Goal: Task Accomplishment & Management: Use online tool/utility

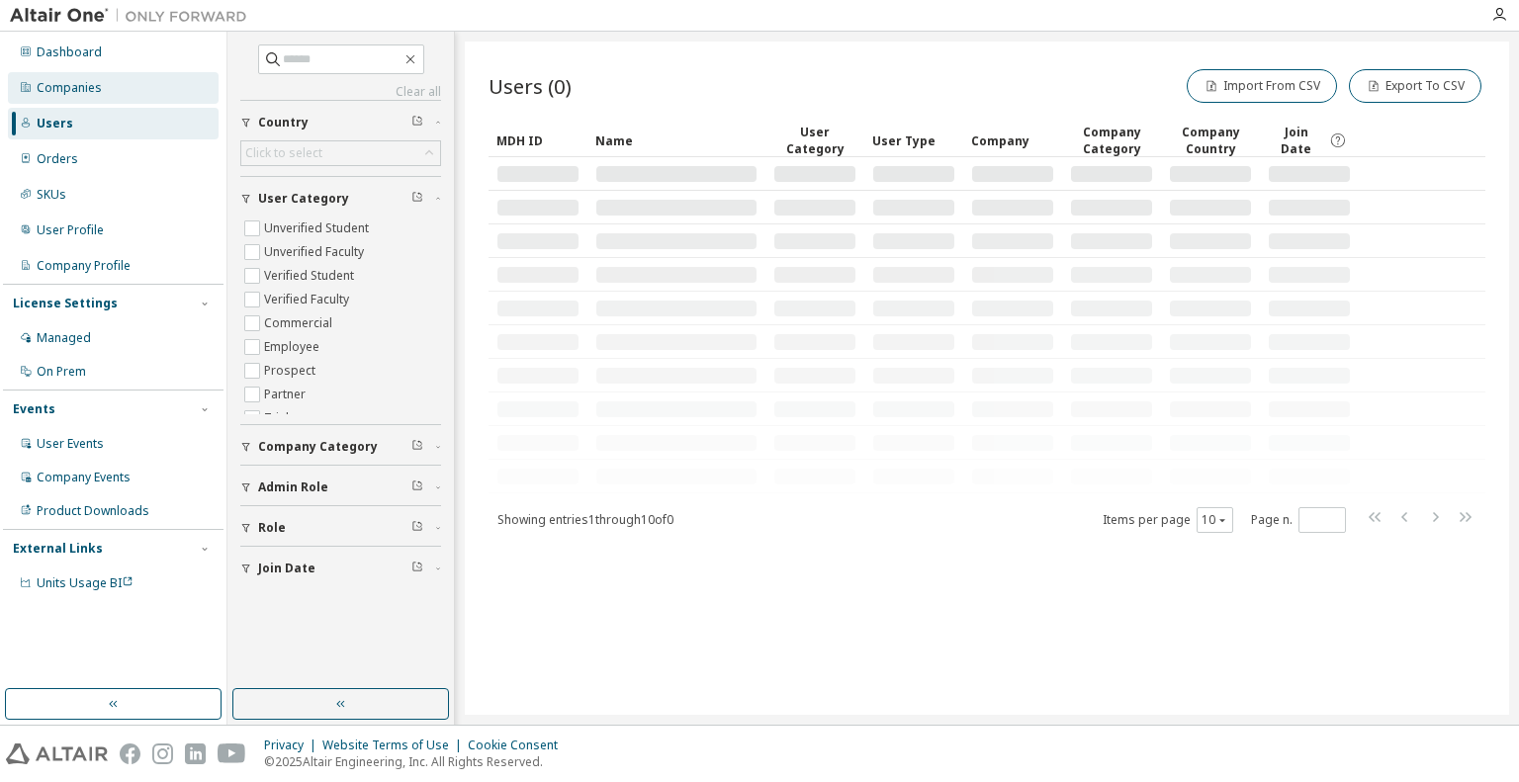
click at [119, 100] on div "Companies" at bounding box center [113, 88] width 211 height 32
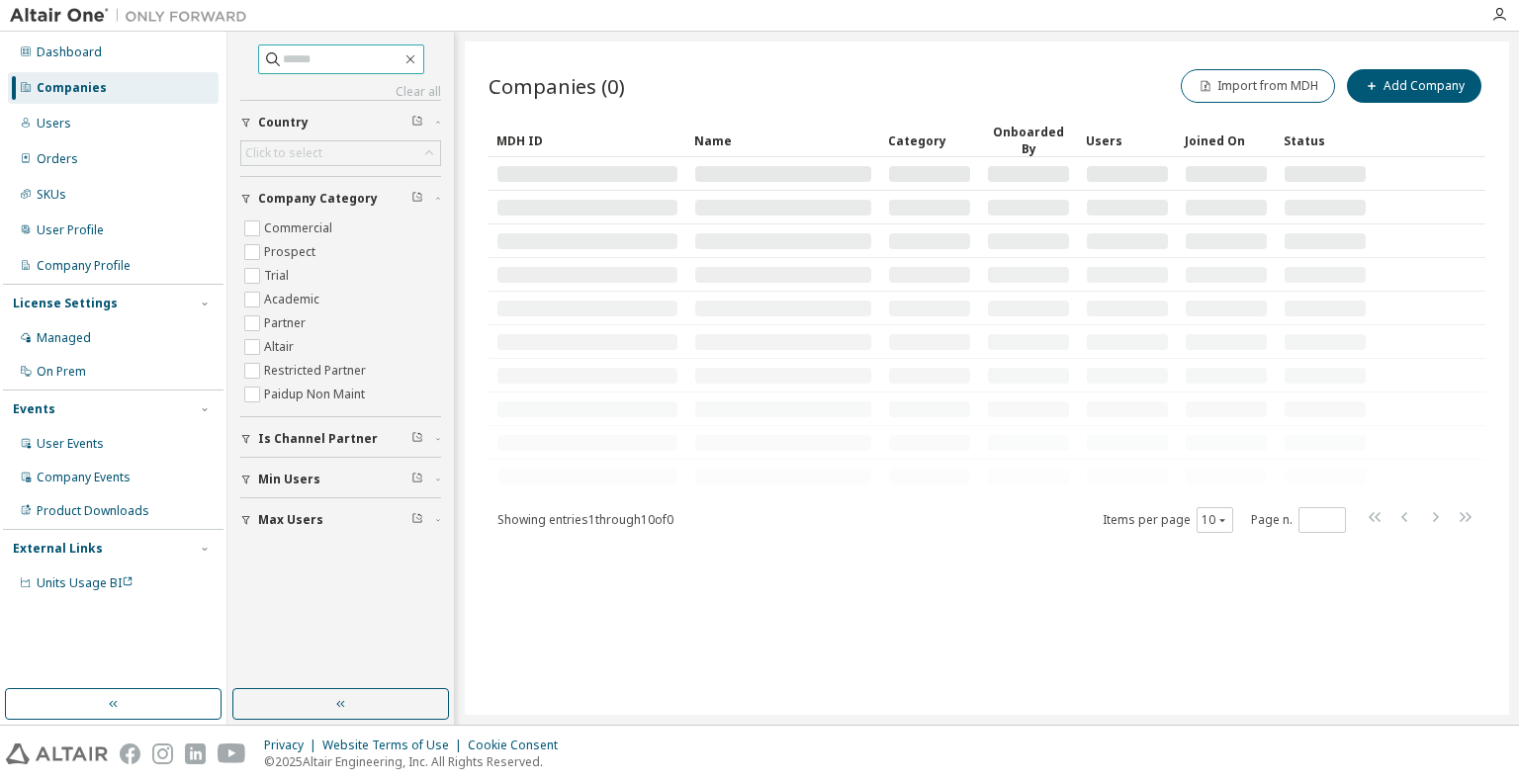
click at [358, 50] on div "Clear all Max Users Min Users Is Channel Partner Company Category Commercial Pr…" at bounding box center [340, 361] width 220 height 652
click at [358, 50] on input "text" at bounding box center [342, 59] width 119 height 20
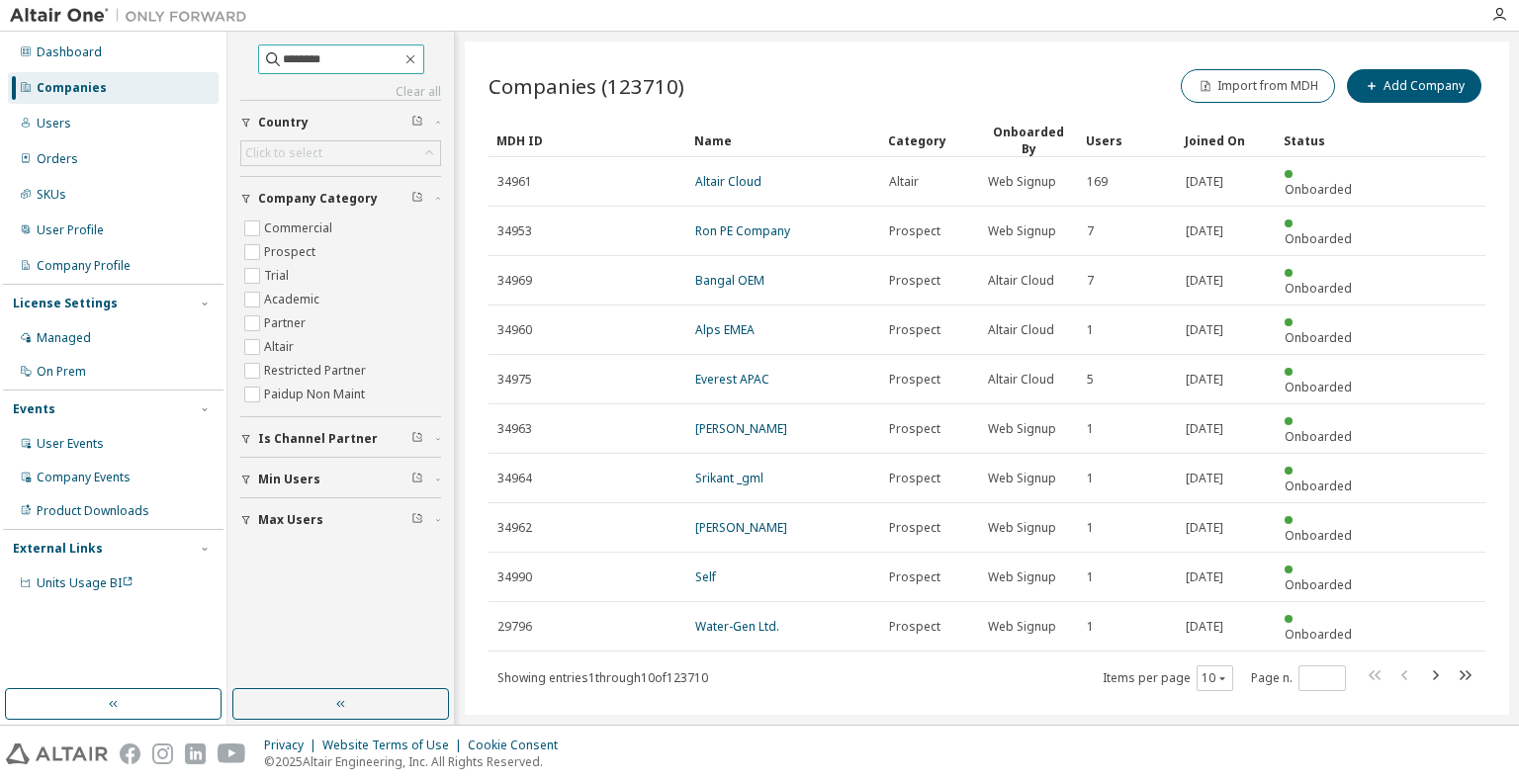
type input "********"
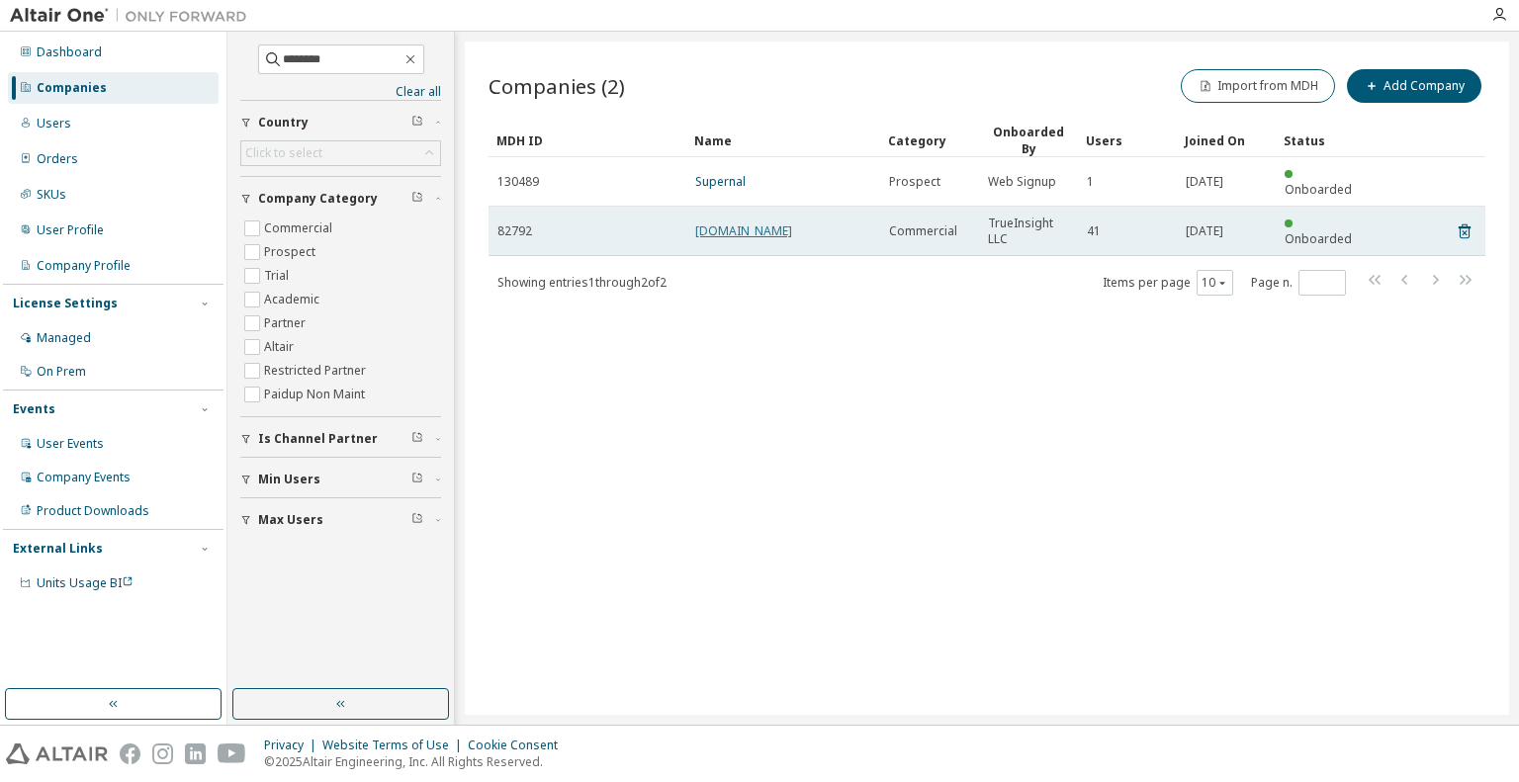
click at [738, 222] on link "Supernal.aero" at bounding box center [743, 230] width 97 height 17
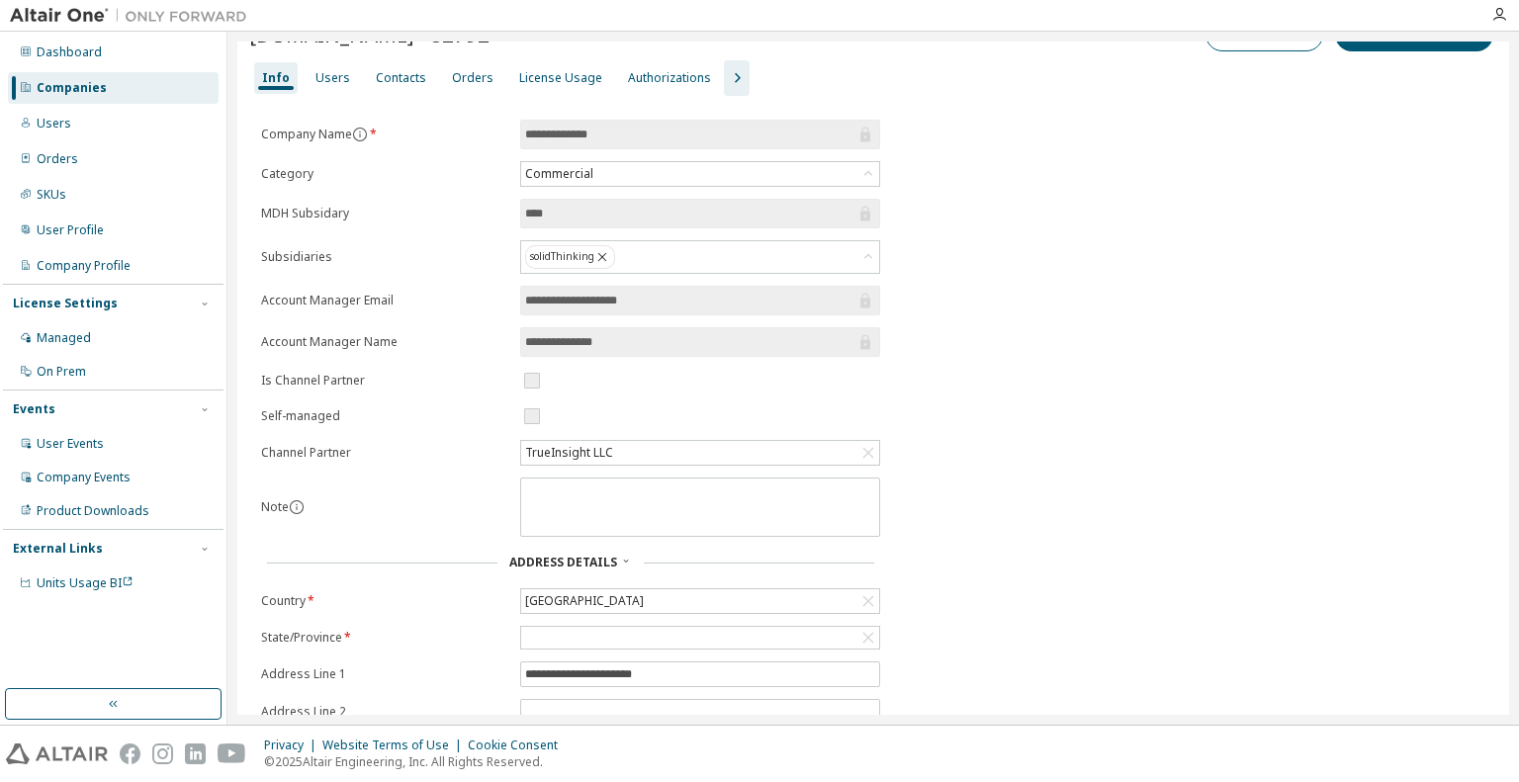
scroll to position [14, 0]
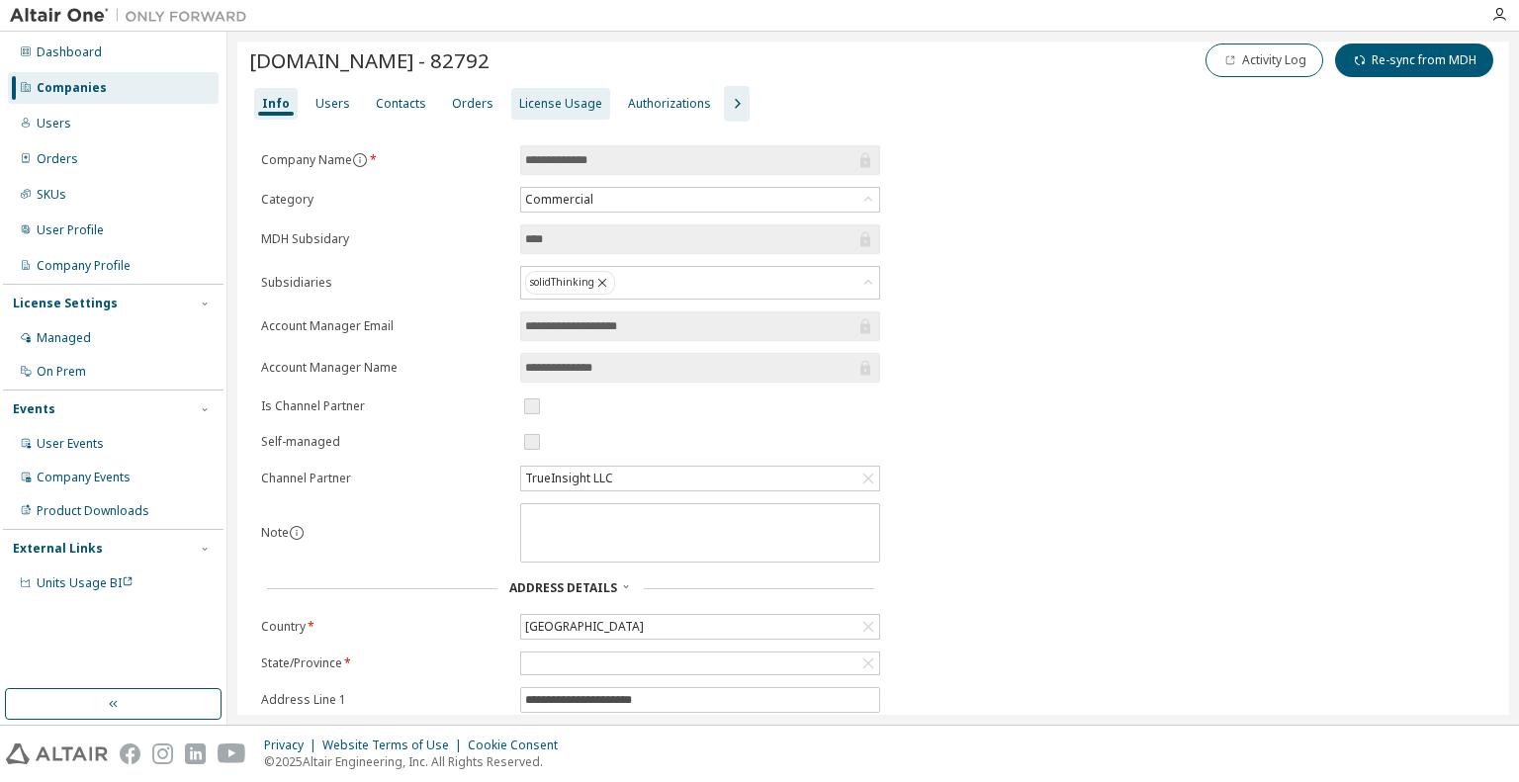
click at [546, 106] on div "License Usage" at bounding box center [560, 104] width 83 height 16
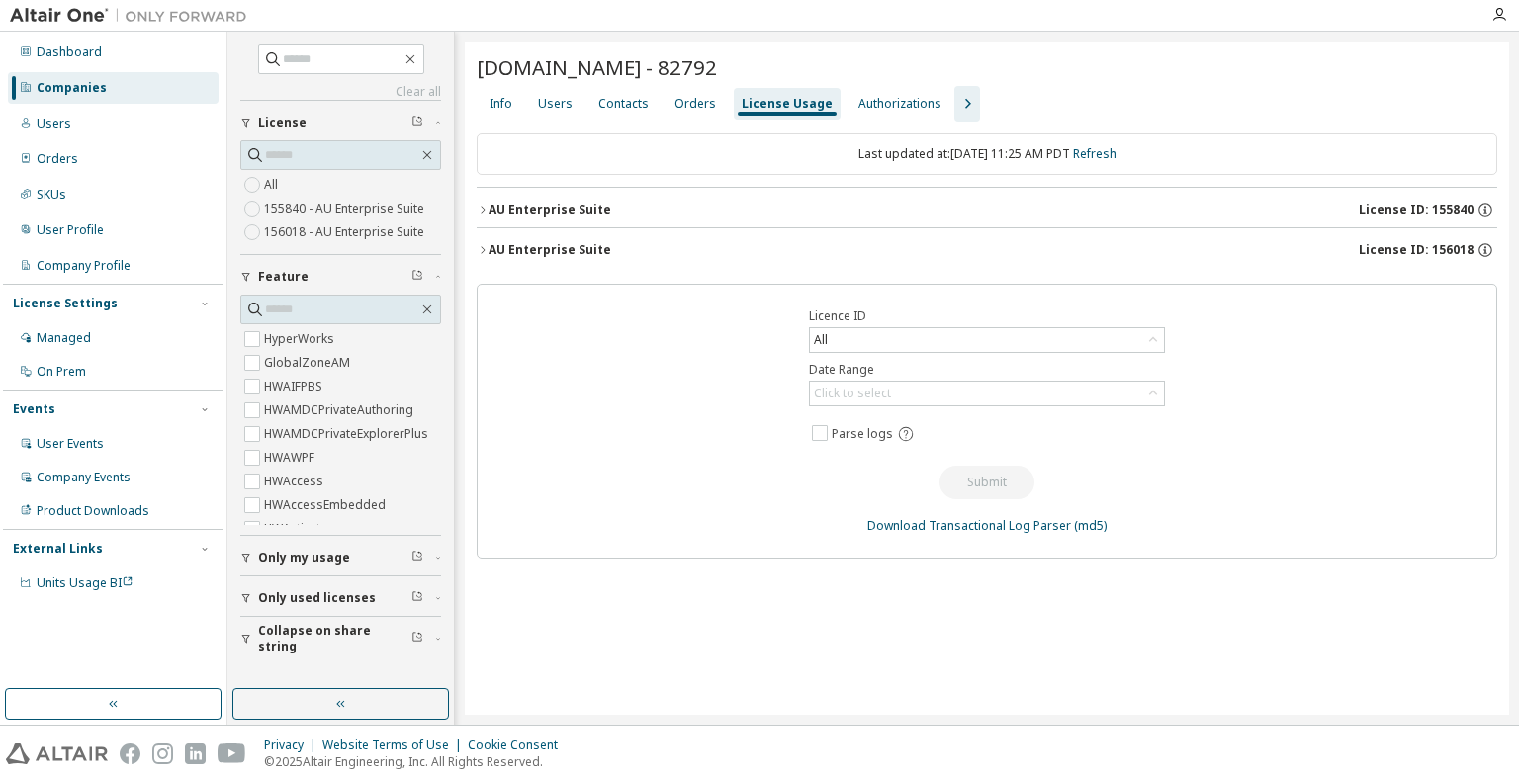
click at [486, 213] on icon "button" at bounding box center [483, 210] width 12 height 12
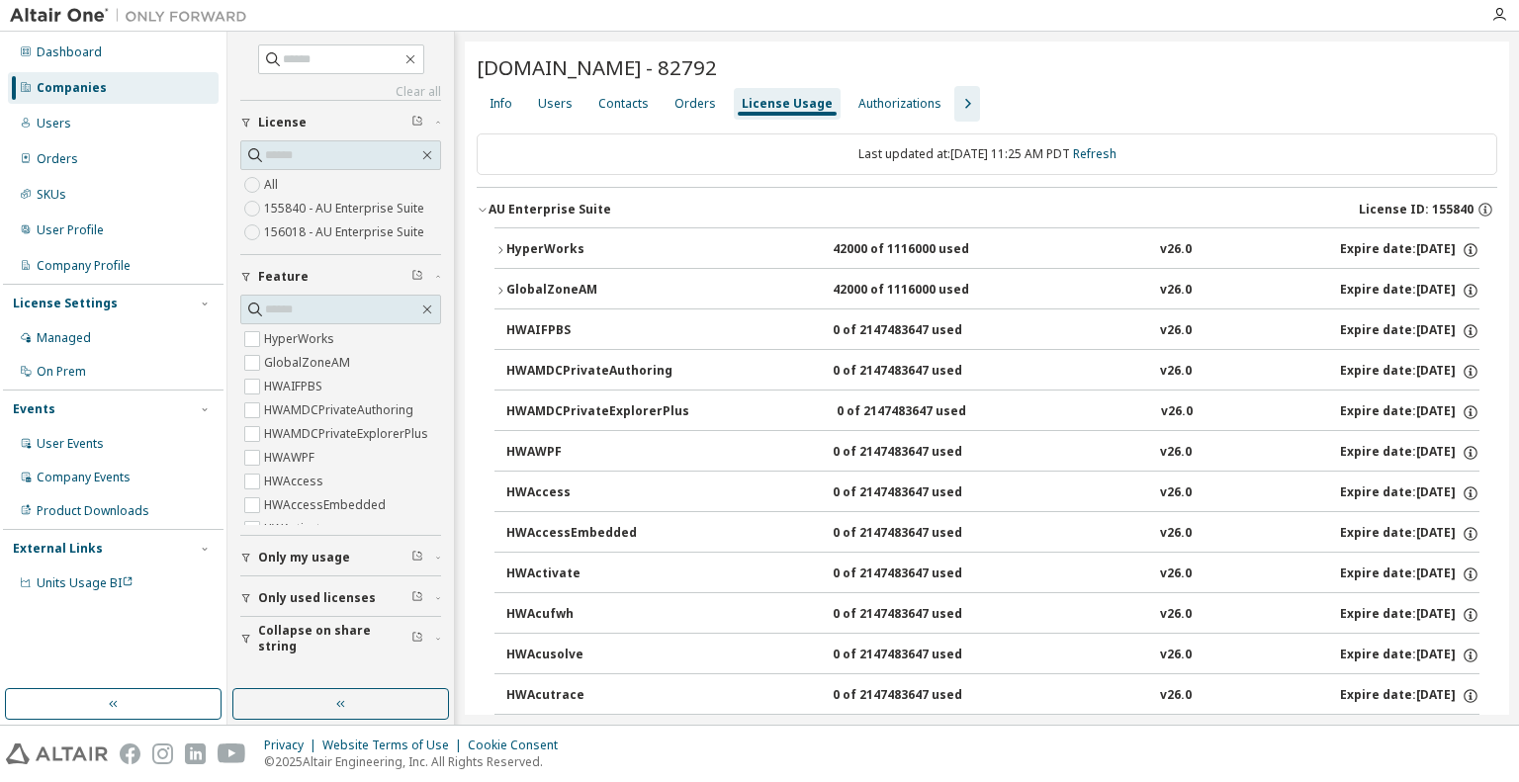
click at [486, 213] on icon "button" at bounding box center [483, 210] width 12 height 12
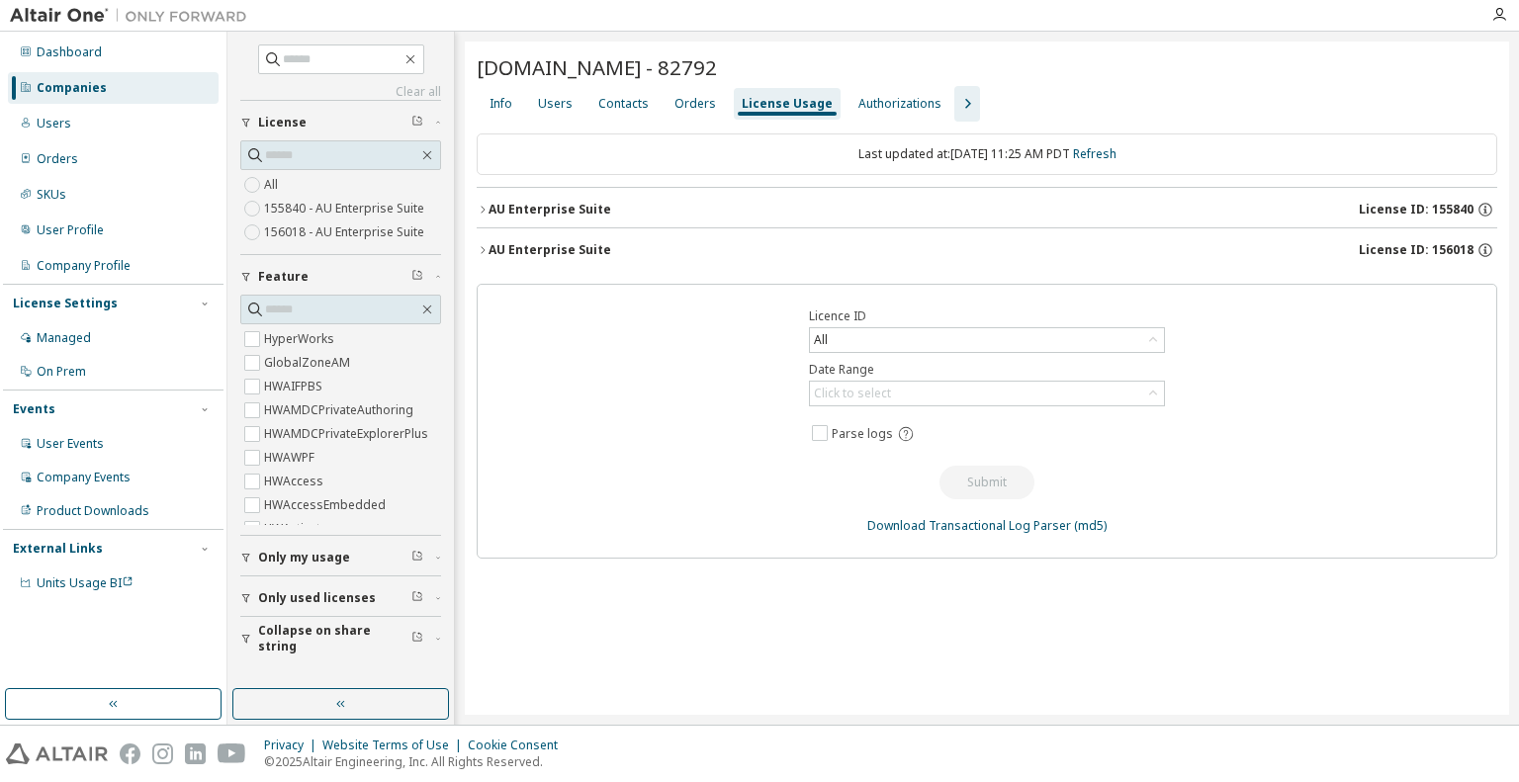
click at [484, 252] on icon "button" at bounding box center [483, 250] width 12 height 12
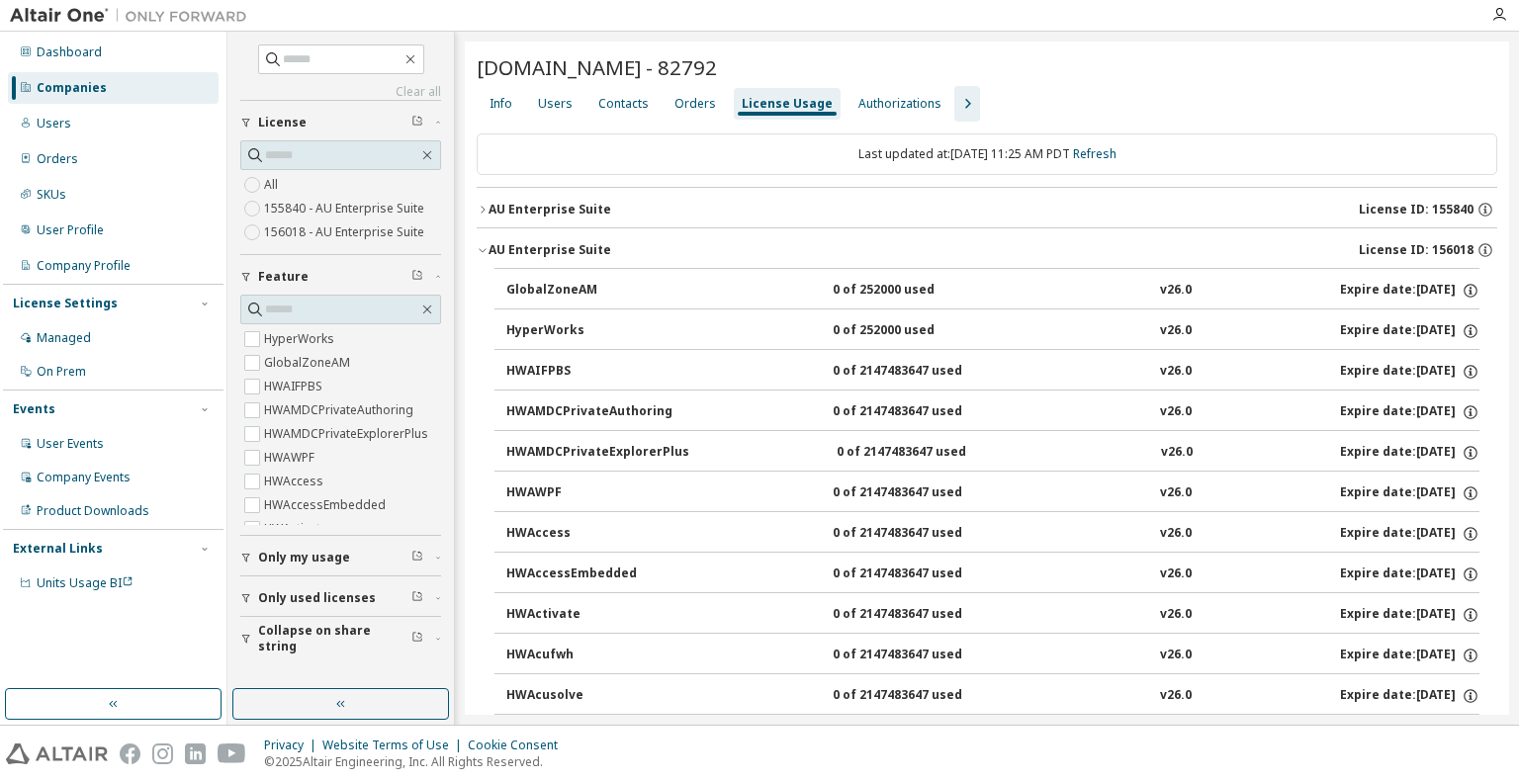
click at [484, 252] on icon "button" at bounding box center [483, 250] width 12 height 12
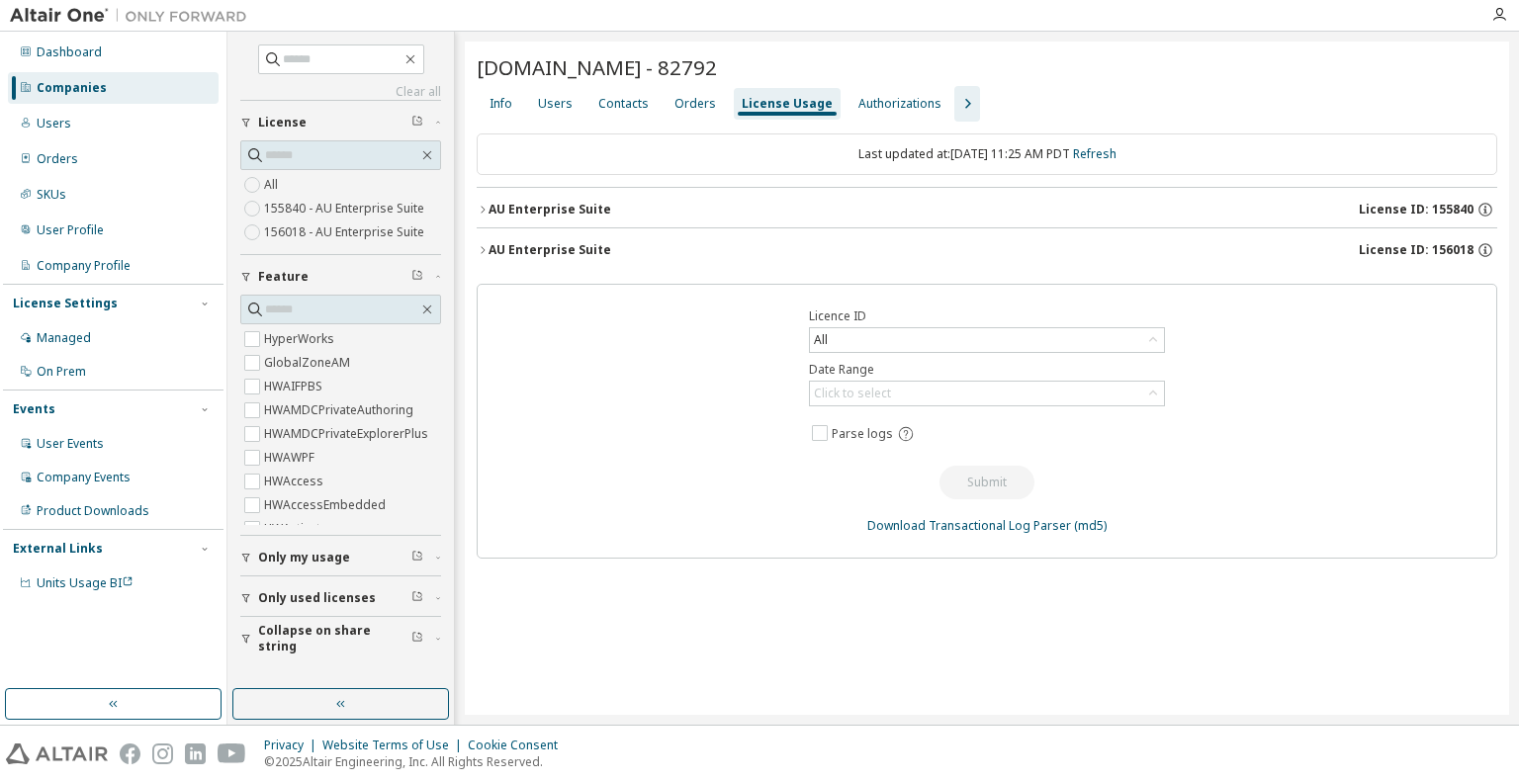
click at [481, 207] on icon "button" at bounding box center [483, 210] width 12 height 12
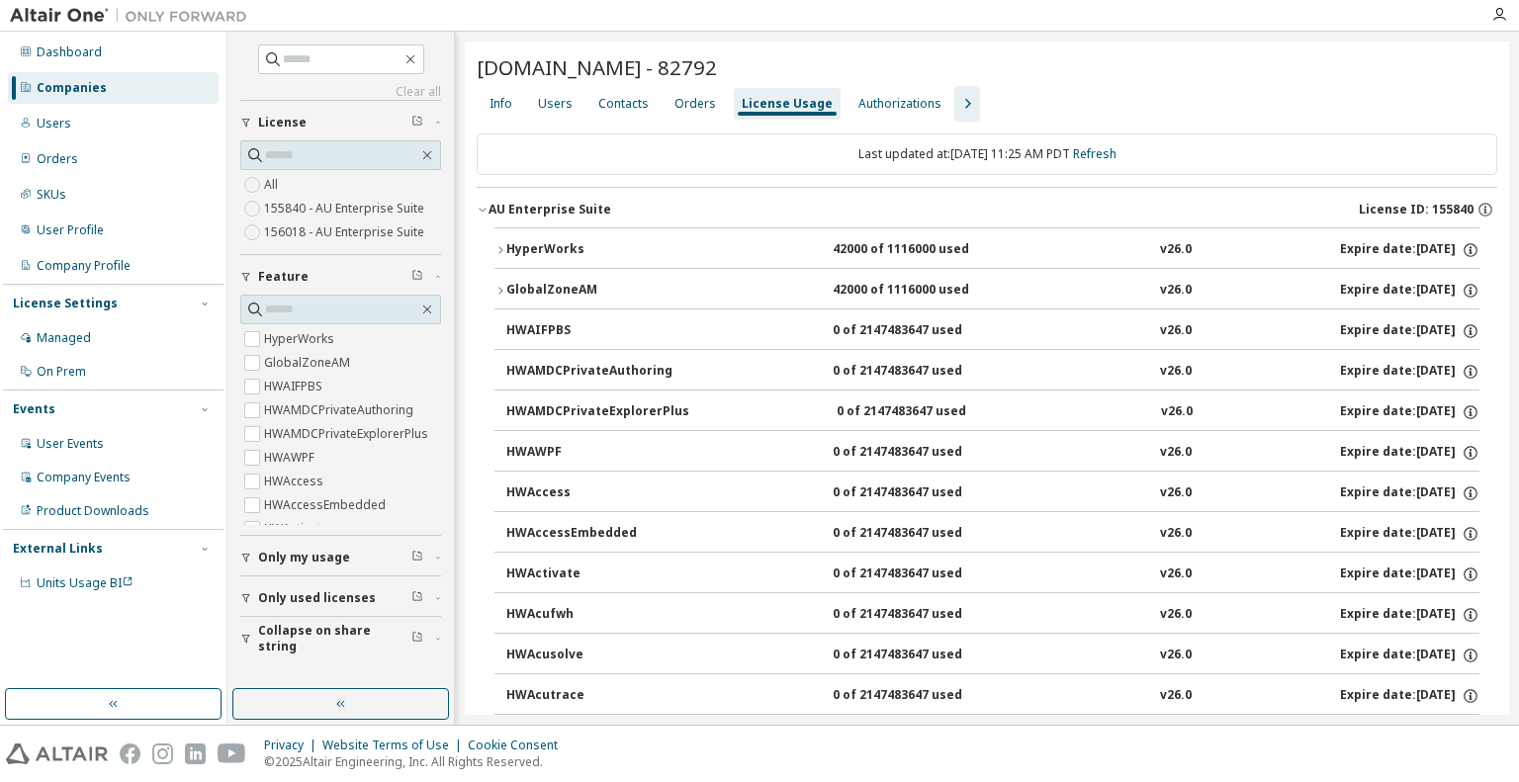
click at [481, 207] on icon "button" at bounding box center [483, 210] width 12 height 12
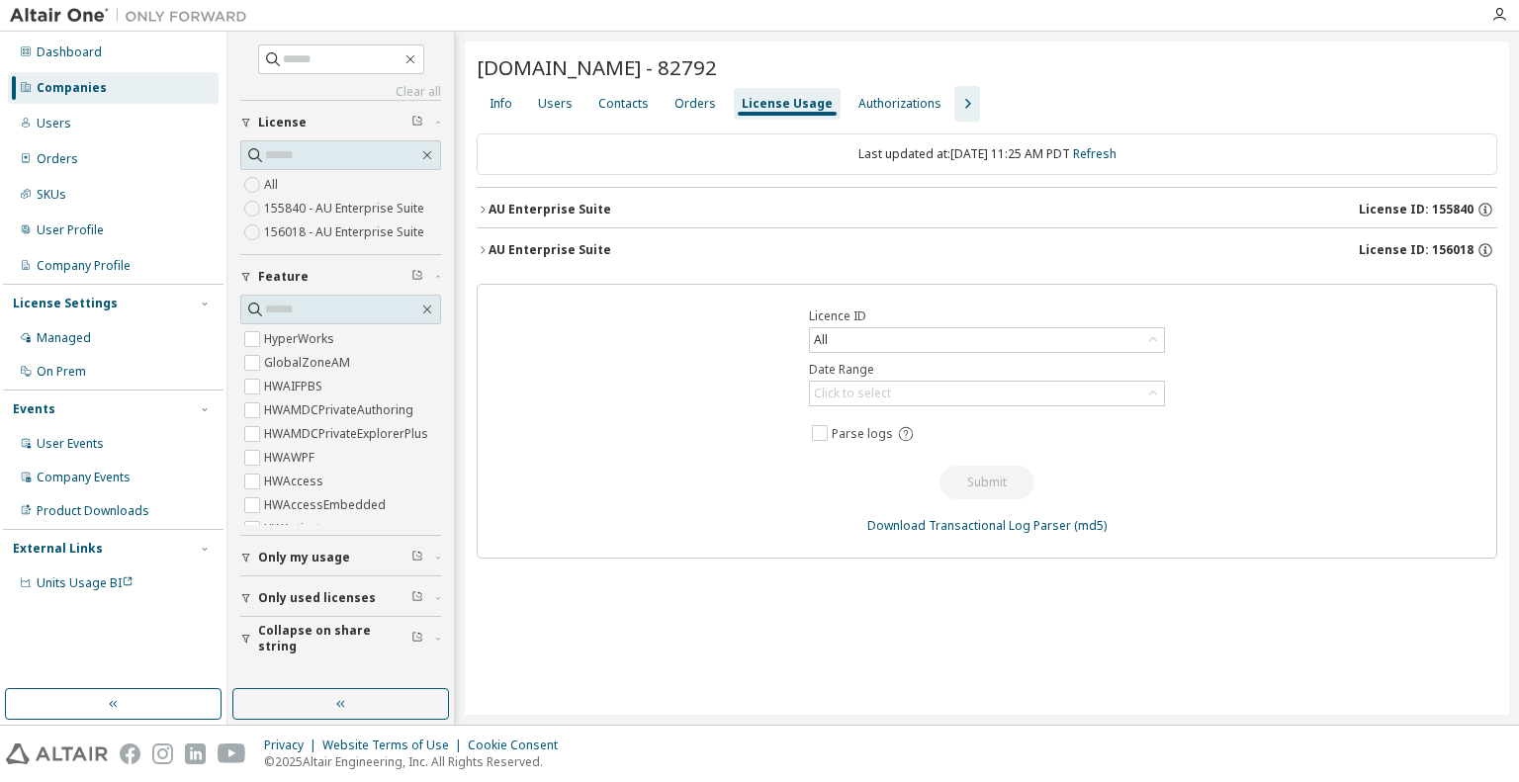
click at [485, 252] on icon "button" at bounding box center [483, 250] width 12 height 12
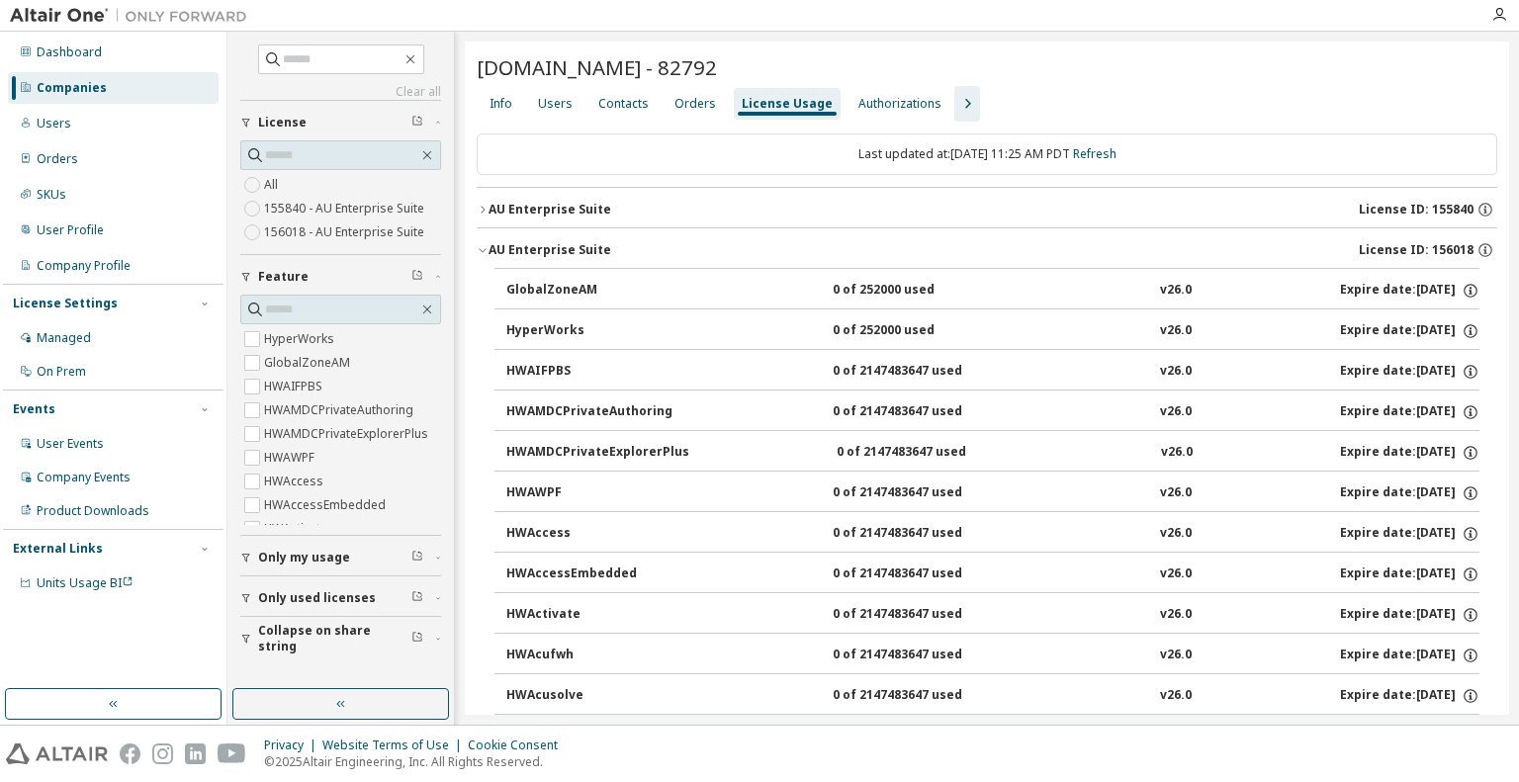
click at [480, 213] on icon "button" at bounding box center [483, 210] width 12 height 12
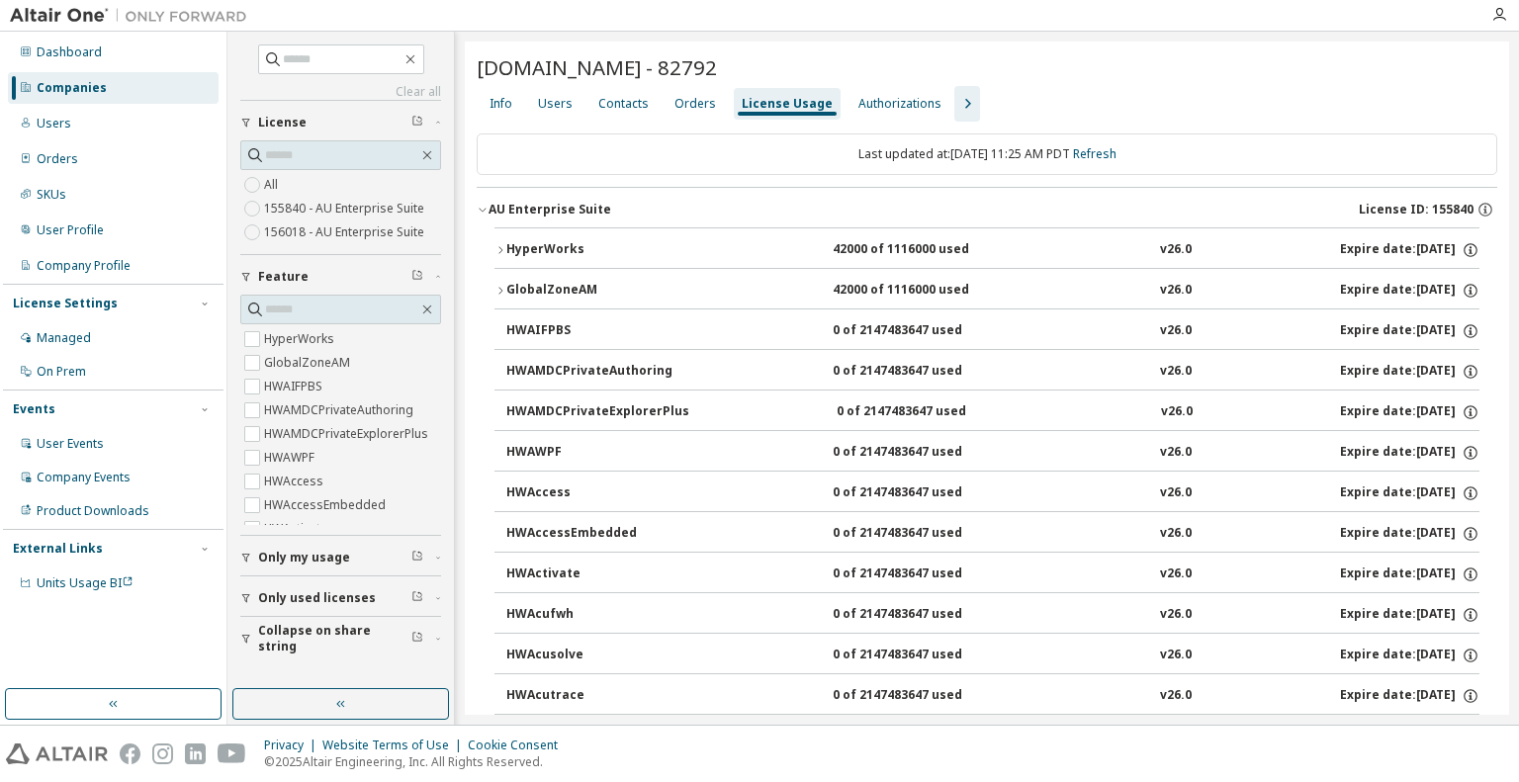
click at [480, 213] on icon "button" at bounding box center [483, 210] width 12 height 12
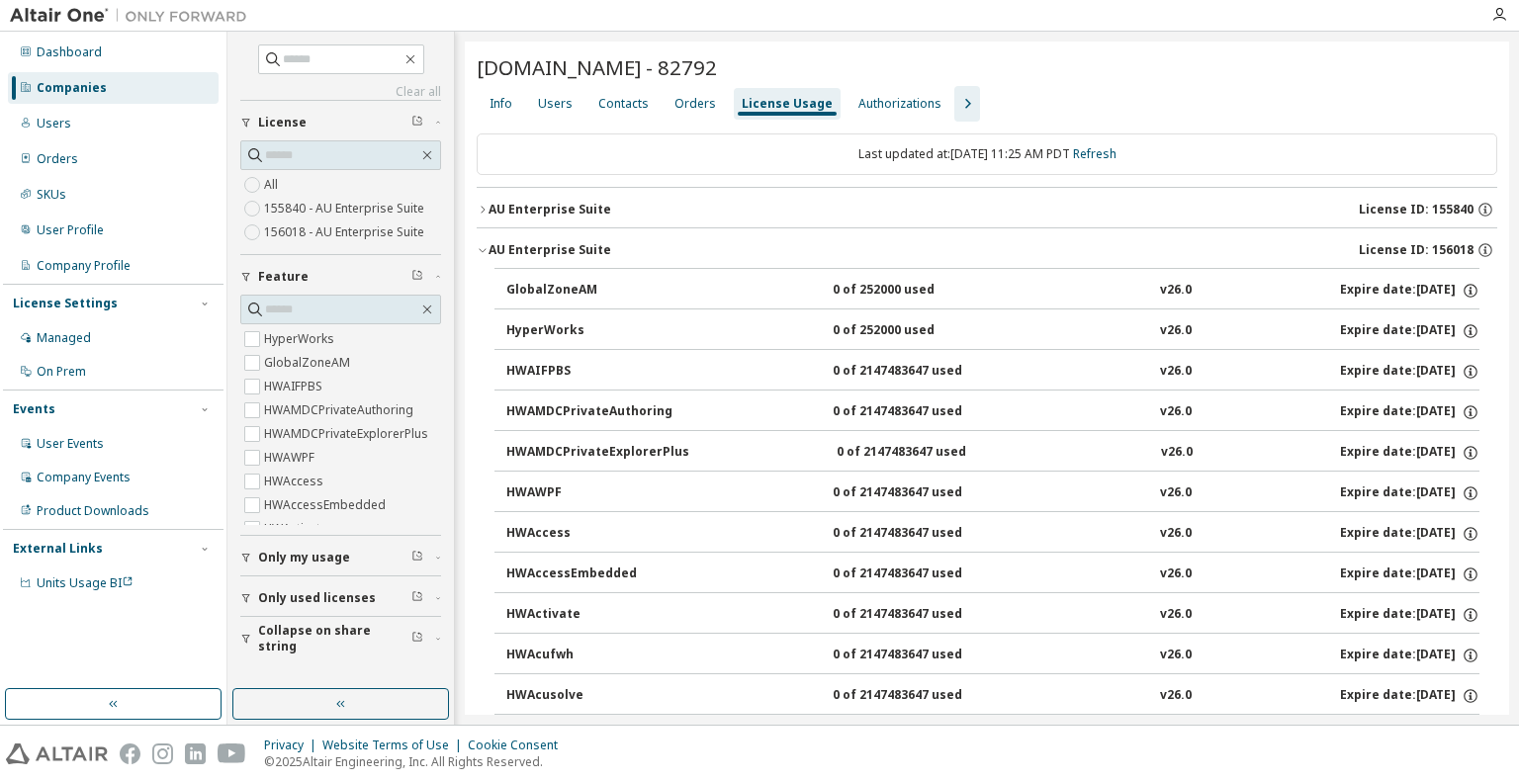
click at [480, 213] on icon "button" at bounding box center [483, 210] width 12 height 12
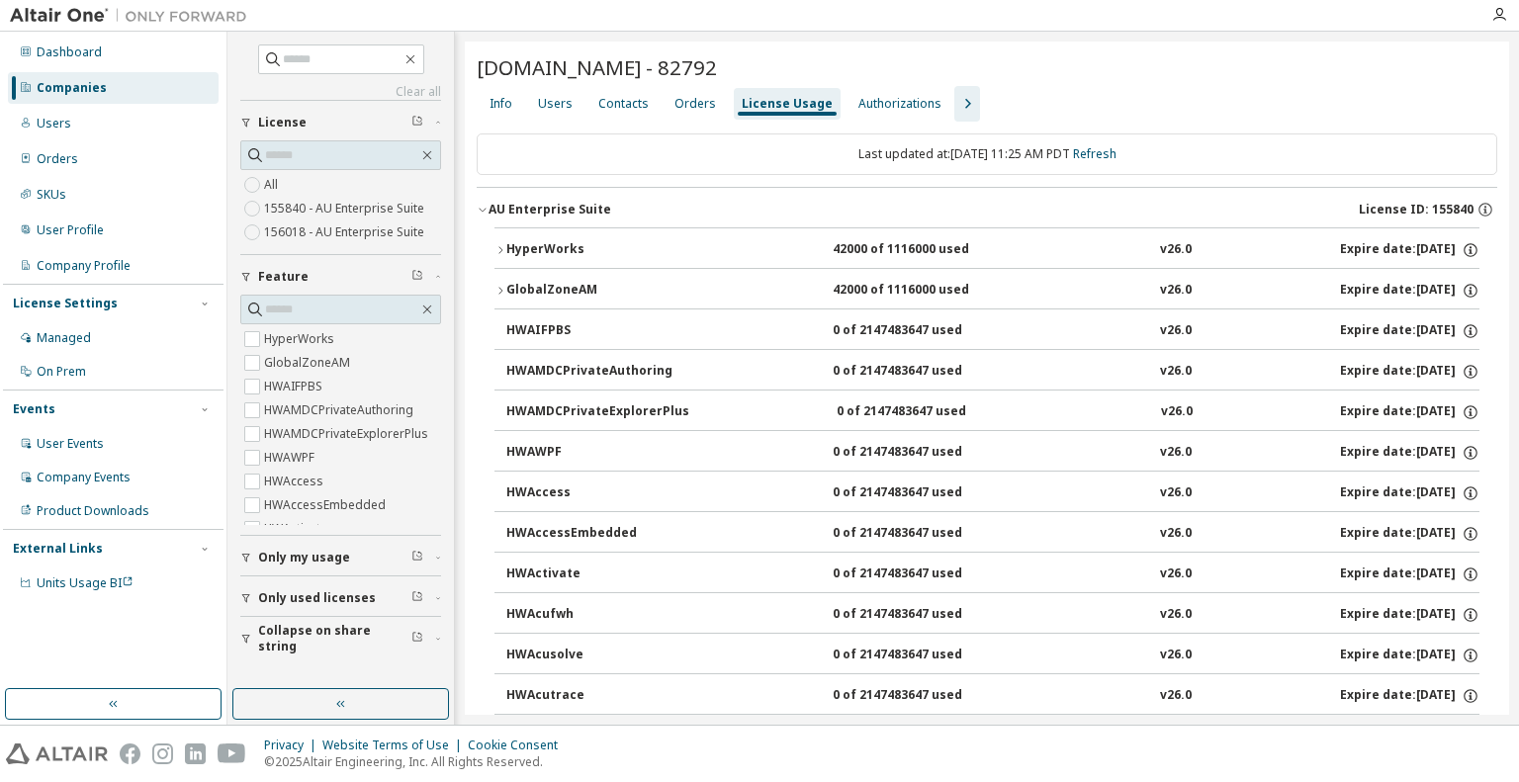
click at [482, 210] on icon "button" at bounding box center [481, 211] width 7 height 4
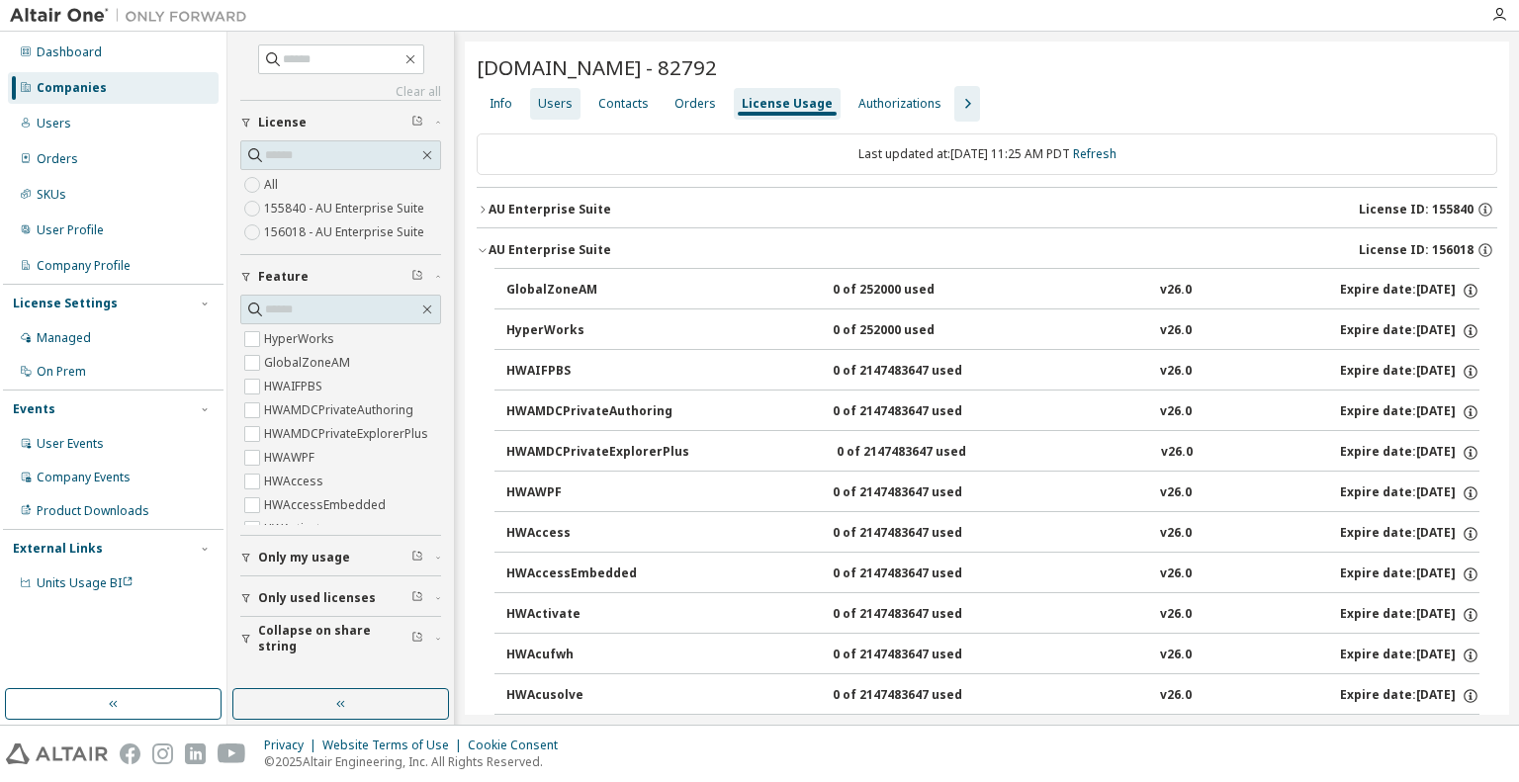
click at [556, 110] on div "Users" at bounding box center [555, 104] width 35 height 16
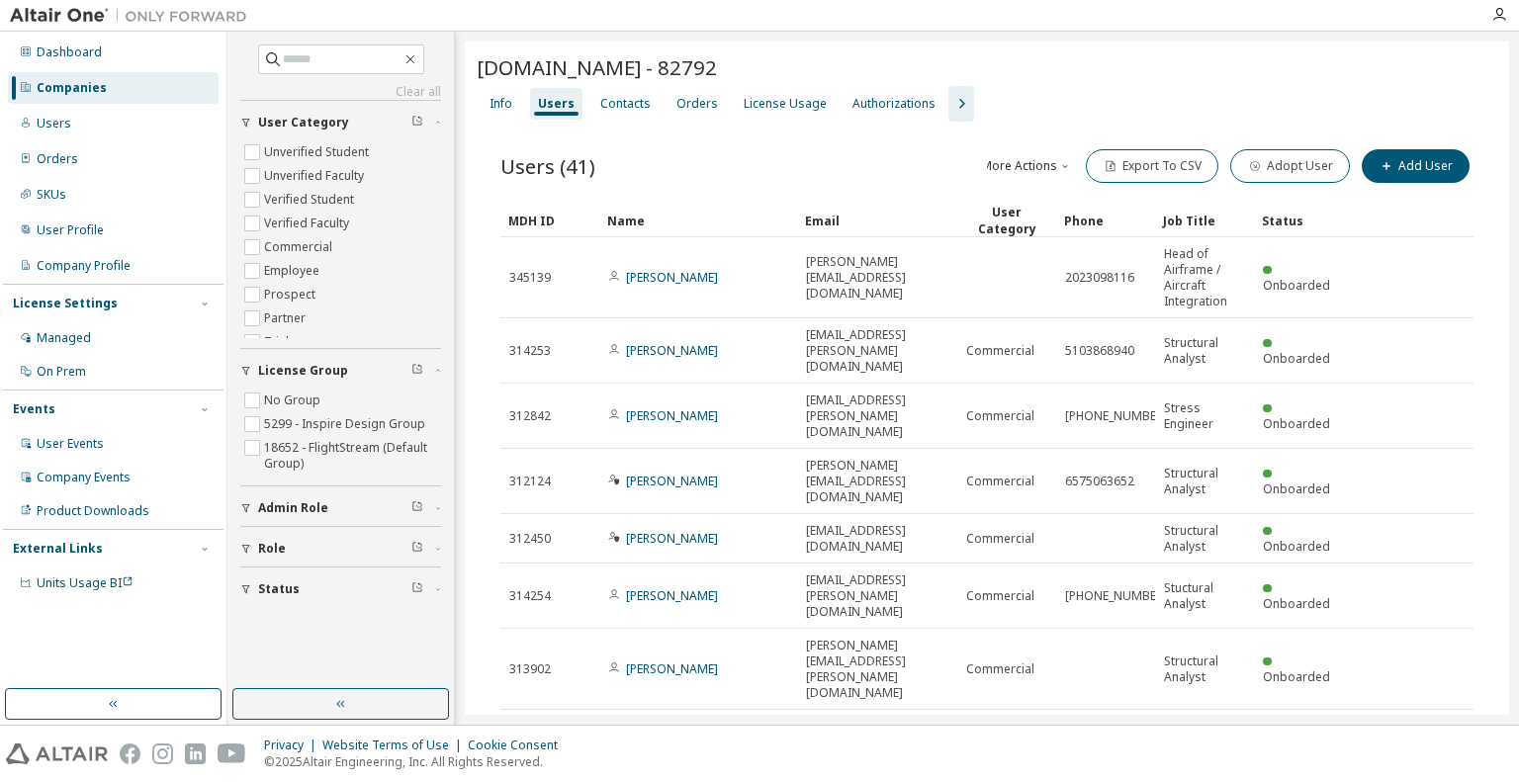
click at [949, 101] on icon "button" at bounding box center [961, 104] width 24 height 24
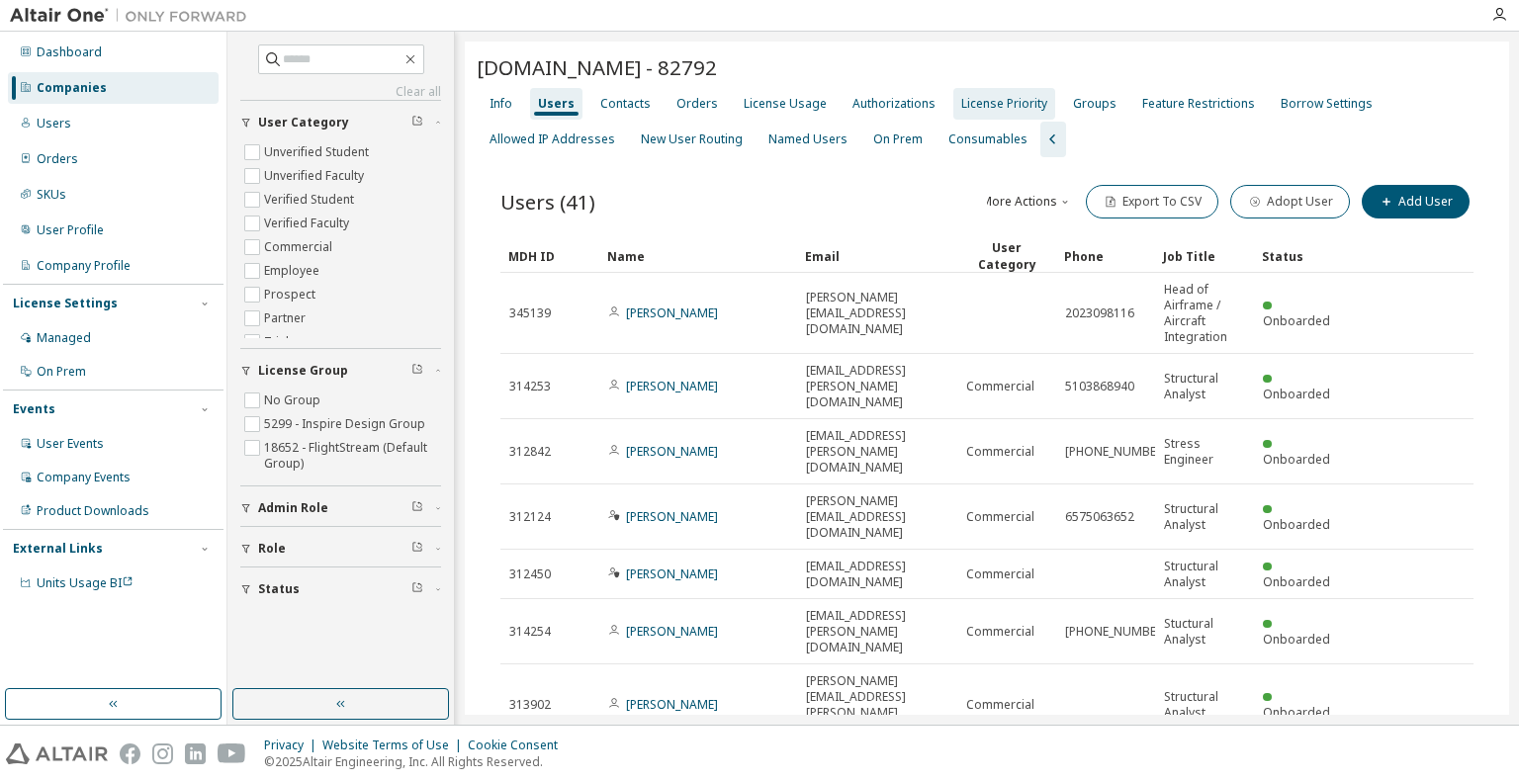
click at [969, 114] on div "License Priority" at bounding box center [1004, 104] width 102 height 32
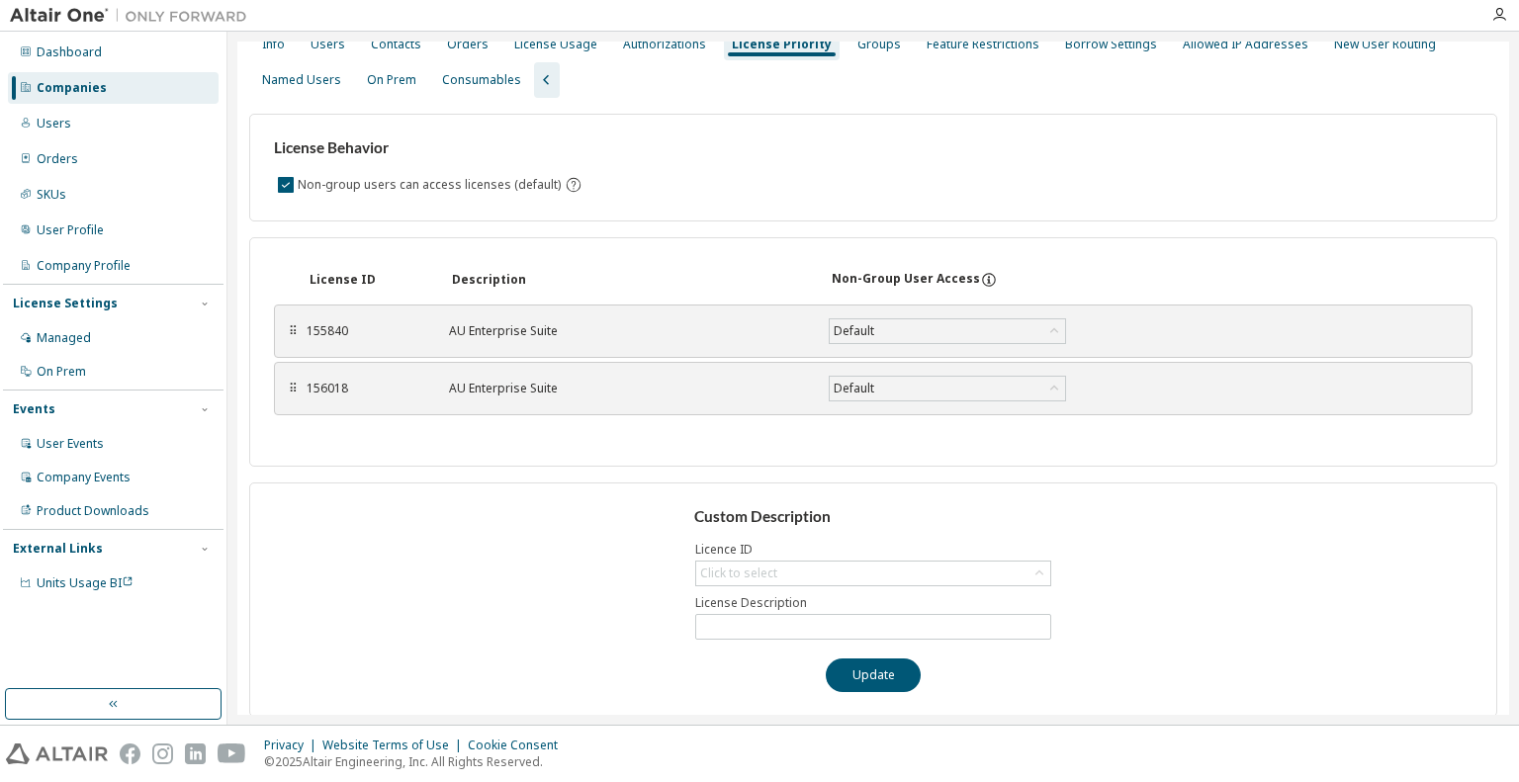
scroll to position [67, 0]
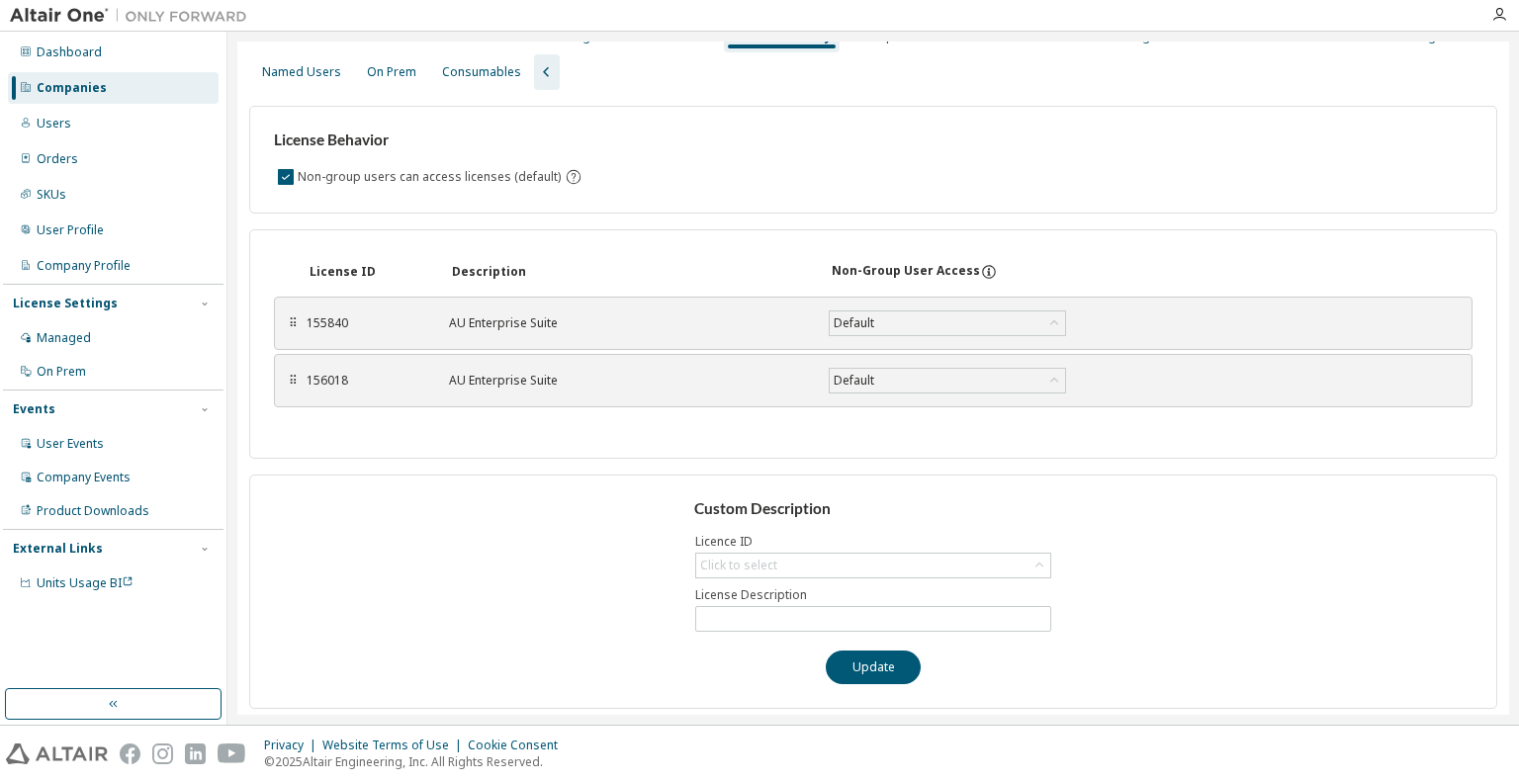
click at [927, 176] on div "Non-group users can access licenses (default)" at bounding box center [873, 177] width 1198 height 24
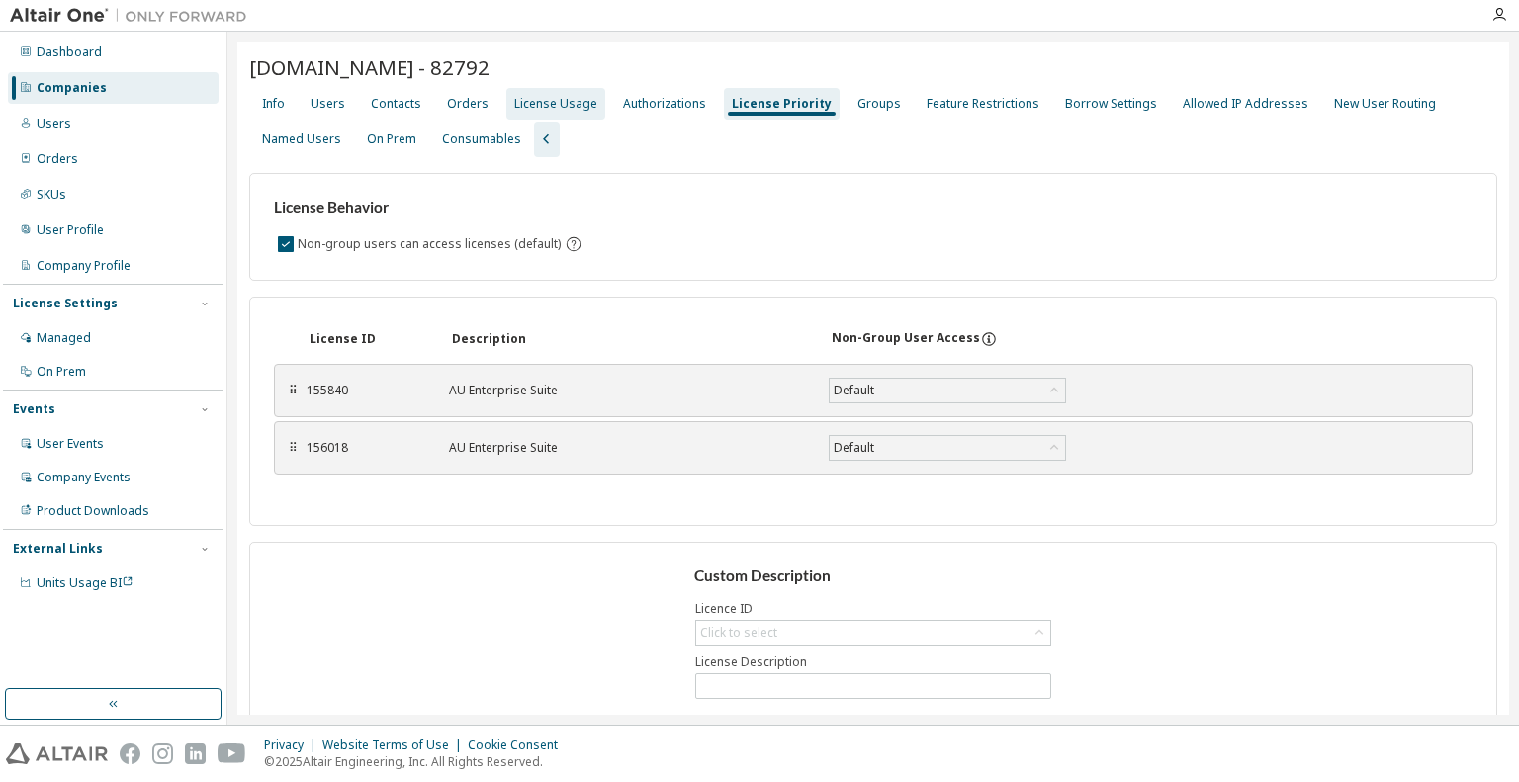
click at [547, 89] on div "License Usage" at bounding box center [555, 104] width 99 height 32
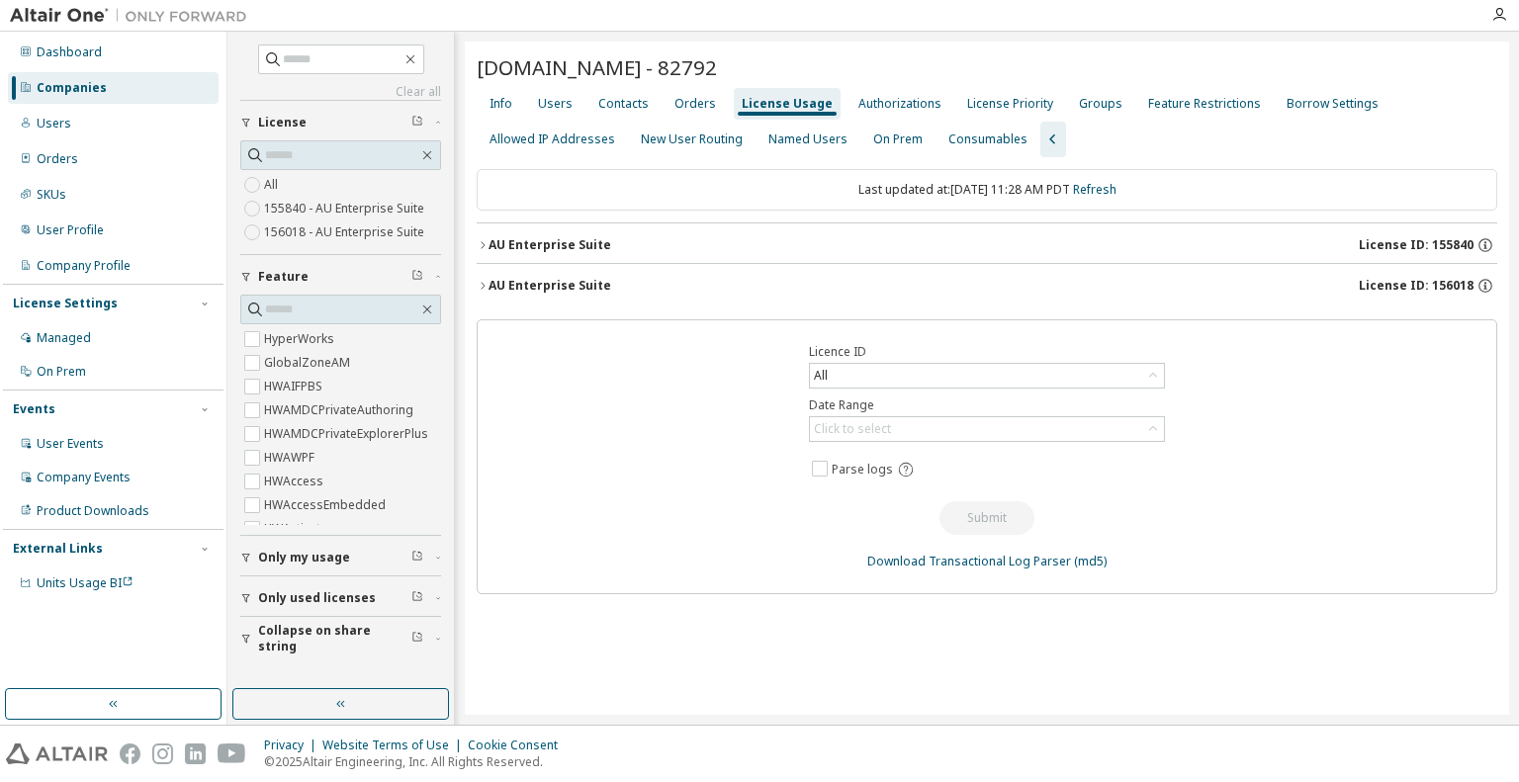
click at [491, 286] on div "AU Enterprise Suite" at bounding box center [549, 286] width 123 height 16
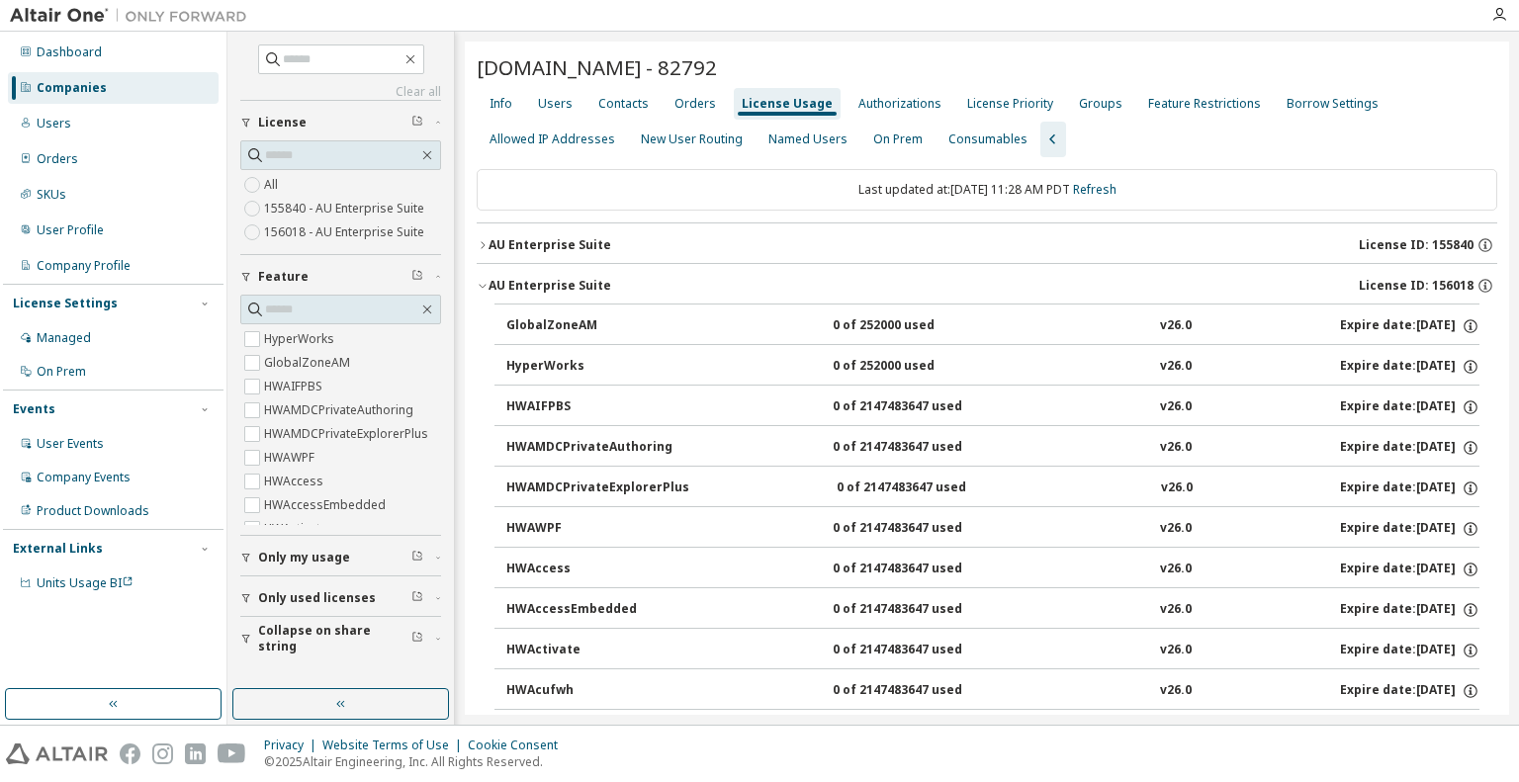
click at [491, 286] on div "AU Enterprise Suite" at bounding box center [549, 286] width 123 height 16
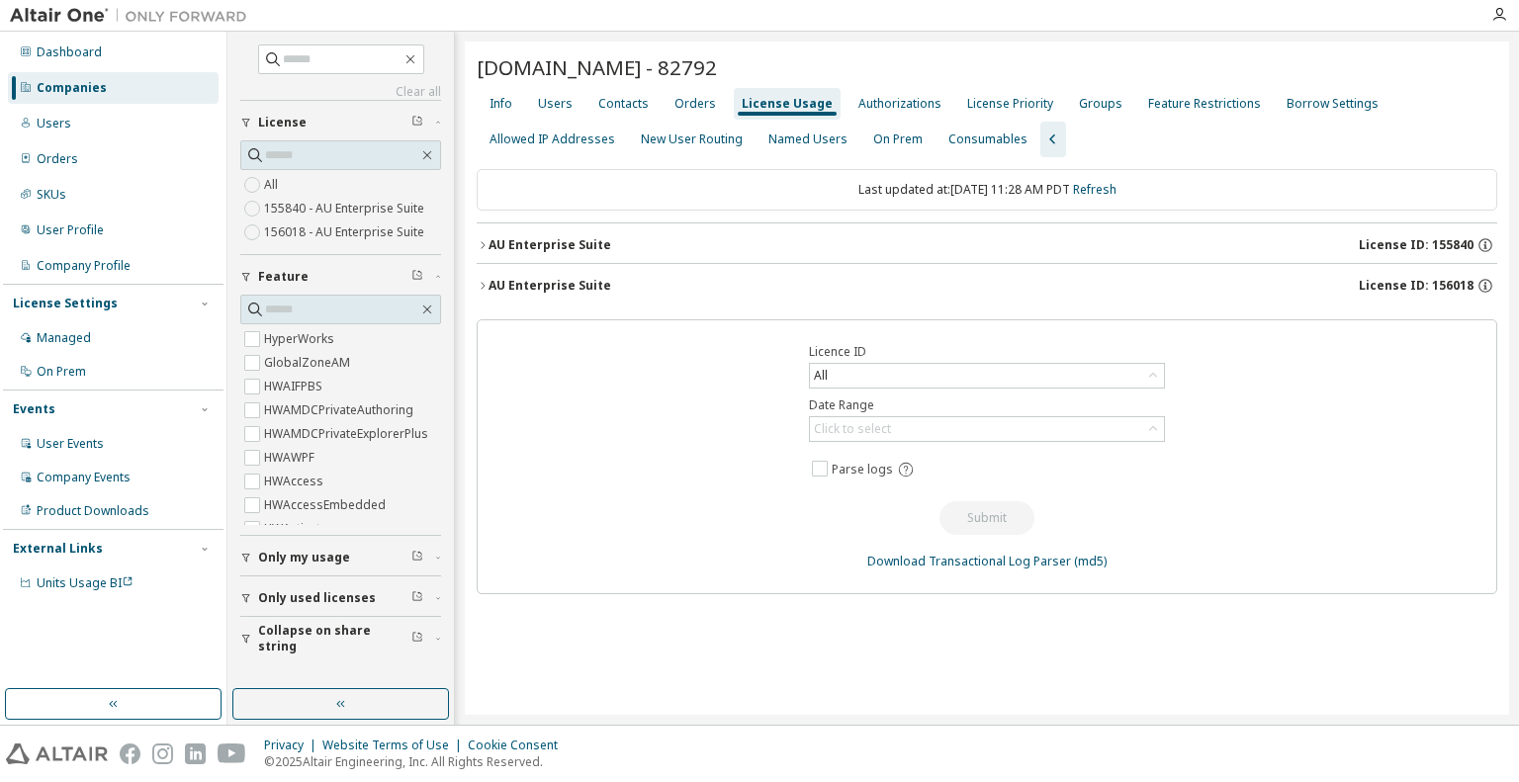
click at [485, 245] on icon "button" at bounding box center [483, 245] width 12 height 12
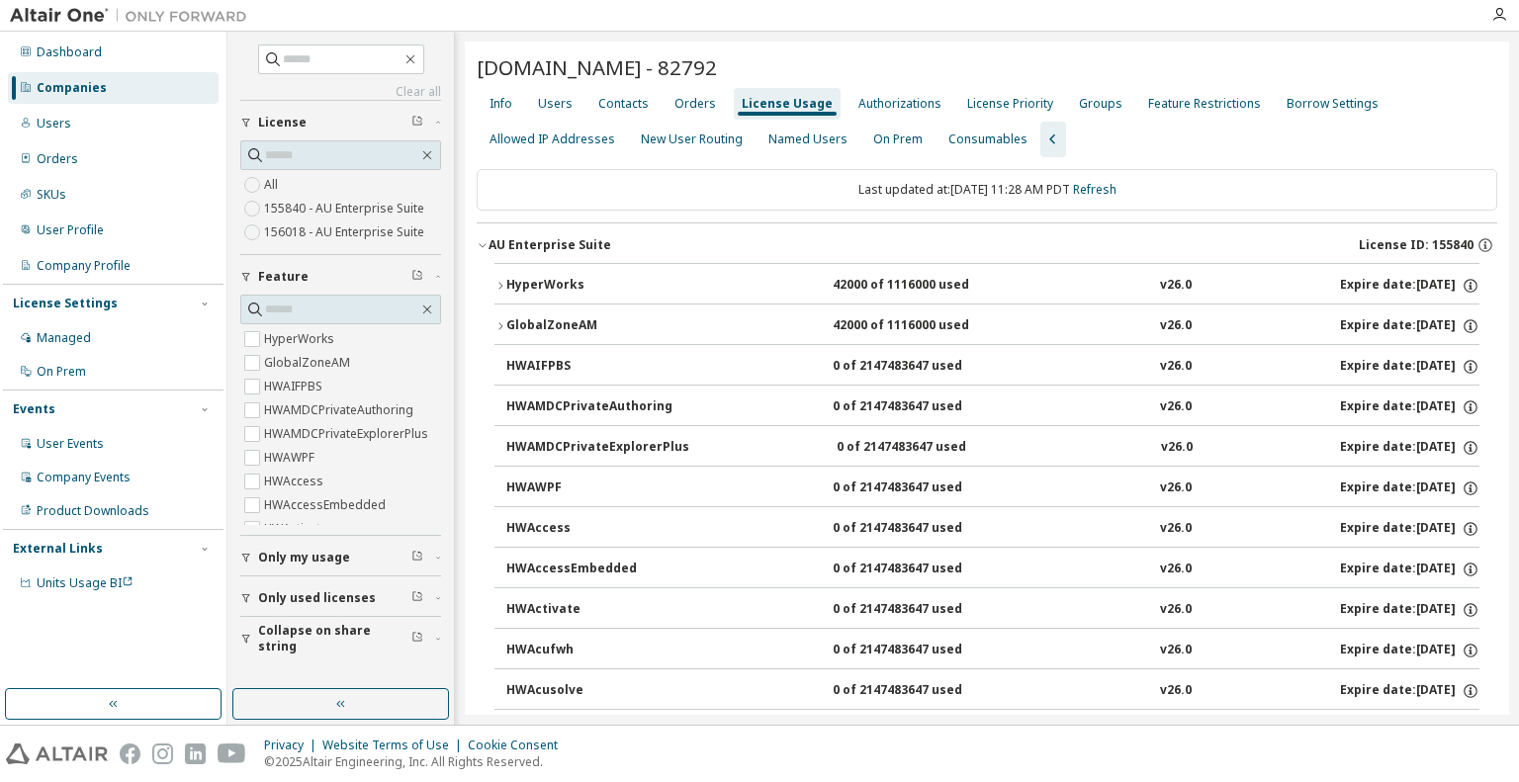
click at [485, 245] on icon "button" at bounding box center [483, 245] width 12 height 12
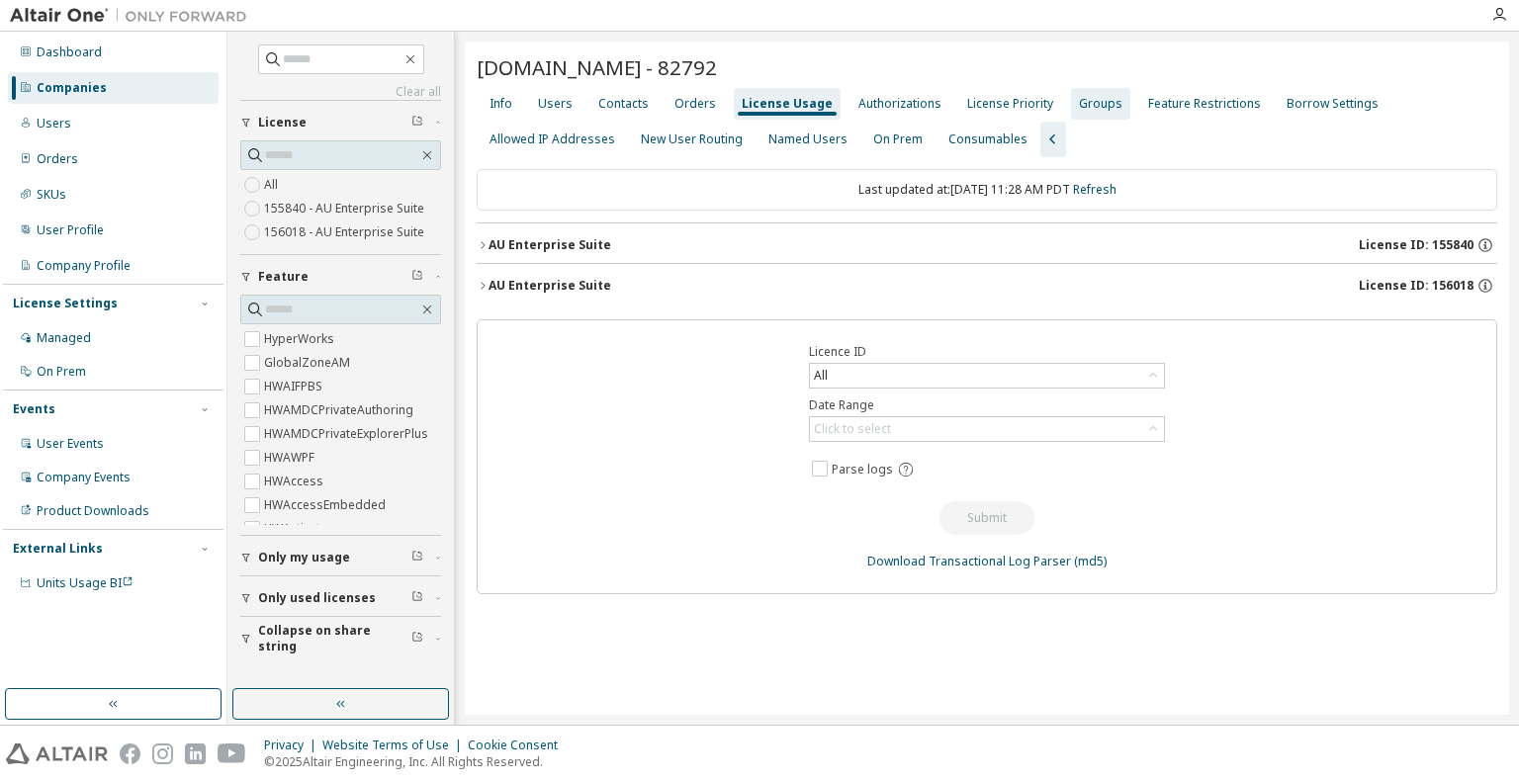
click at [1071, 114] on div "Groups" at bounding box center [1100, 104] width 59 height 32
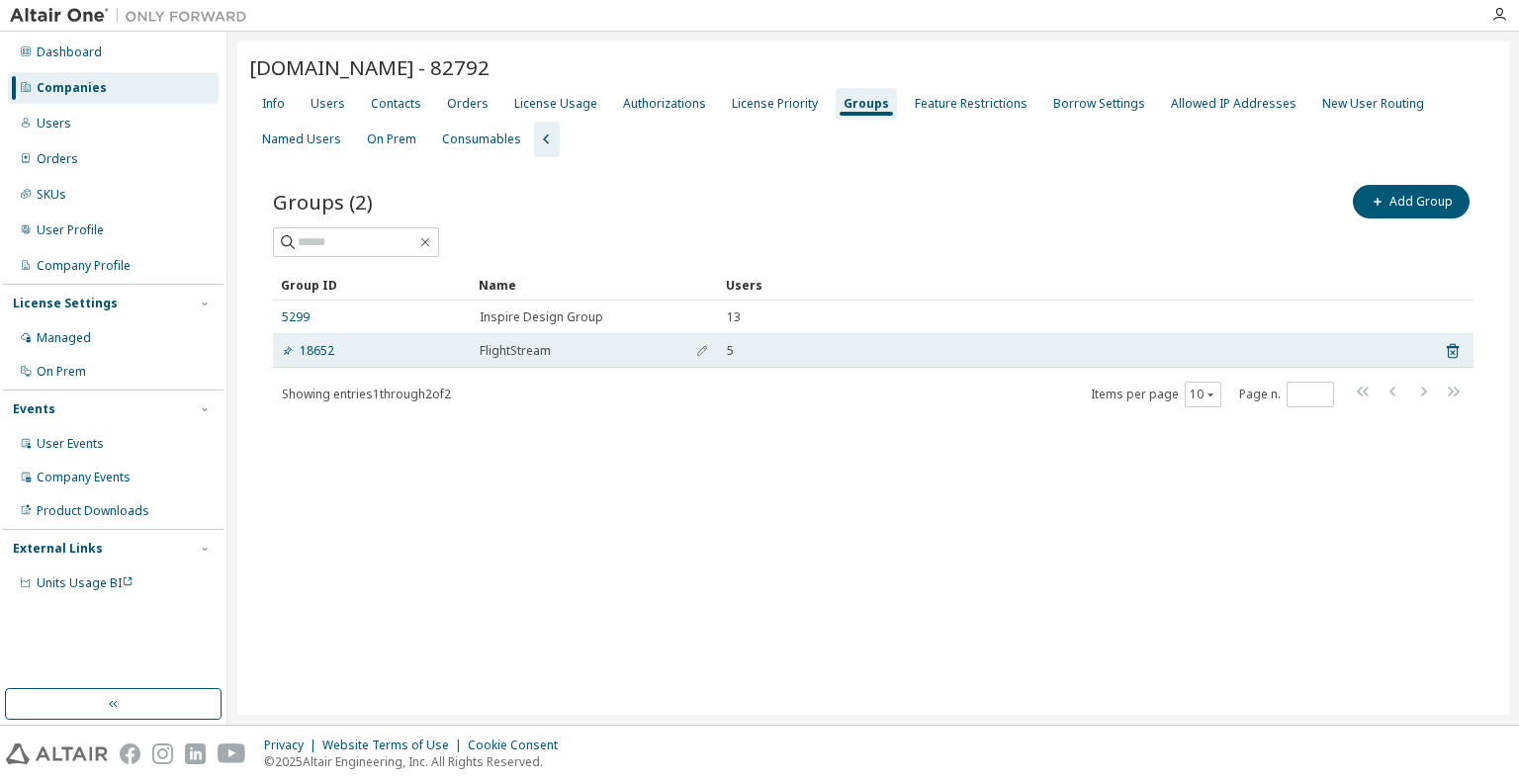
click at [664, 358] on td "FlightStream" at bounding box center [594, 351] width 247 height 34
click at [319, 350] on link "18652" at bounding box center [308, 351] width 52 height 16
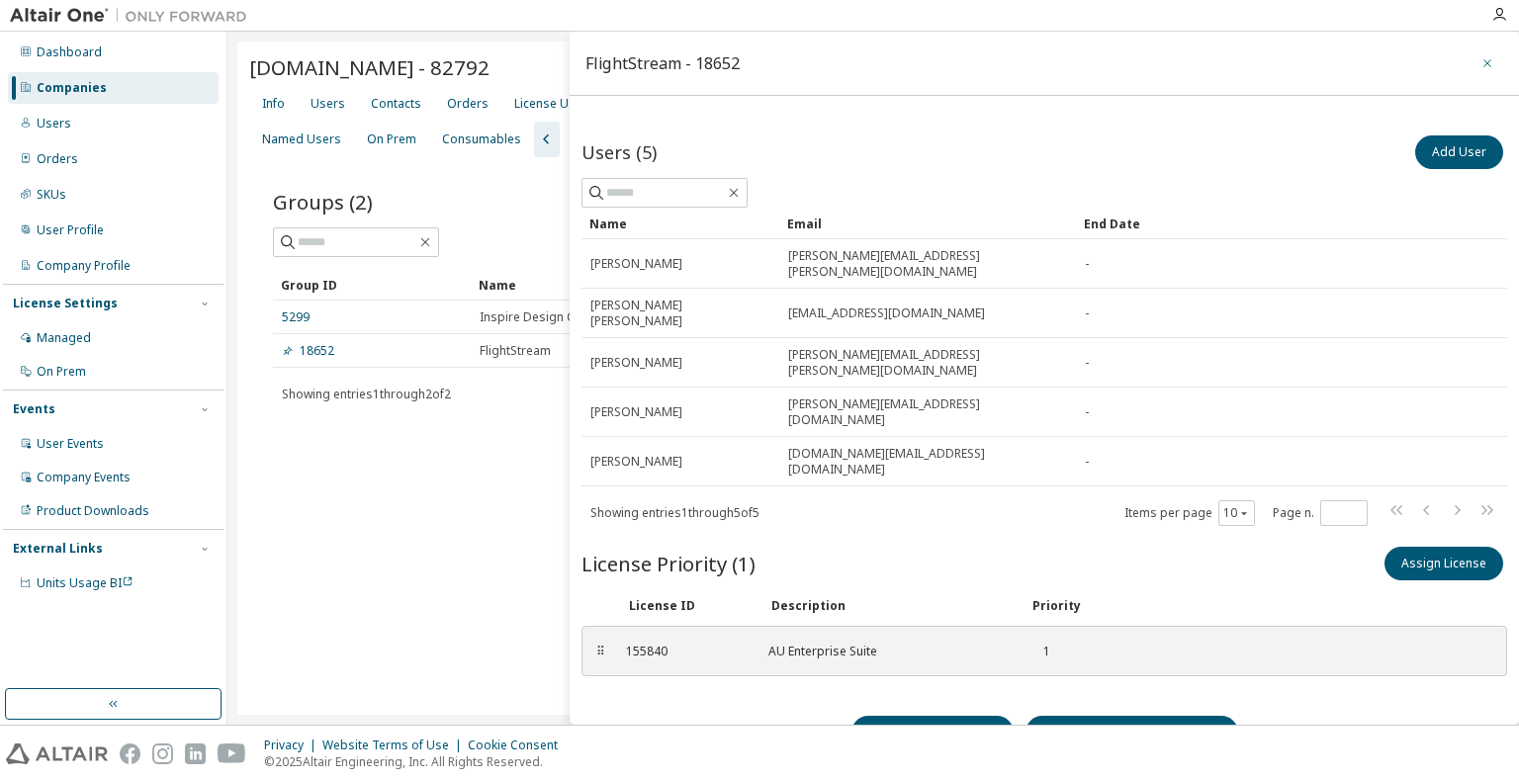
click at [1483, 64] on icon "button" at bounding box center [1487, 63] width 14 height 16
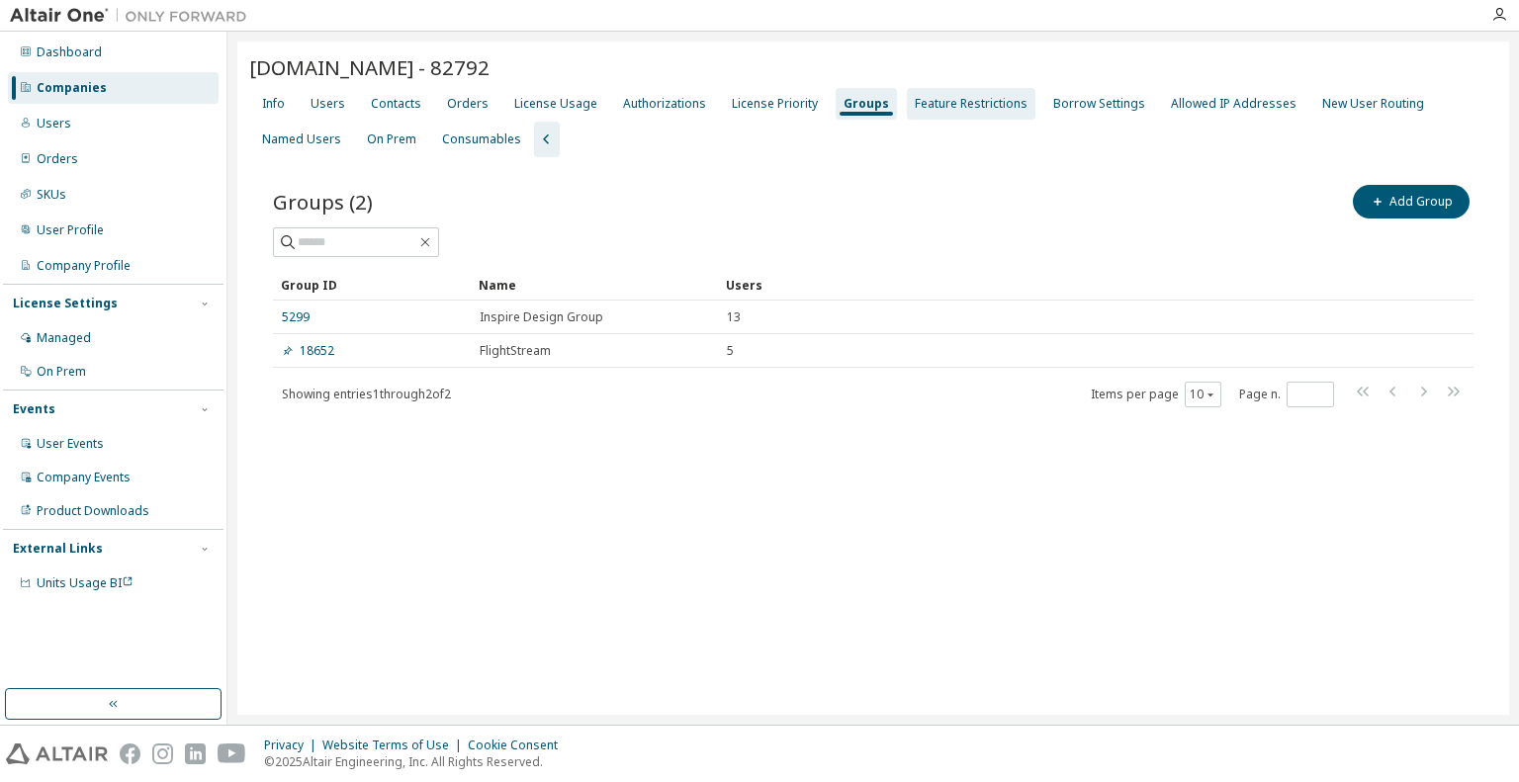
click at [949, 101] on div "Feature Restrictions" at bounding box center [970, 104] width 113 height 16
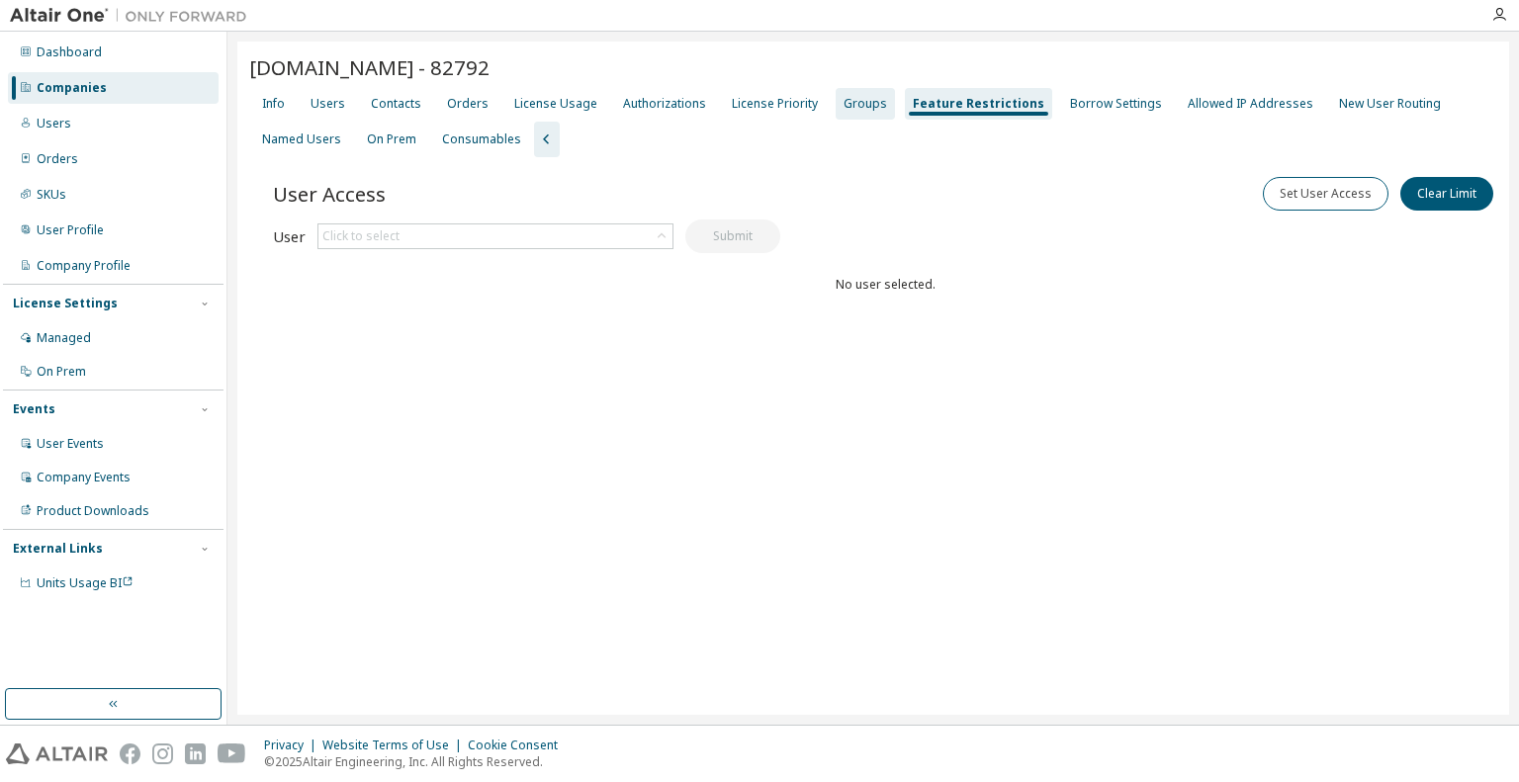
click at [861, 105] on div "Groups" at bounding box center [864, 104] width 43 height 16
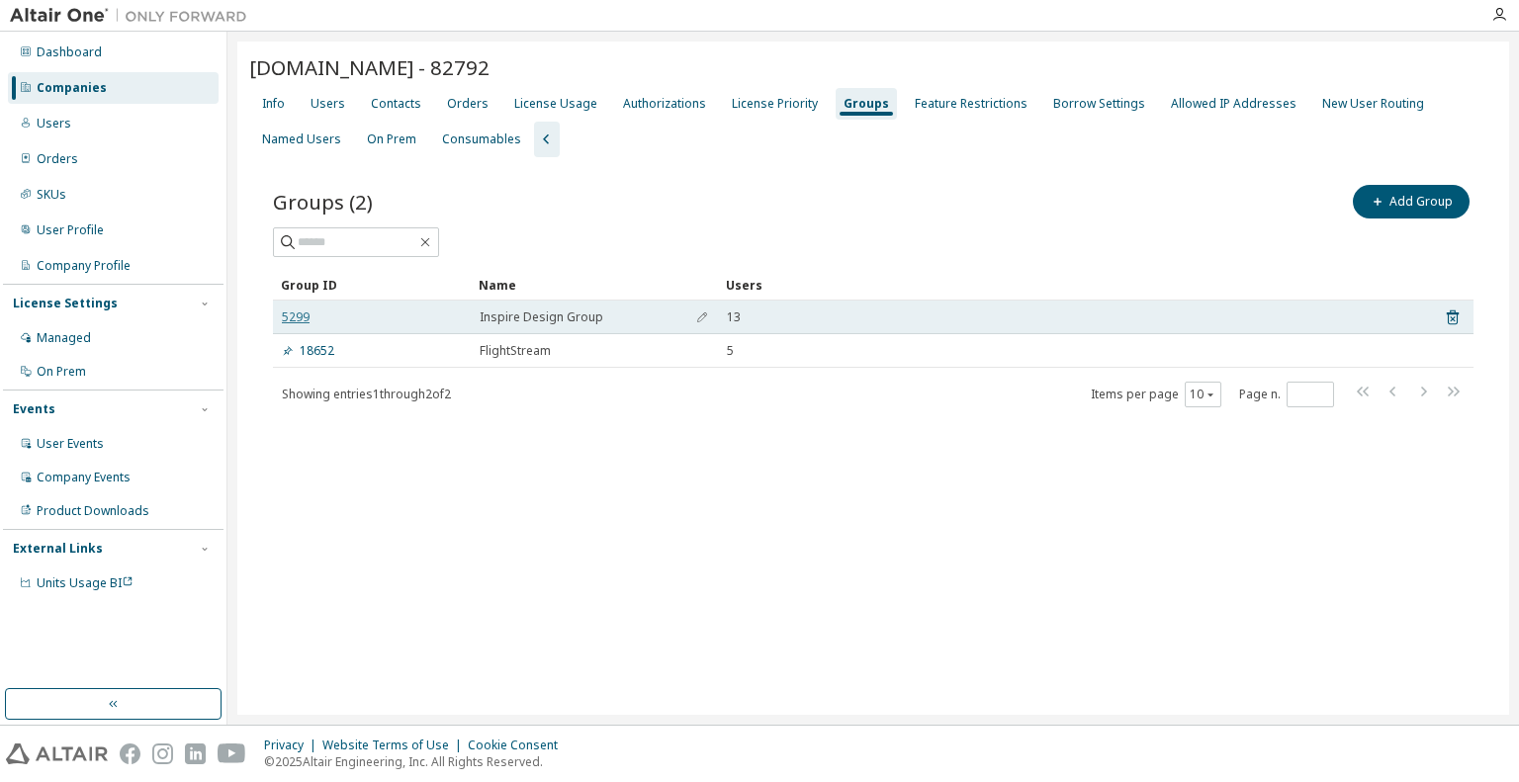
click at [296, 321] on link "5299" at bounding box center [296, 317] width 28 height 16
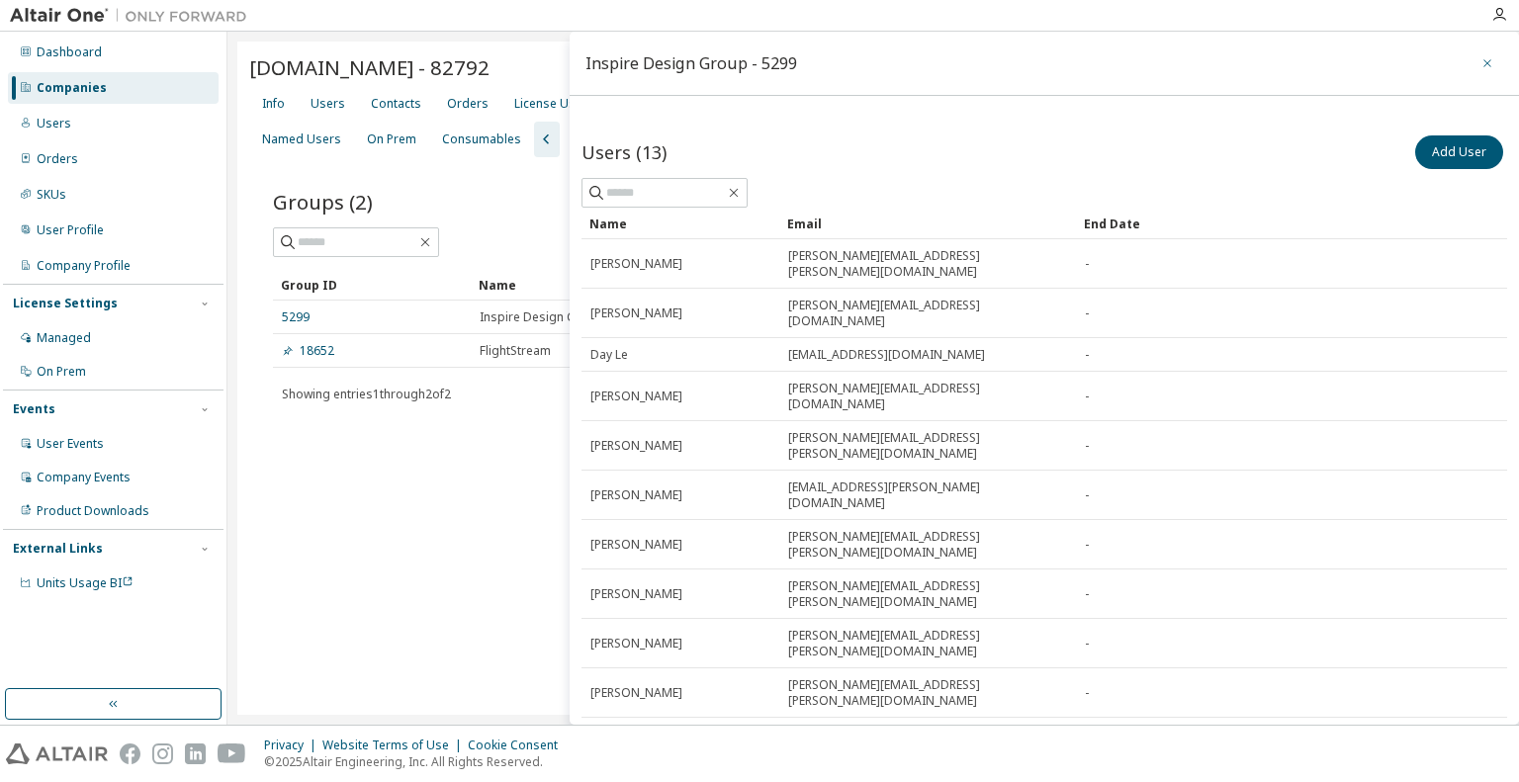
click at [1471, 65] on button "button" at bounding box center [1487, 63] width 32 height 32
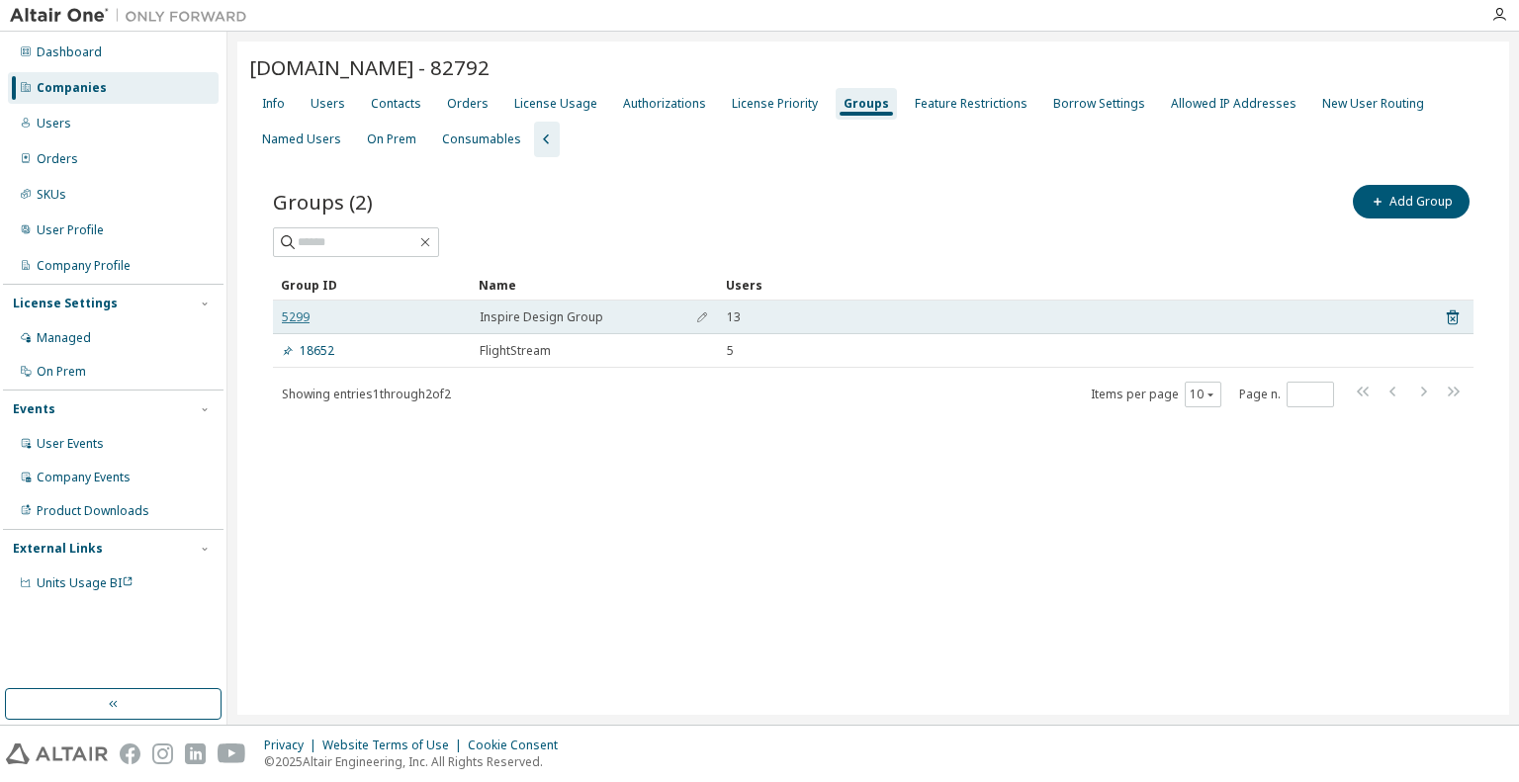
click at [300, 314] on link "5299" at bounding box center [296, 317] width 28 height 16
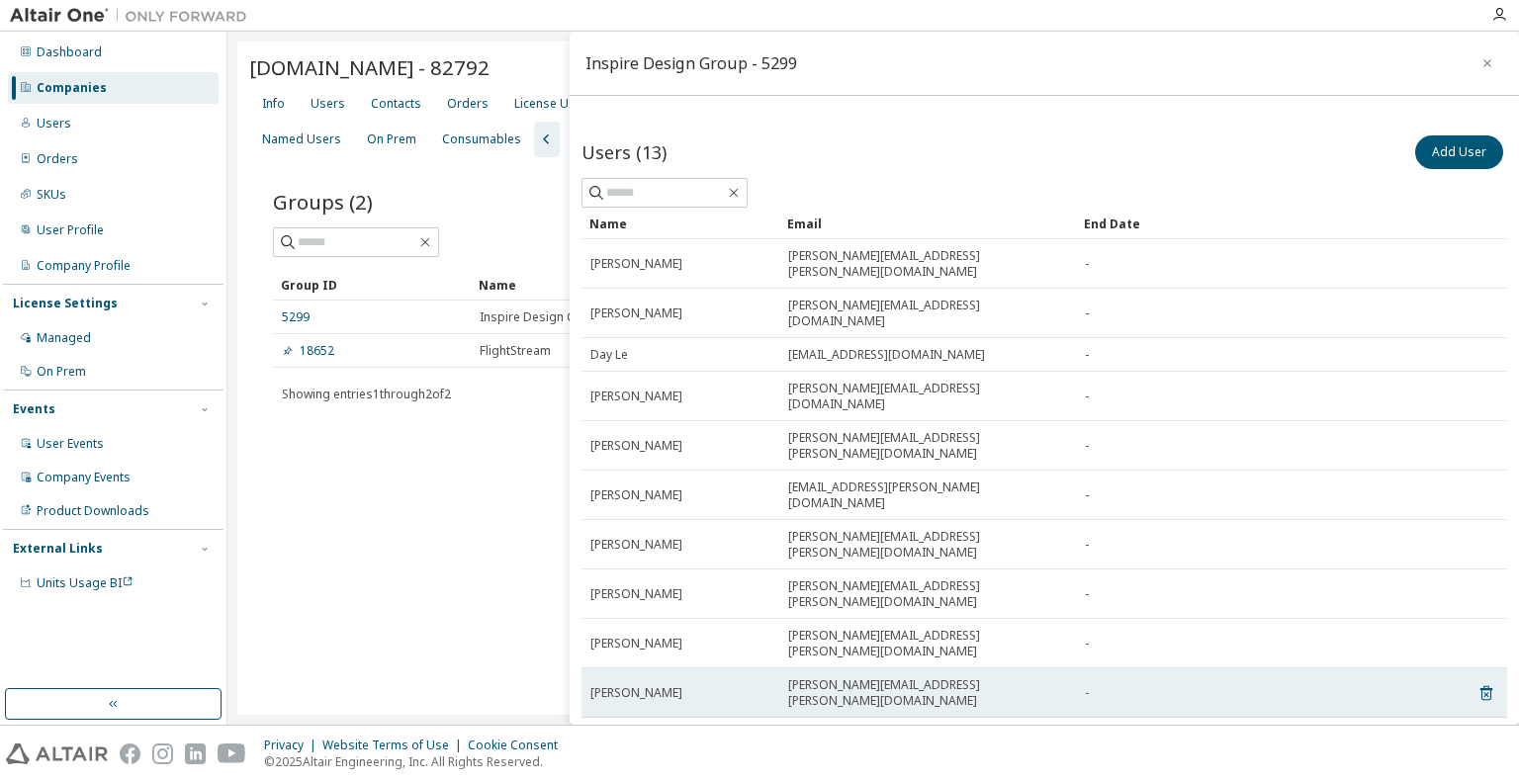
scroll to position [95, 0]
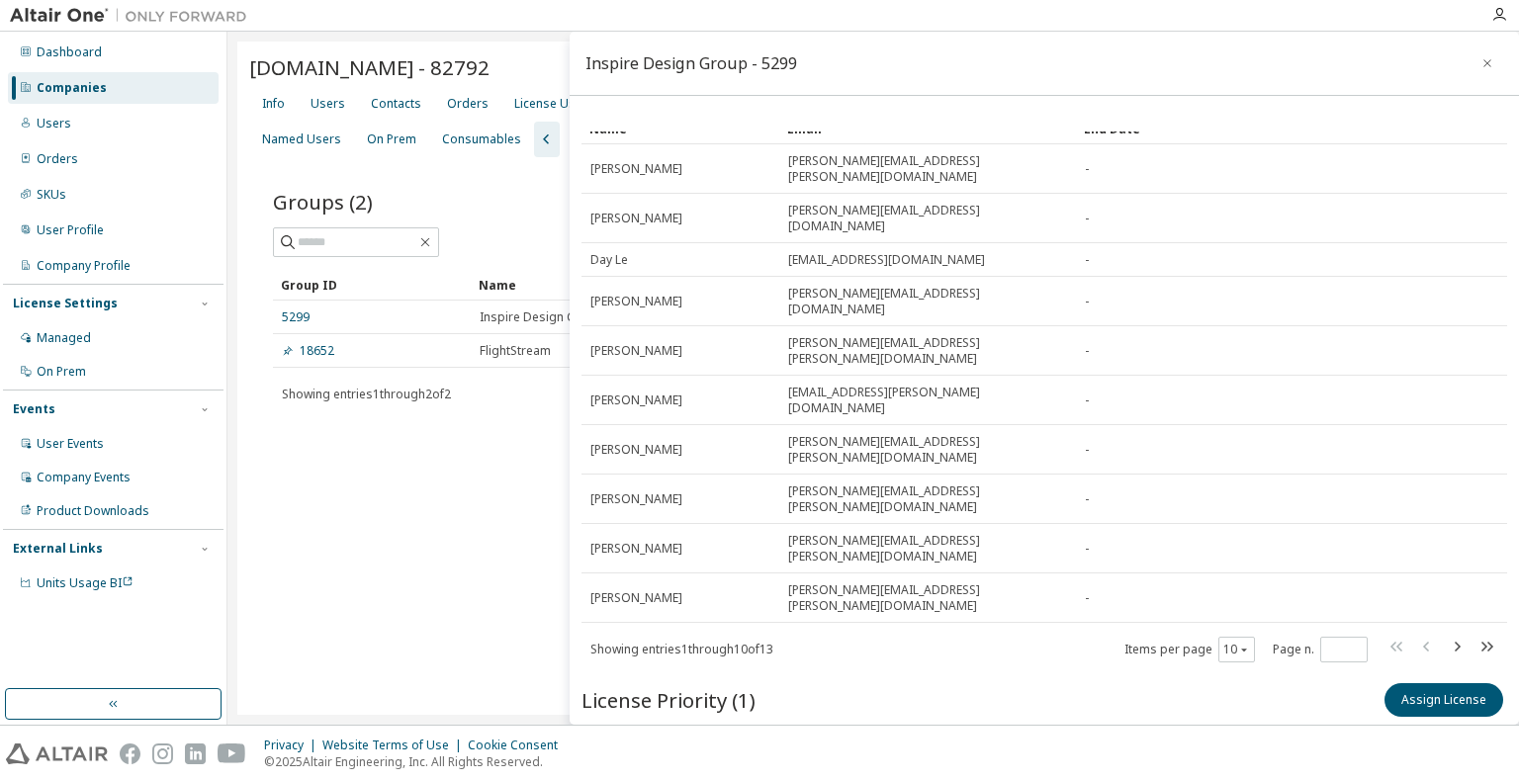
drag, startPoint x: 625, startPoint y: 644, endPoint x: 672, endPoint y: 641, distance: 47.5
click at [672, 780] on div "126586" at bounding box center [685, 788] width 119 height 16
click at [516, 612] on div "Supernal.aero - 82792 Clear Load Save Save As Field Operator Value Select filte…" at bounding box center [872, 378] width 1271 height 673
click at [1480, 67] on icon "button" at bounding box center [1487, 63] width 14 height 16
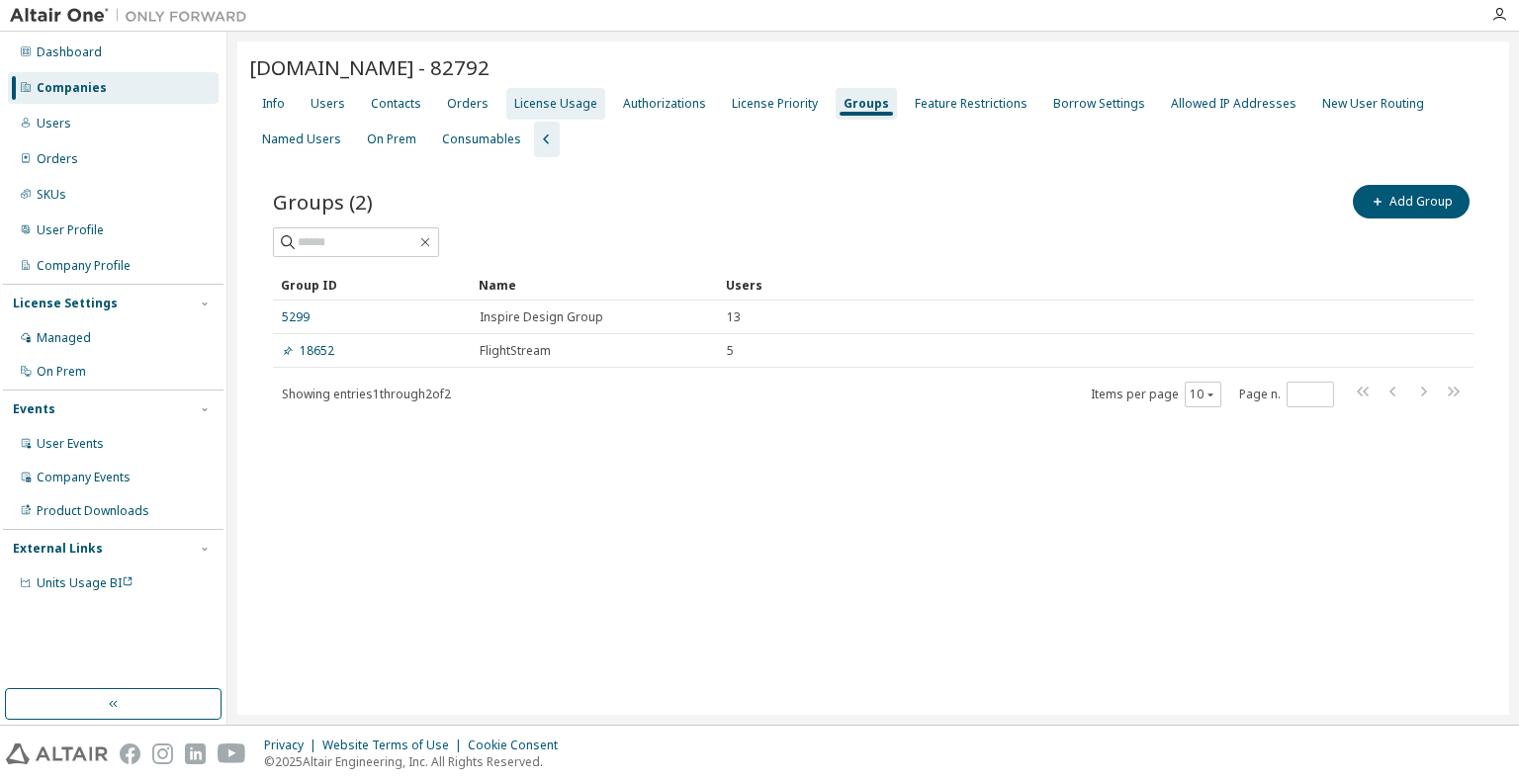
click at [567, 101] on div "License Usage" at bounding box center [555, 104] width 83 height 16
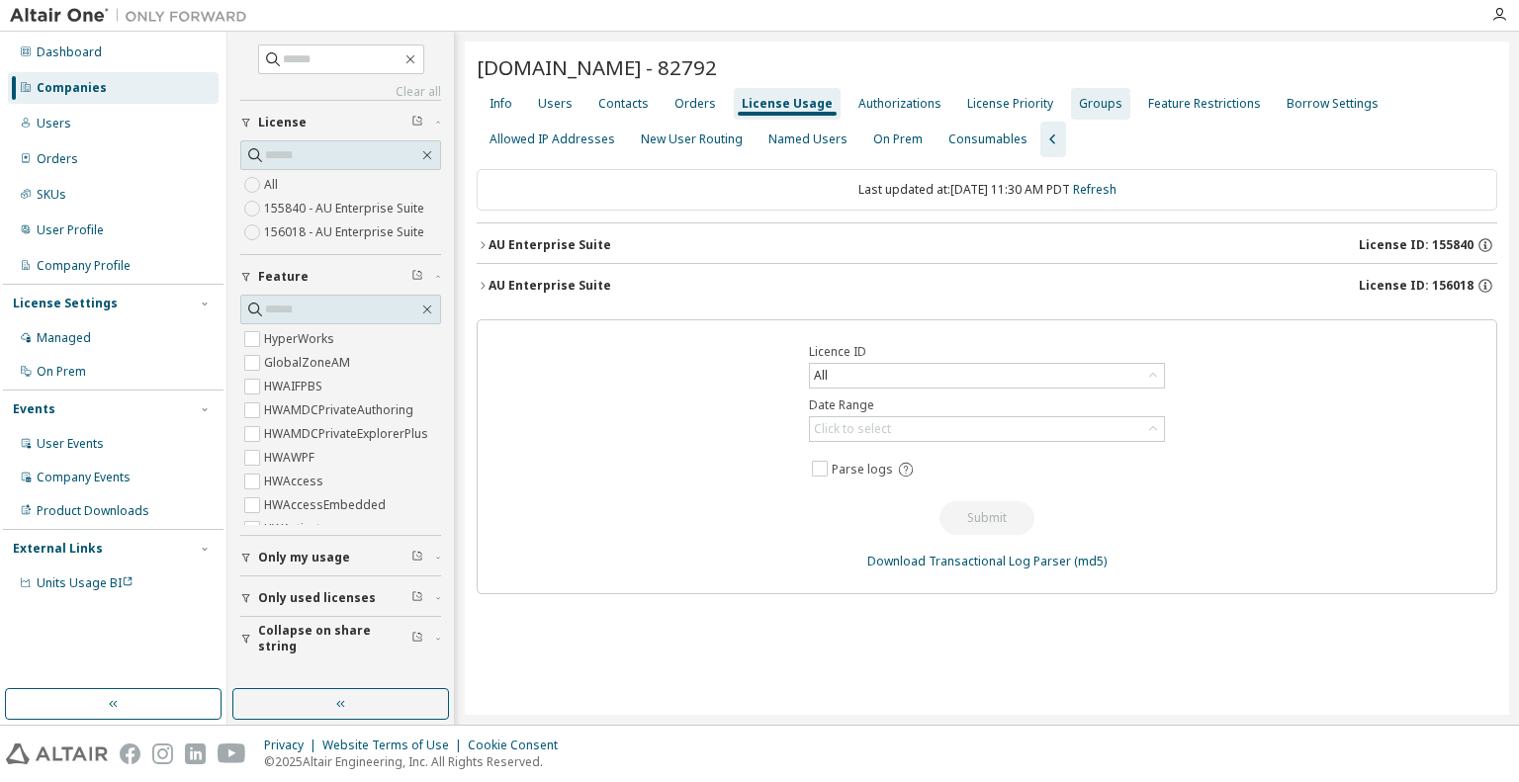
click at [1079, 104] on div "Groups" at bounding box center [1100, 104] width 43 height 16
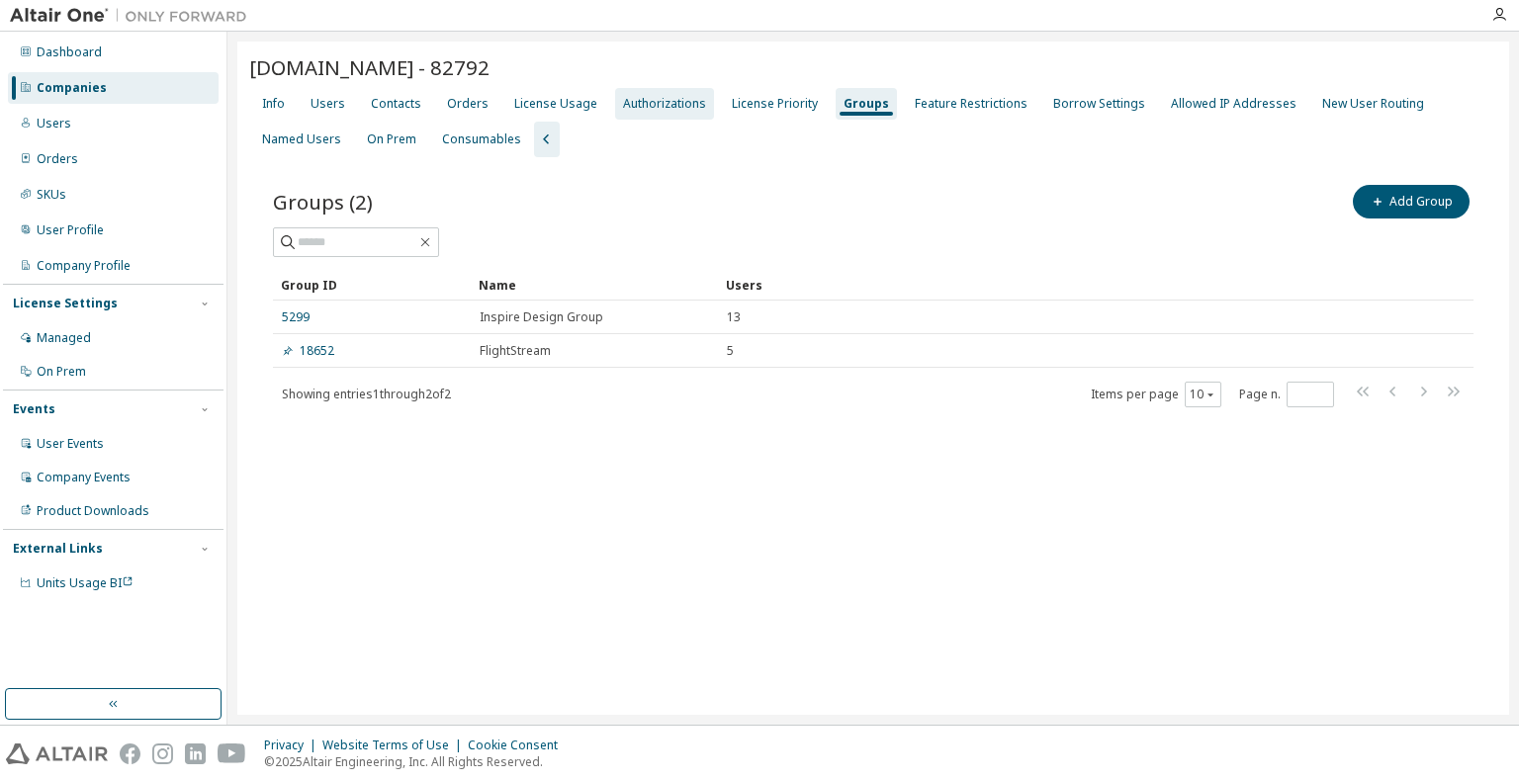
click at [666, 102] on div "Authorizations" at bounding box center [664, 104] width 83 height 16
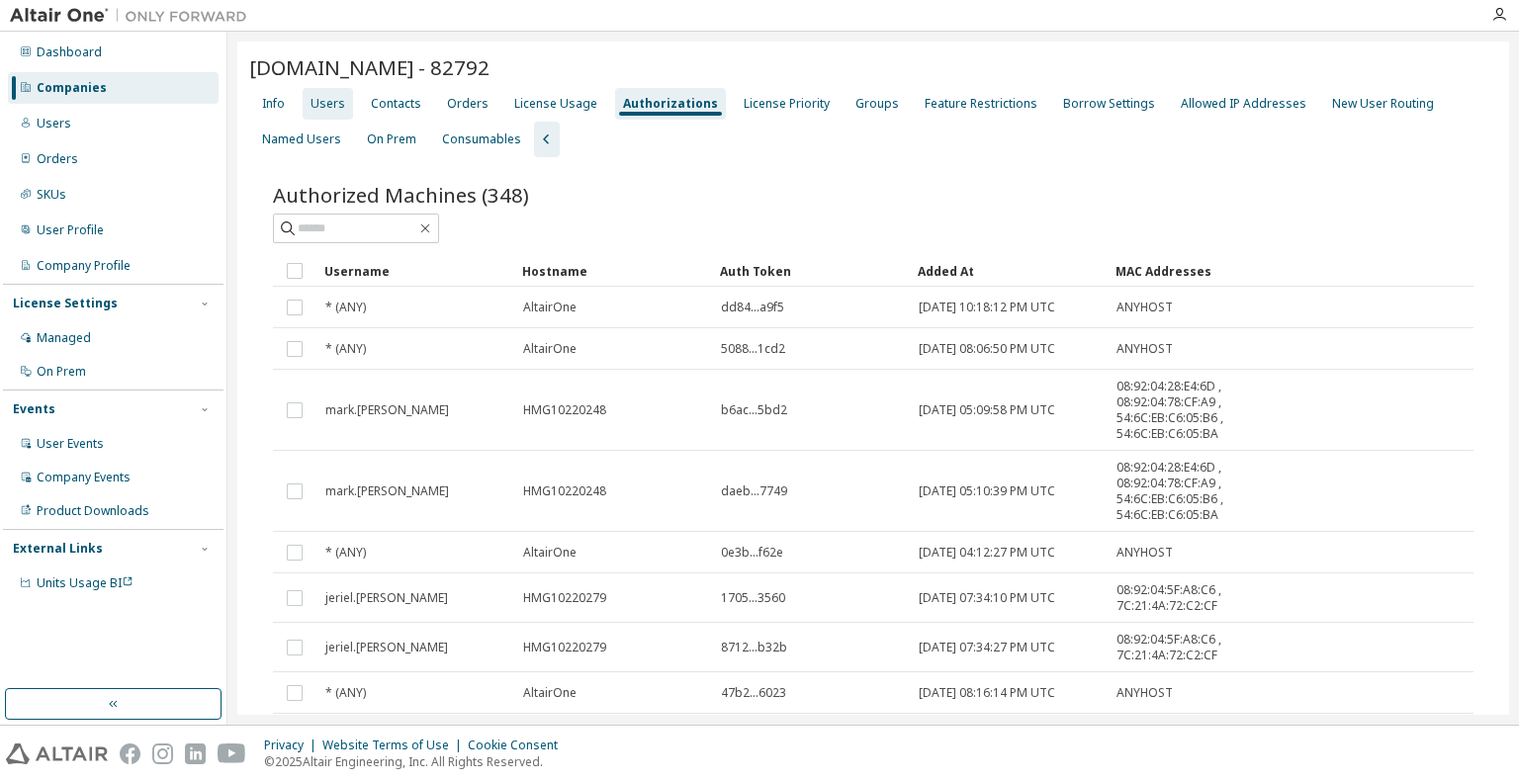
click at [328, 113] on div "Users" at bounding box center [328, 104] width 50 height 32
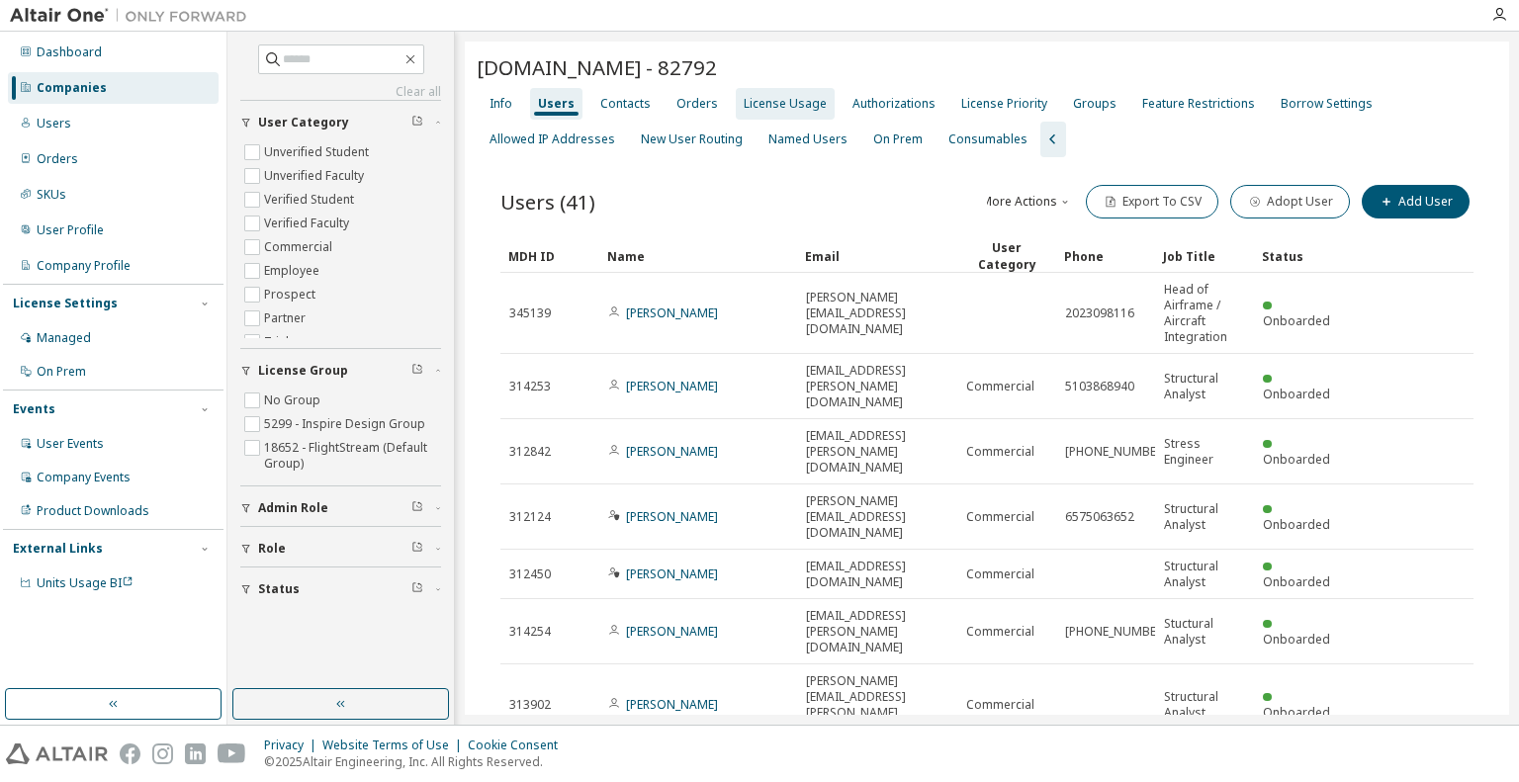
click at [798, 114] on div "License Usage" at bounding box center [785, 104] width 99 height 32
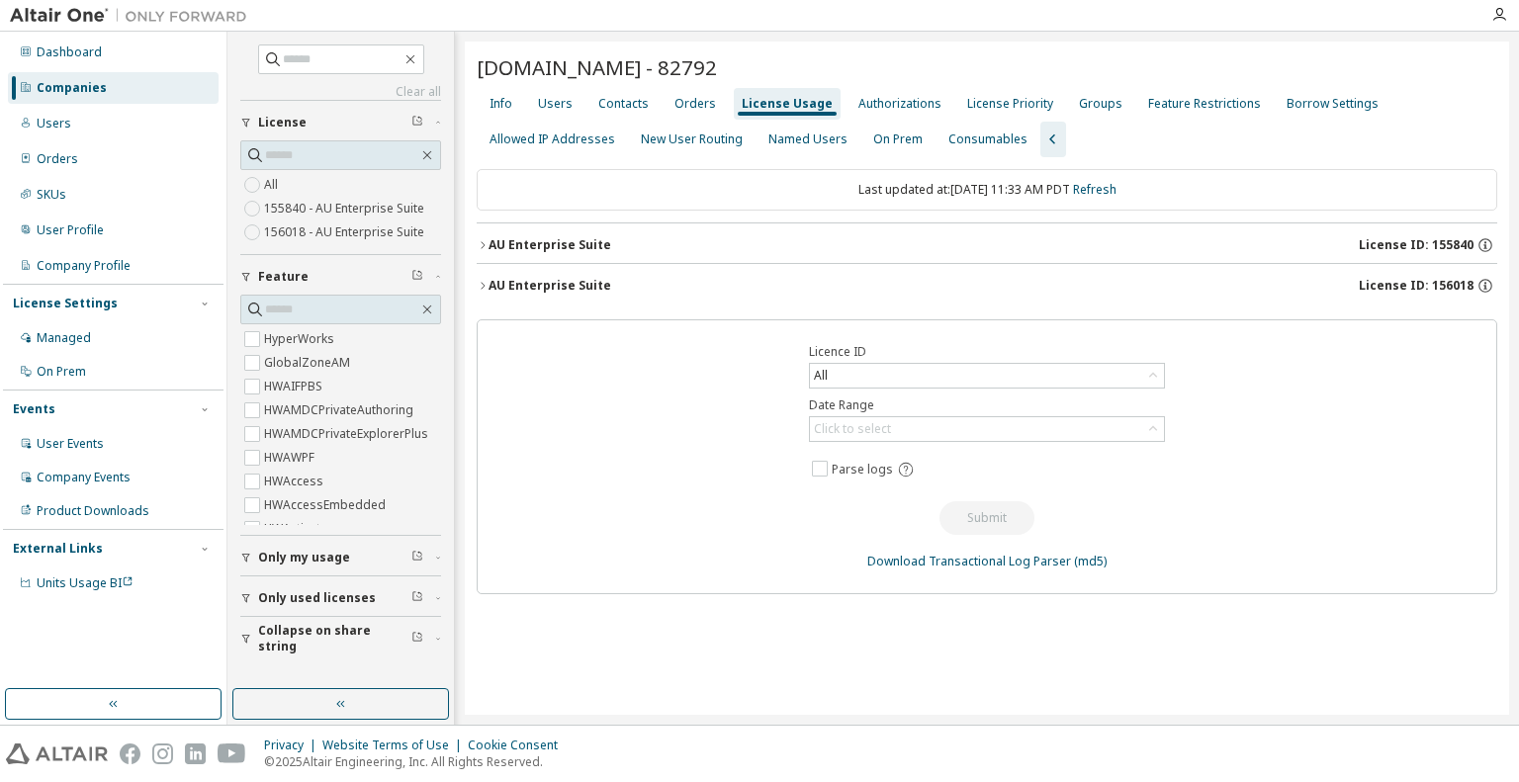
click at [485, 244] on icon "button" at bounding box center [483, 245] width 12 height 12
click at [967, 433] on div "Click to select" at bounding box center [987, 429] width 354 height 24
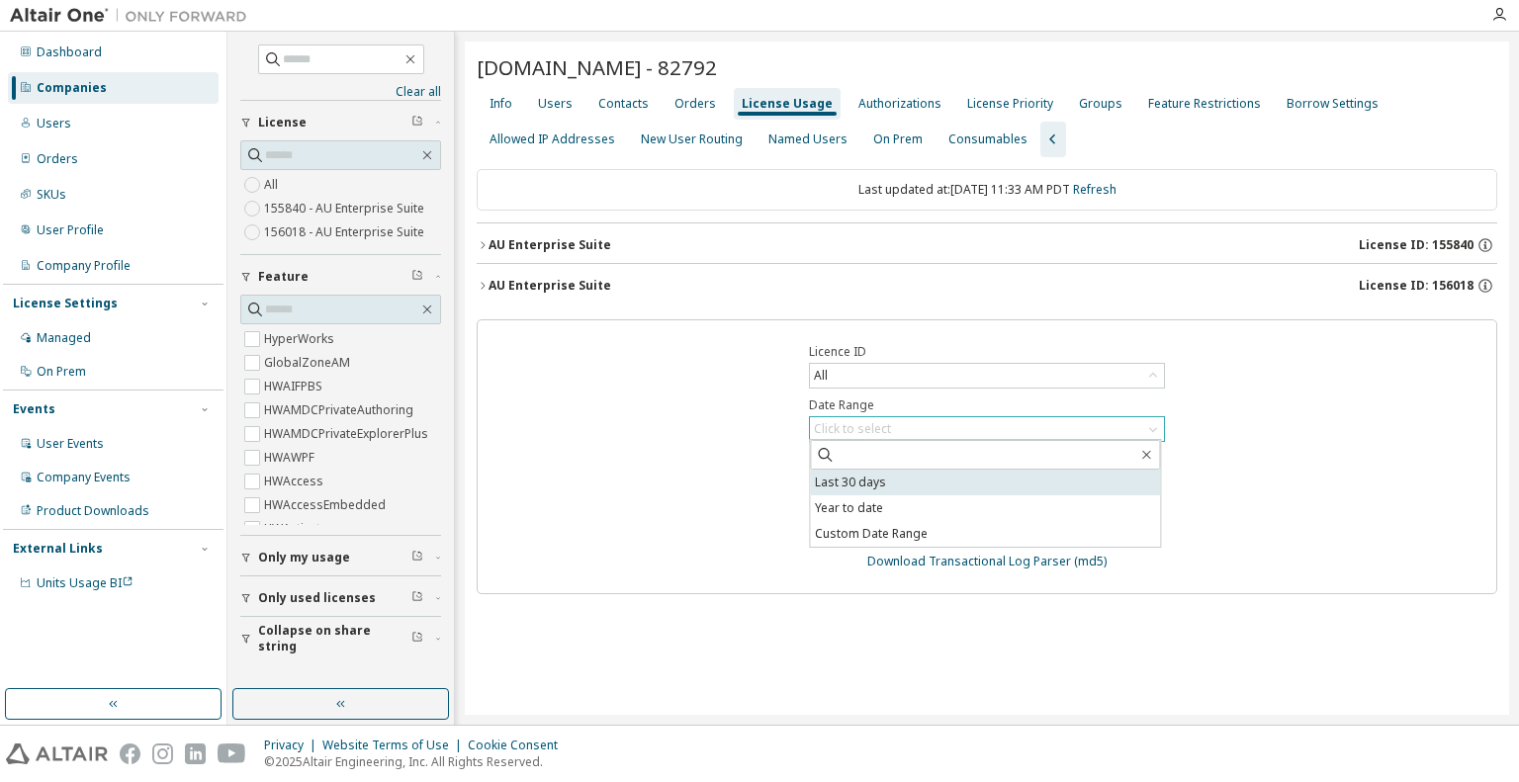
click at [958, 478] on li "Last 30 days" at bounding box center [985, 483] width 350 height 26
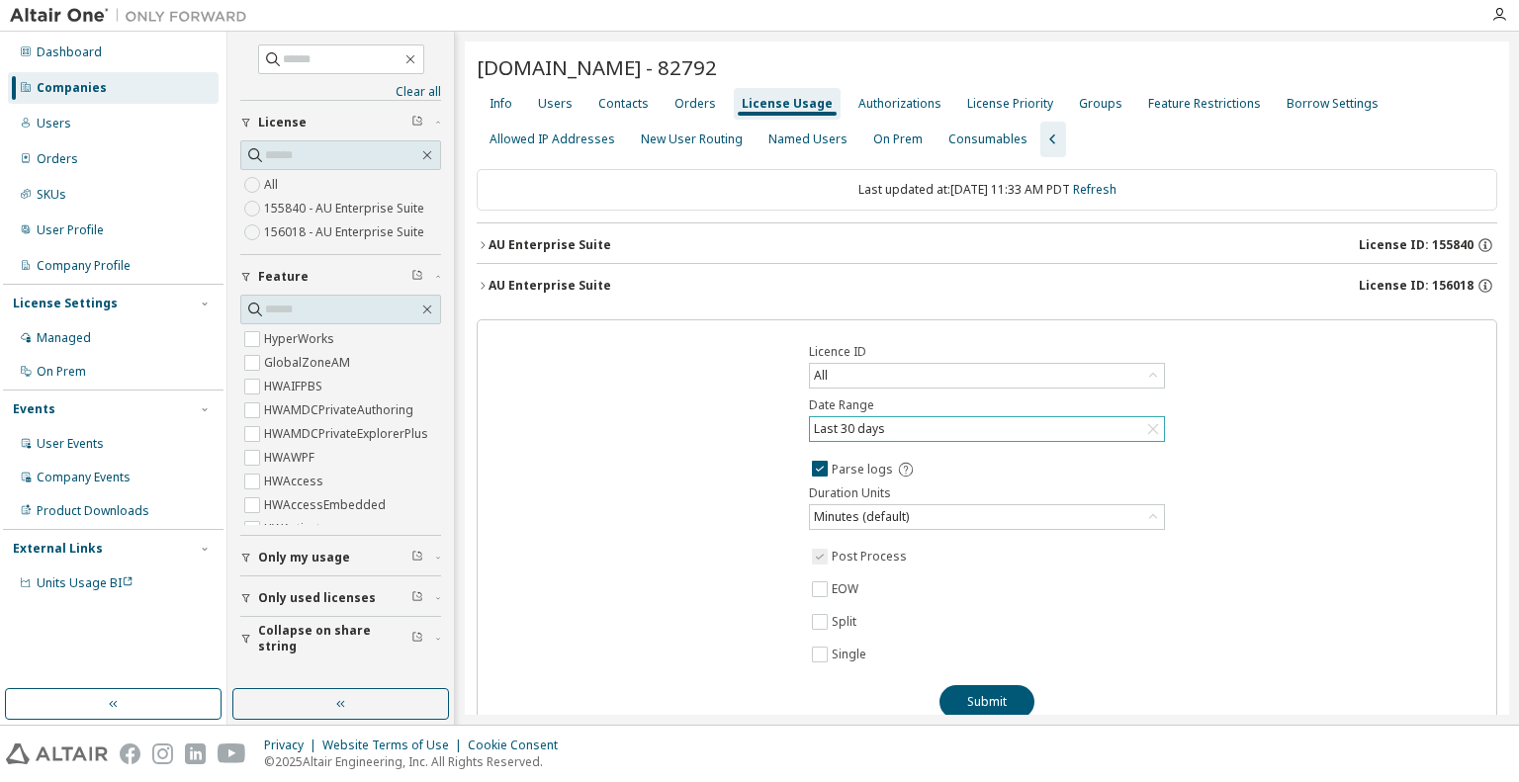
scroll to position [71, 0]
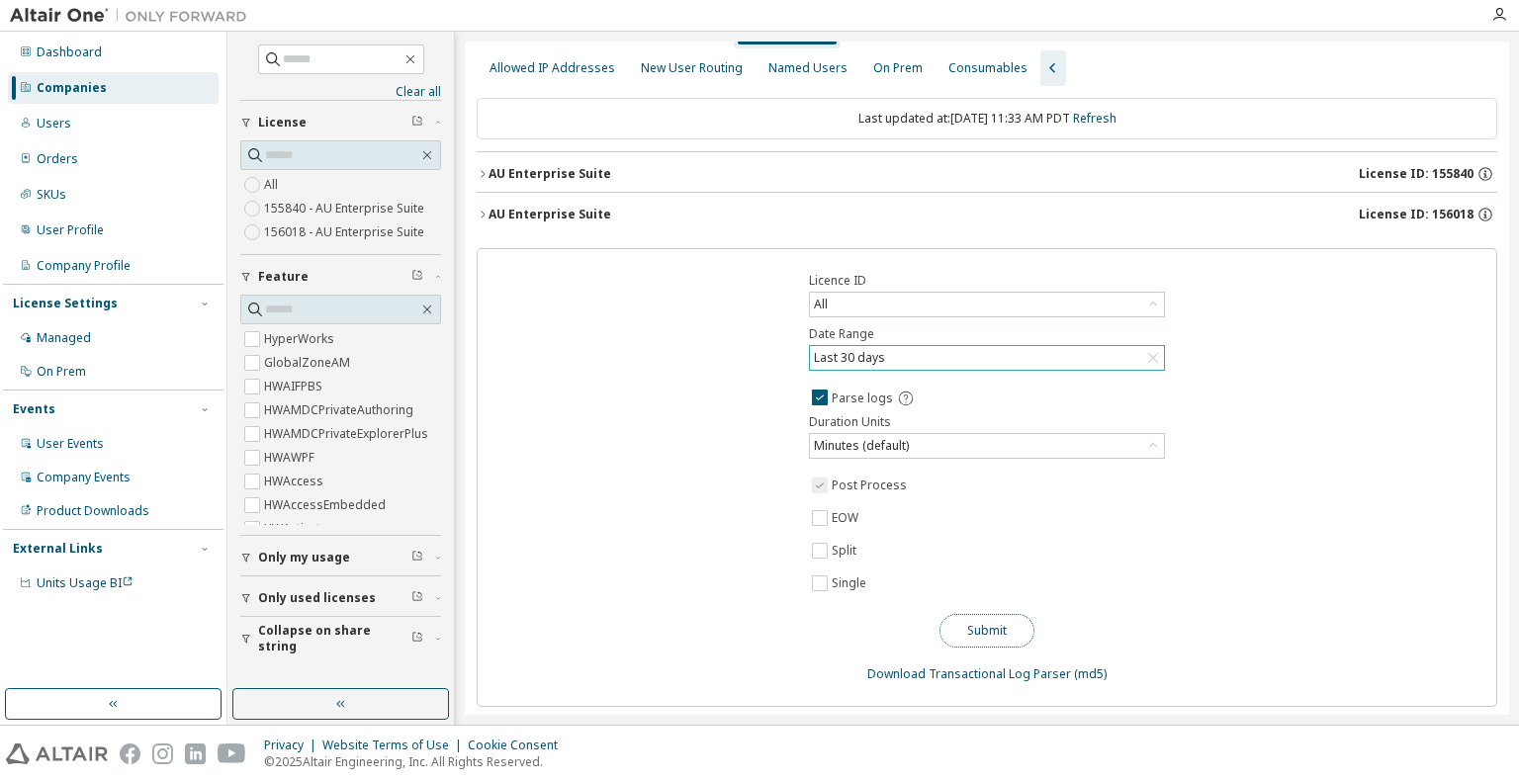
click at [989, 628] on button "Submit" at bounding box center [986, 631] width 95 height 34
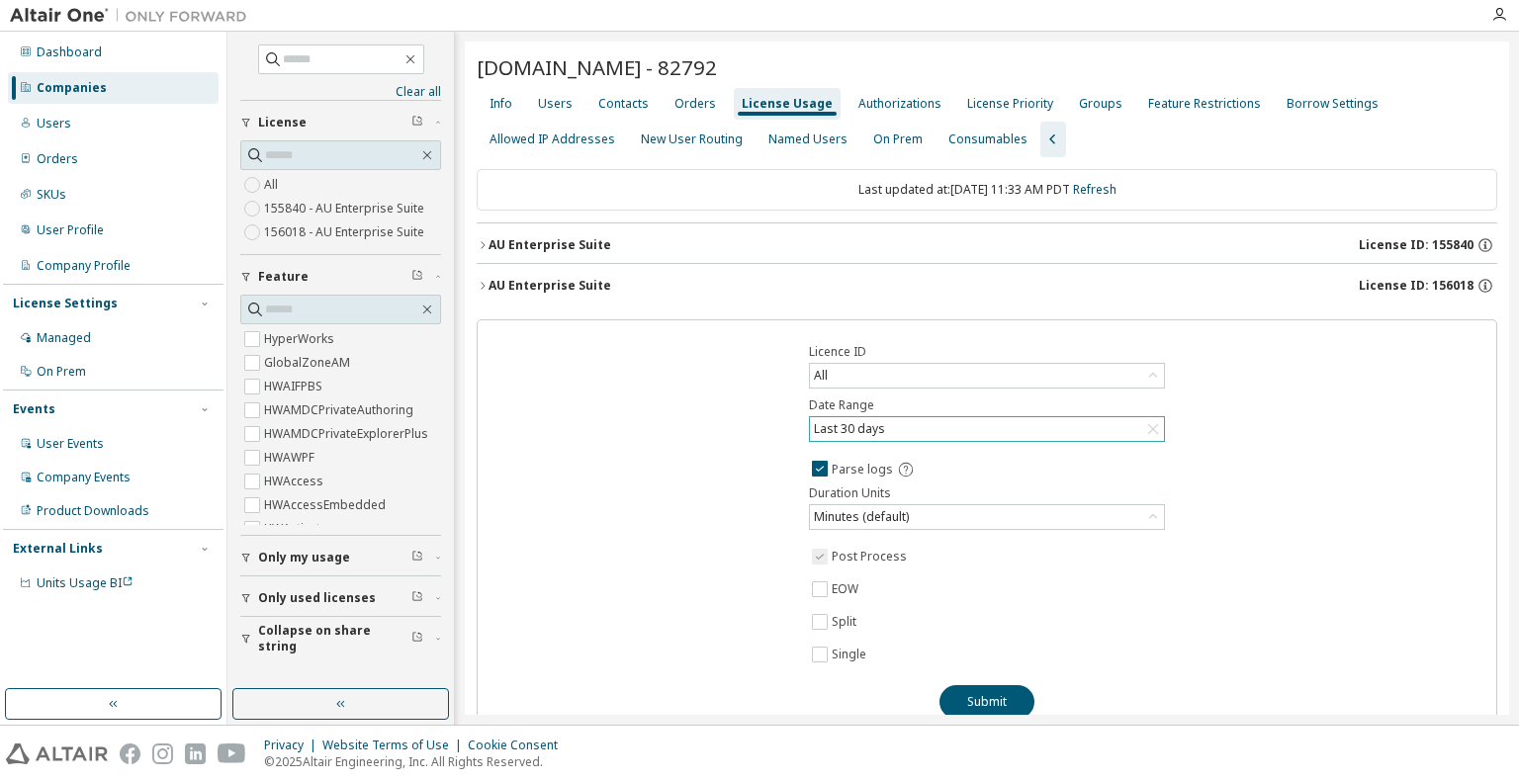
click at [482, 239] on icon "button" at bounding box center [483, 245] width 12 height 12
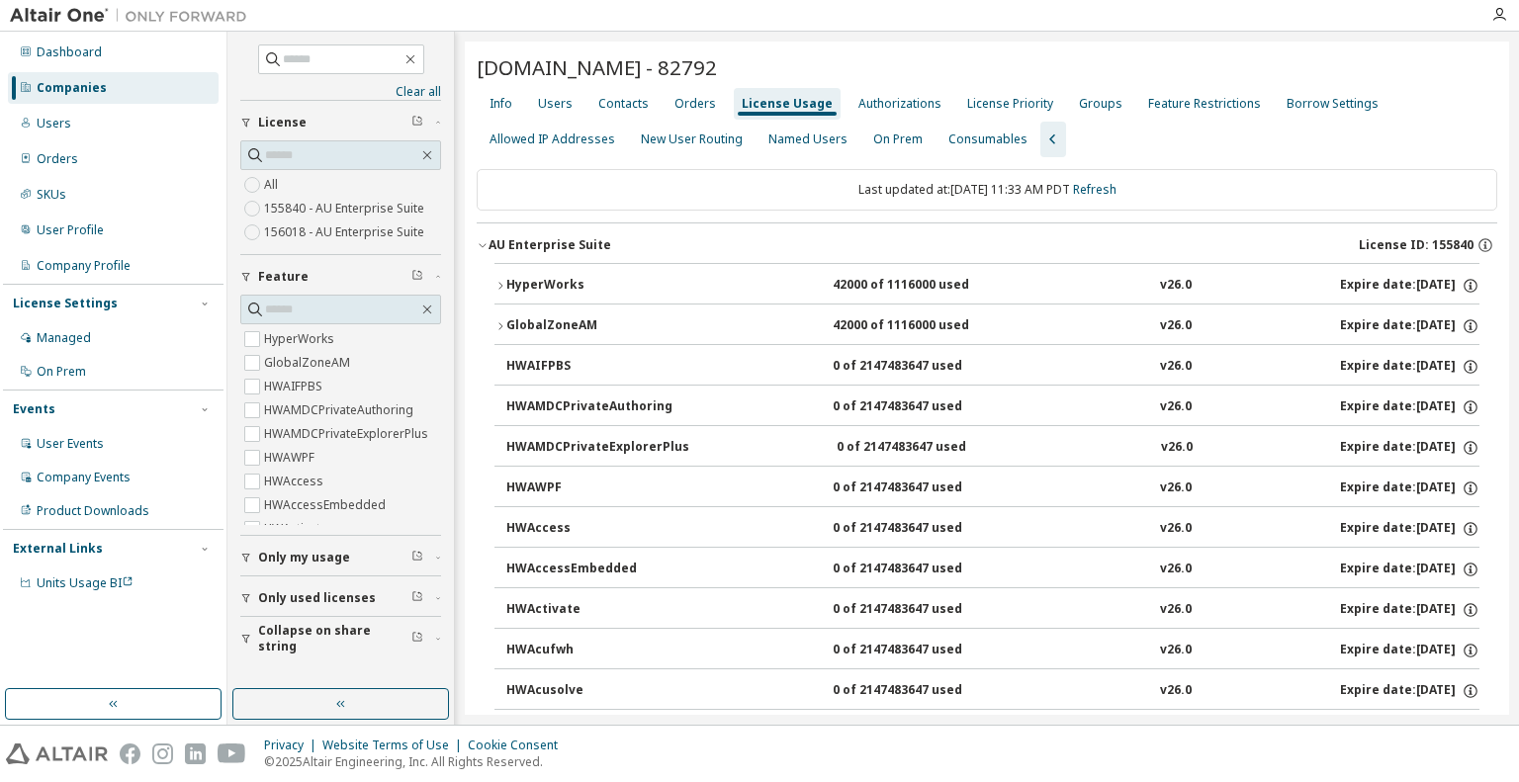
click at [482, 239] on icon "button" at bounding box center [483, 245] width 12 height 12
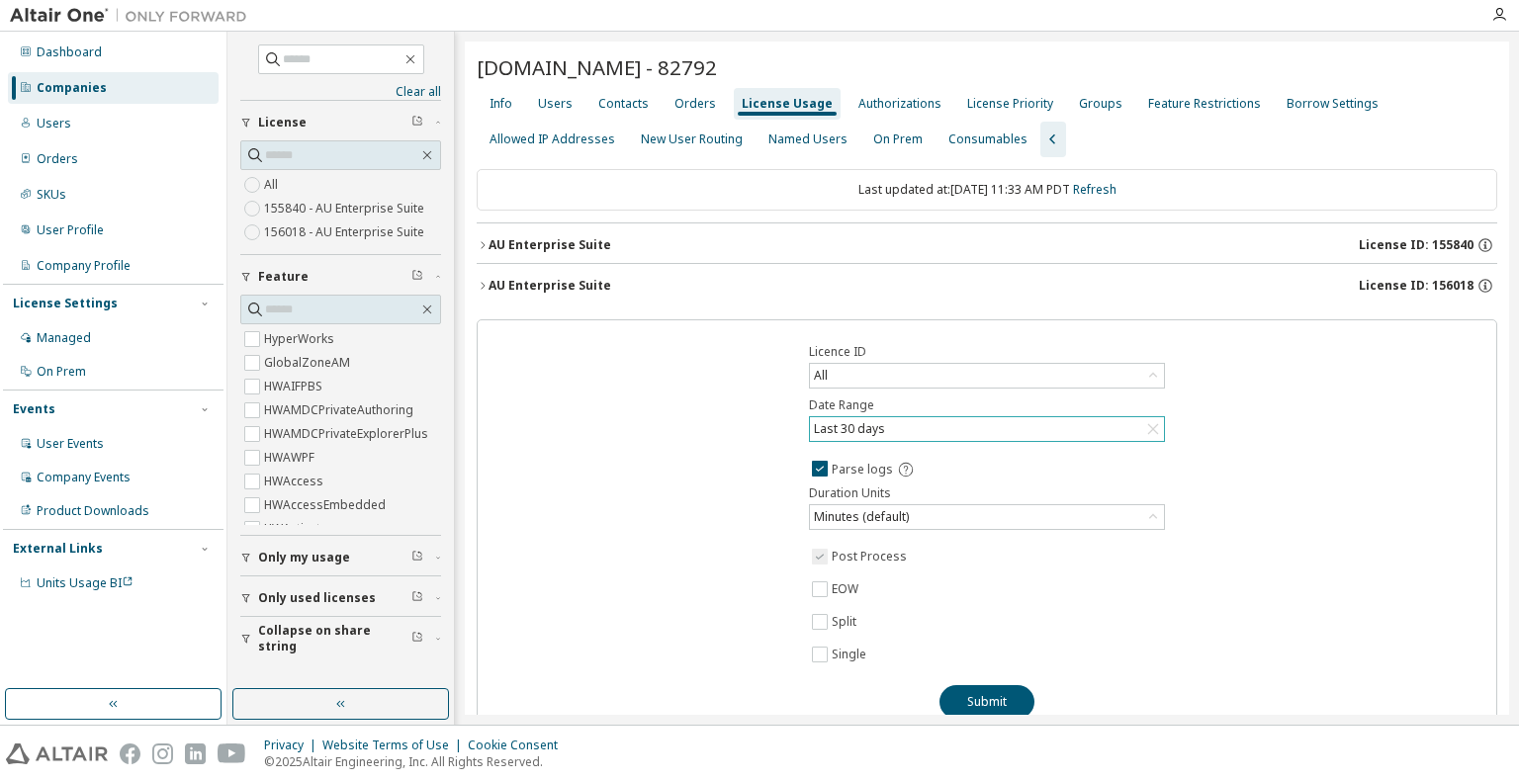
click at [802, 110] on div "License Usage" at bounding box center [786, 104] width 91 height 16
click at [488, 244] on div "AU Enterprise Suite" at bounding box center [549, 245] width 123 height 16
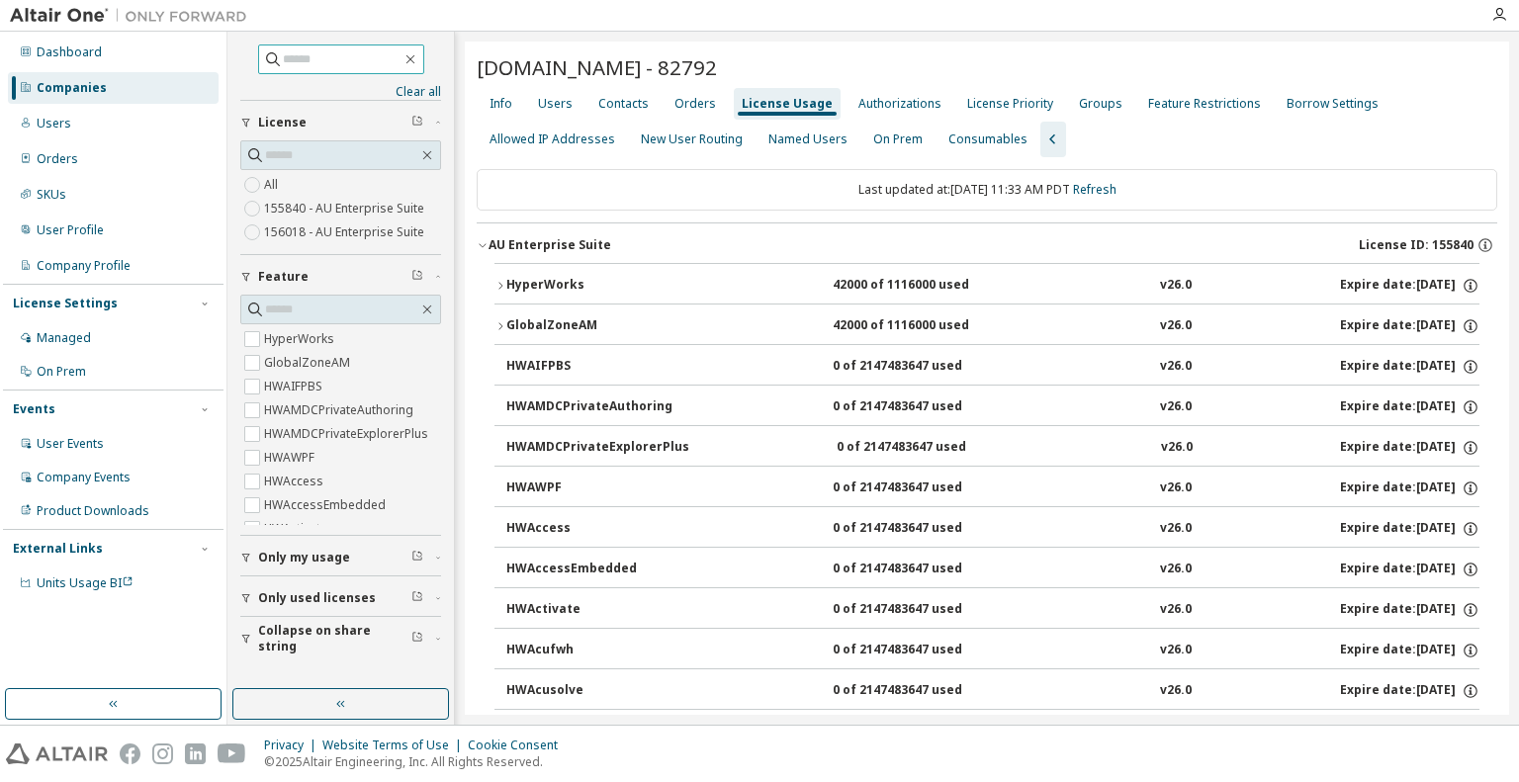
click at [340, 58] on input "text" at bounding box center [342, 59] width 119 height 20
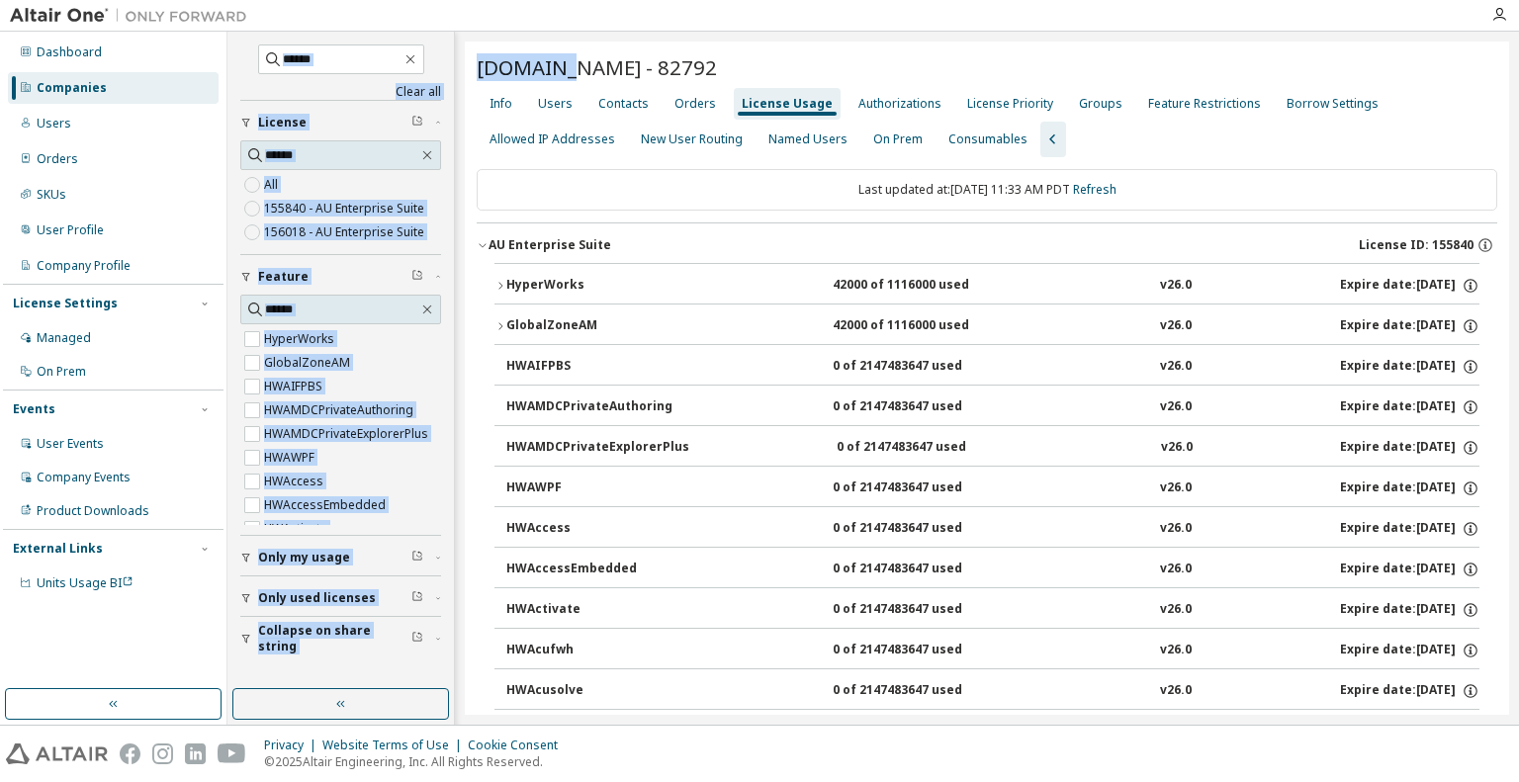
drag, startPoint x: 562, startPoint y: 63, endPoint x: 447, endPoint y: 66, distance: 114.7
click at [447, 66] on div "Clear all Collapse on share string Only used licenses Only my usage Feature Hyp…" at bounding box center [872, 378] width 1291 height 693
click at [519, 62] on span "Supernal.aero - 82792" at bounding box center [597, 67] width 240 height 28
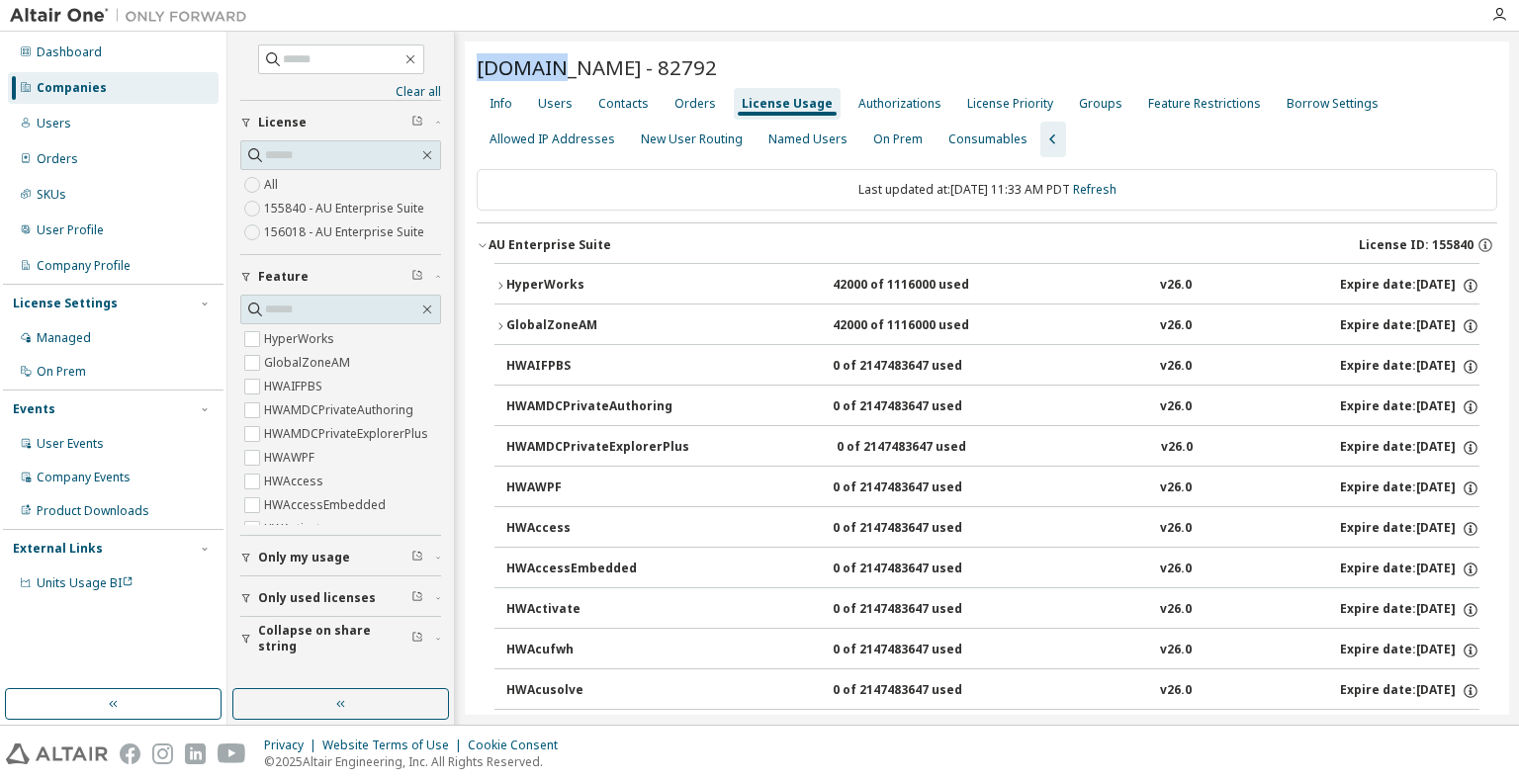
drag, startPoint x: 558, startPoint y: 64, endPoint x: 475, endPoint y: 66, distance: 83.1
drag, startPoint x: 562, startPoint y: 59, endPoint x: 471, endPoint y: 68, distance: 91.4
copy span "Supernal"
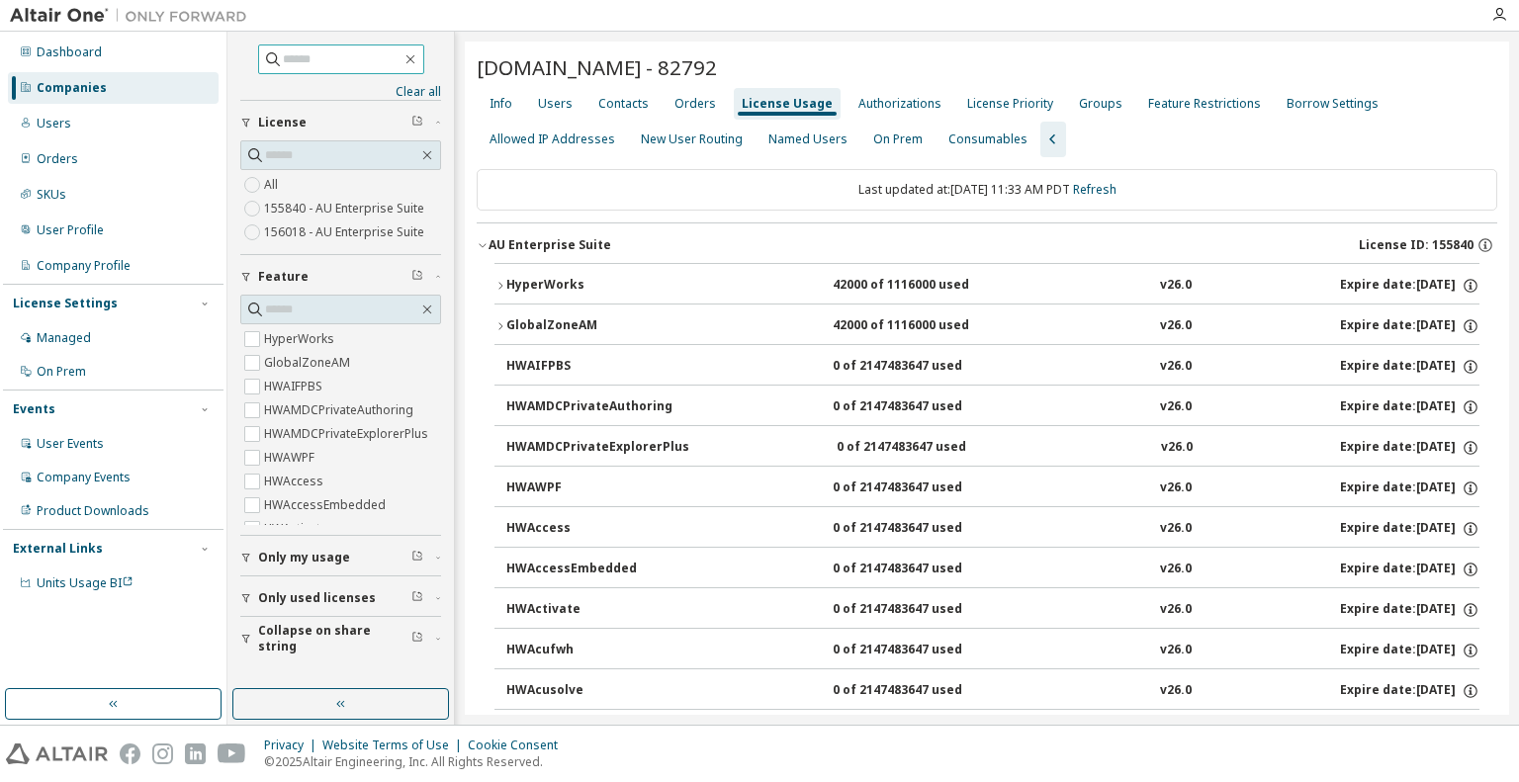
click at [364, 52] on input "text" at bounding box center [342, 59] width 119 height 20
paste input "********"
type input "********"
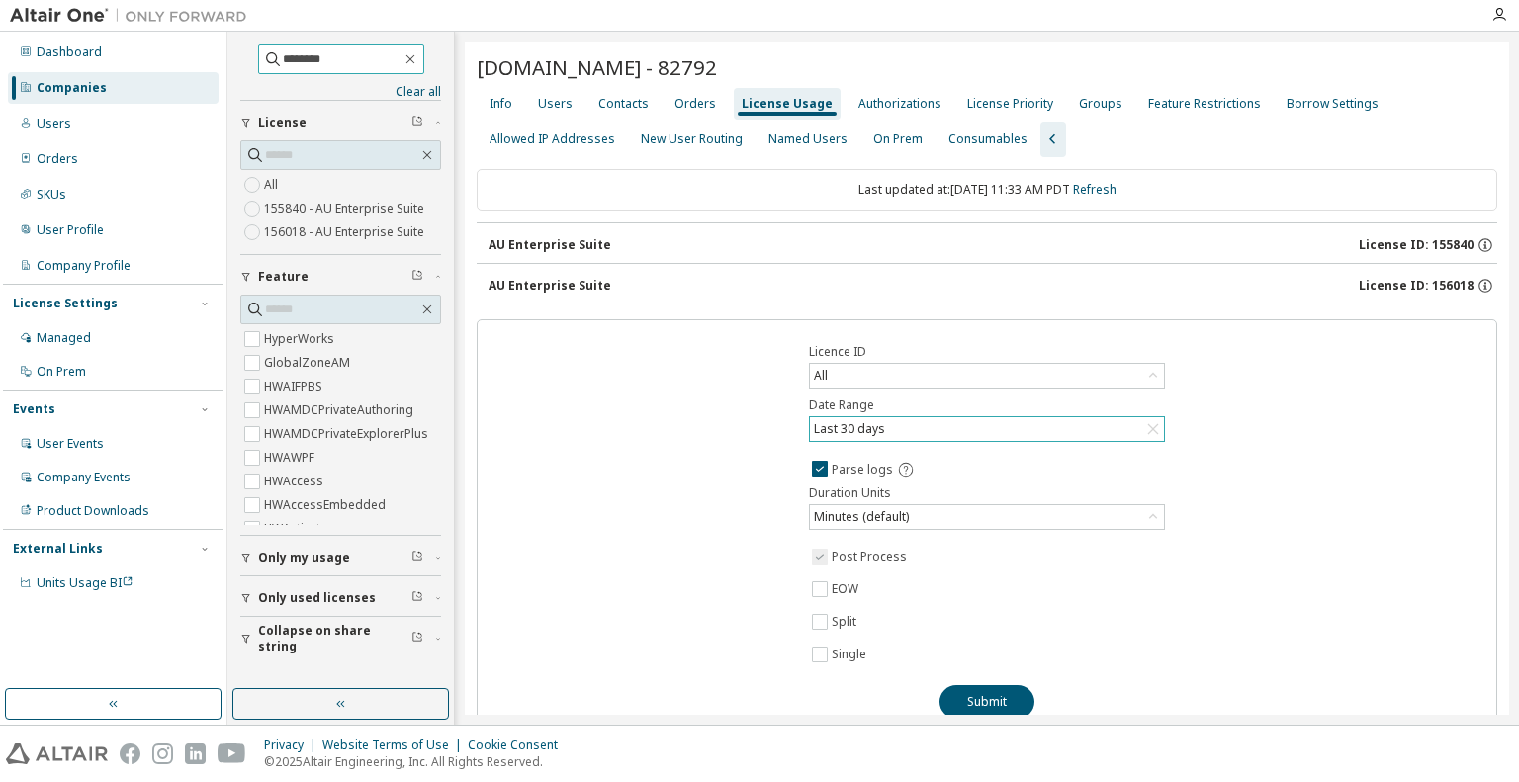
click at [360, 54] on input "********" at bounding box center [342, 59] width 119 height 20
click at [169, 95] on div "Companies" at bounding box center [113, 88] width 211 height 32
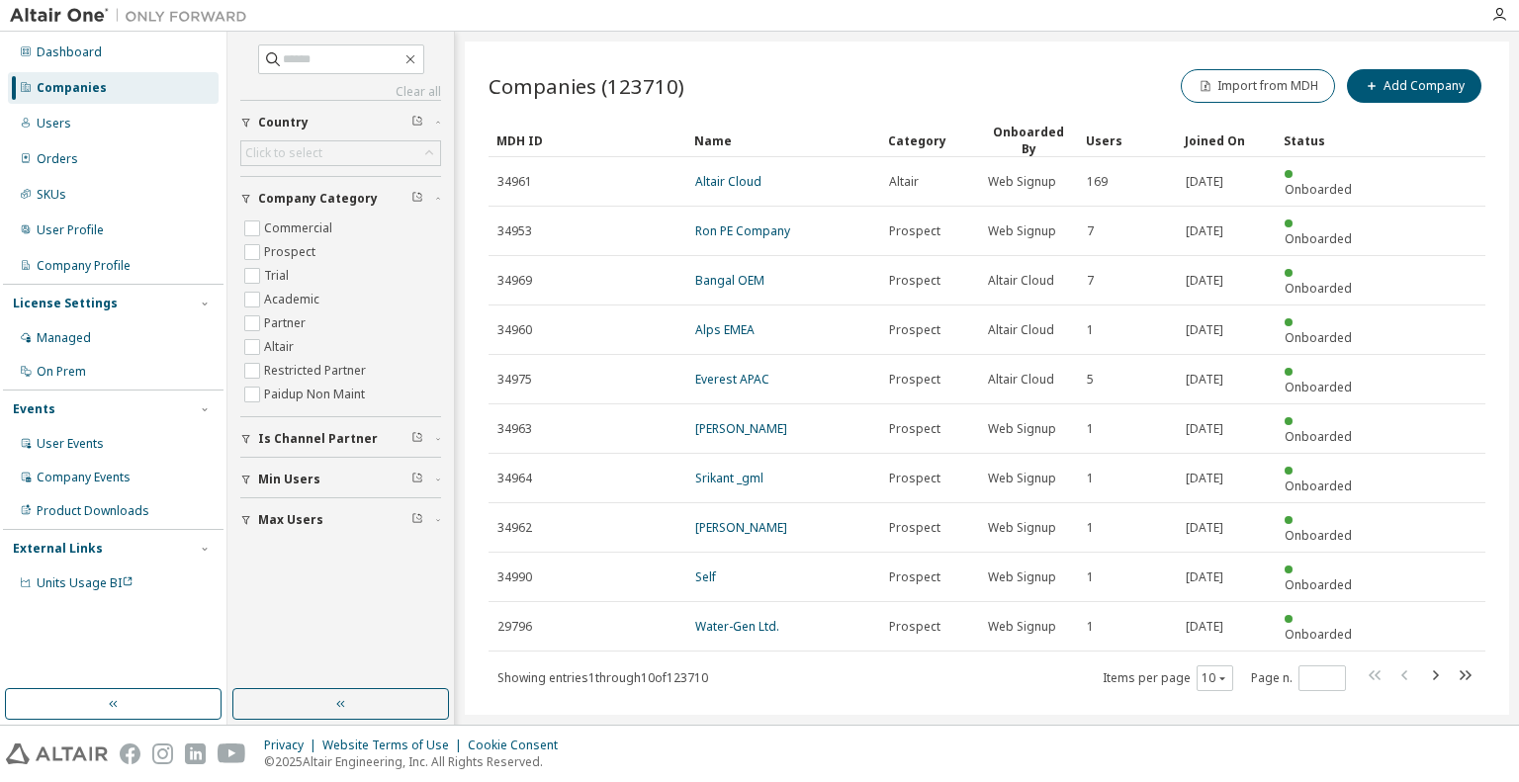
click at [332, 74] on div "Clear all Max Users Min Users Is Channel Partner Company Category Commercial Pr…" at bounding box center [340, 290] width 201 height 493
click at [364, 57] on input "text" at bounding box center [342, 59] width 119 height 20
type input "********"
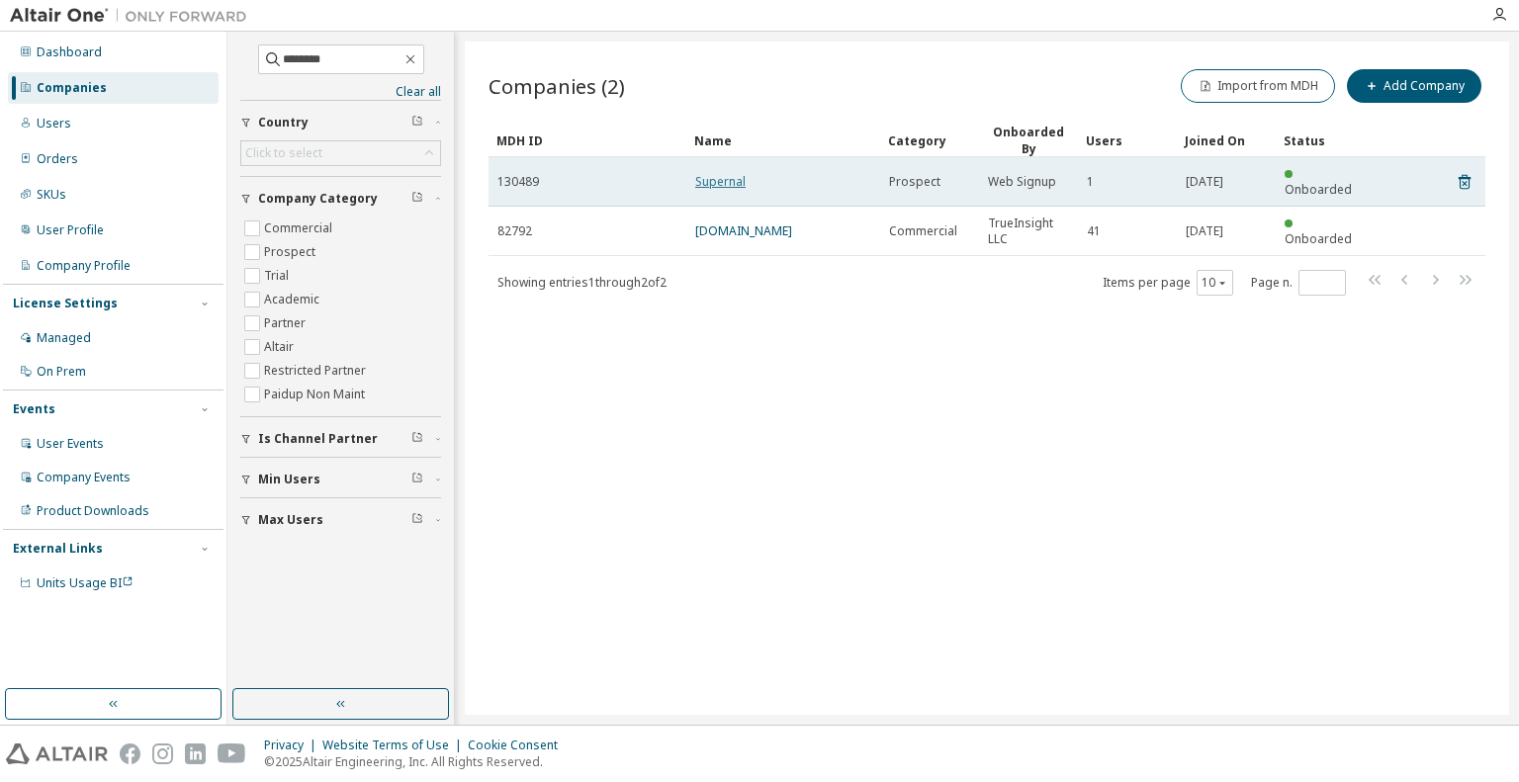
click at [739, 173] on link "Supernal" at bounding box center [720, 181] width 50 height 17
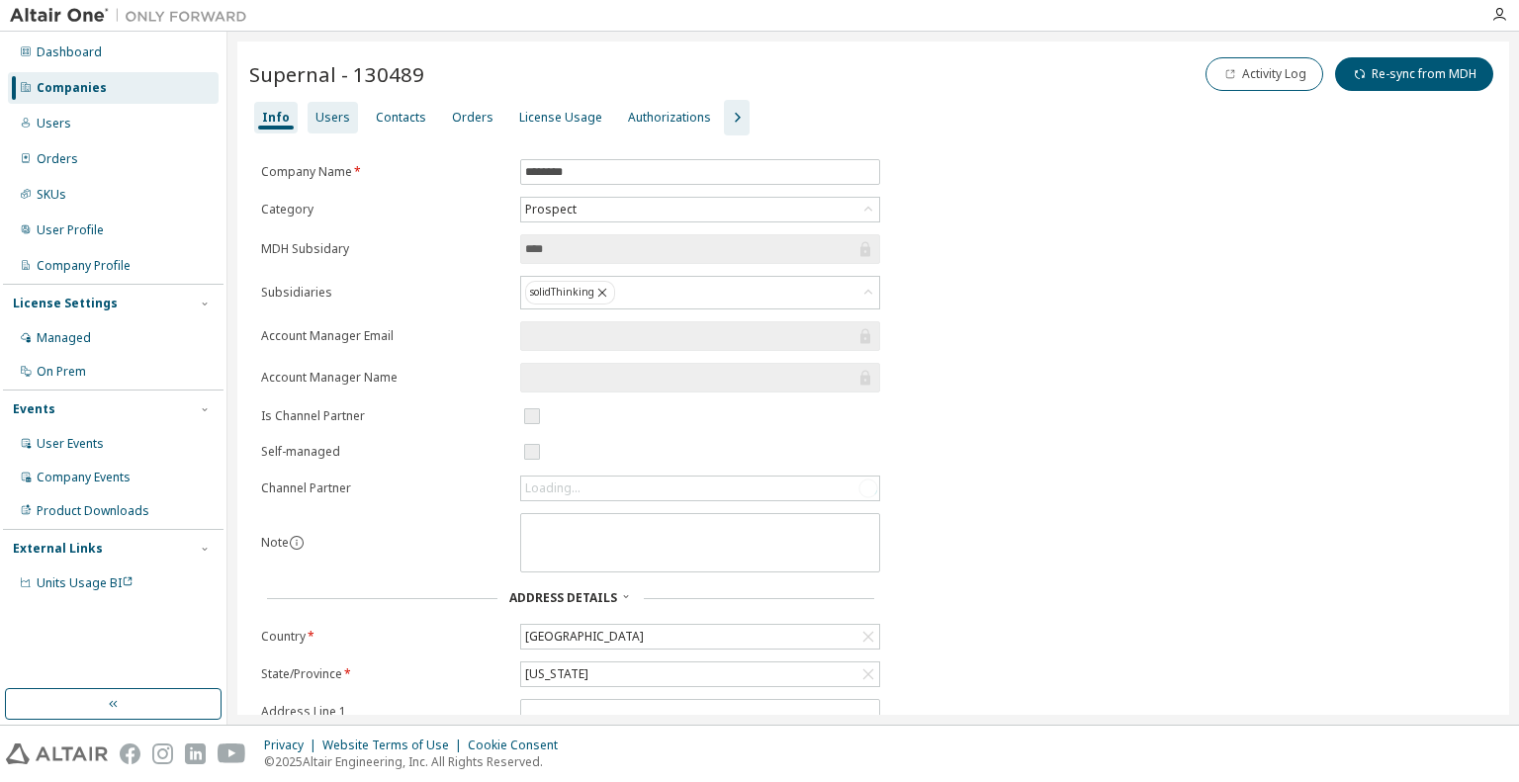
click at [343, 128] on div "Users" at bounding box center [332, 118] width 50 height 32
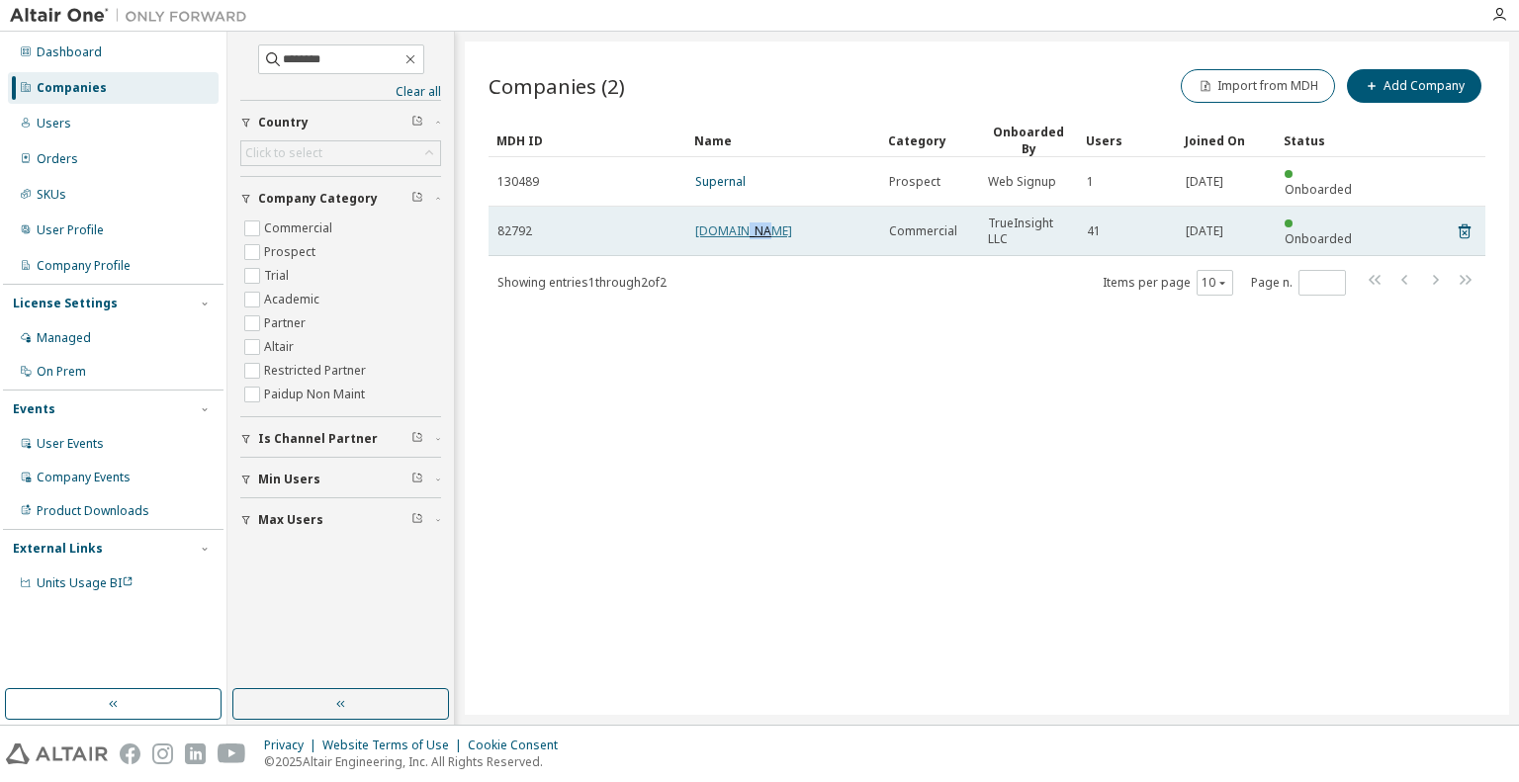
drag, startPoint x: 742, startPoint y: 220, endPoint x: 753, endPoint y: 212, distance: 14.1
click at [753, 212] on td "[DOMAIN_NAME]" at bounding box center [783, 231] width 194 height 49
click at [753, 222] on link "[DOMAIN_NAME]" at bounding box center [743, 230] width 97 height 17
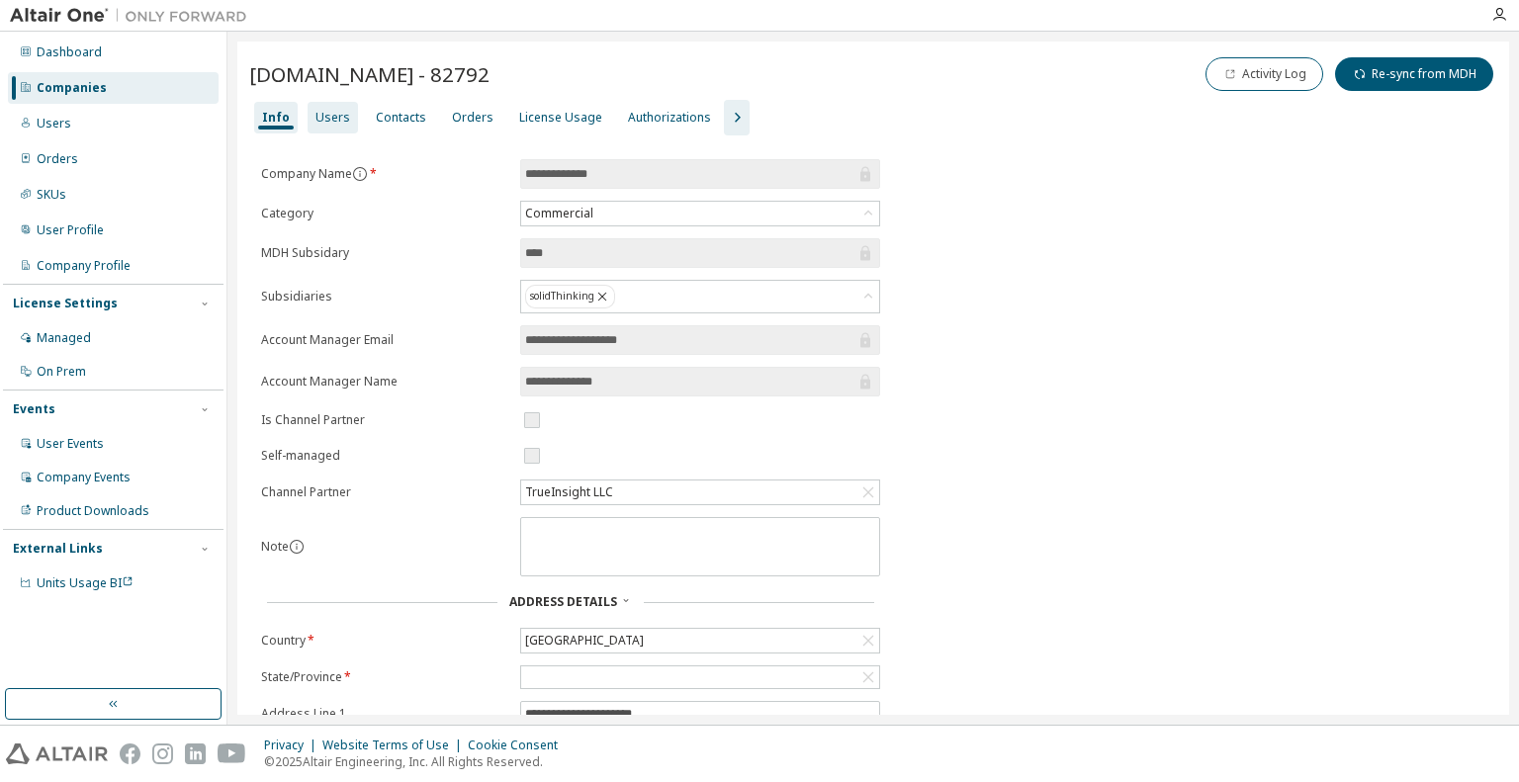
click at [308, 114] on div "Users" at bounding box center [332, 118] width 50 height 32
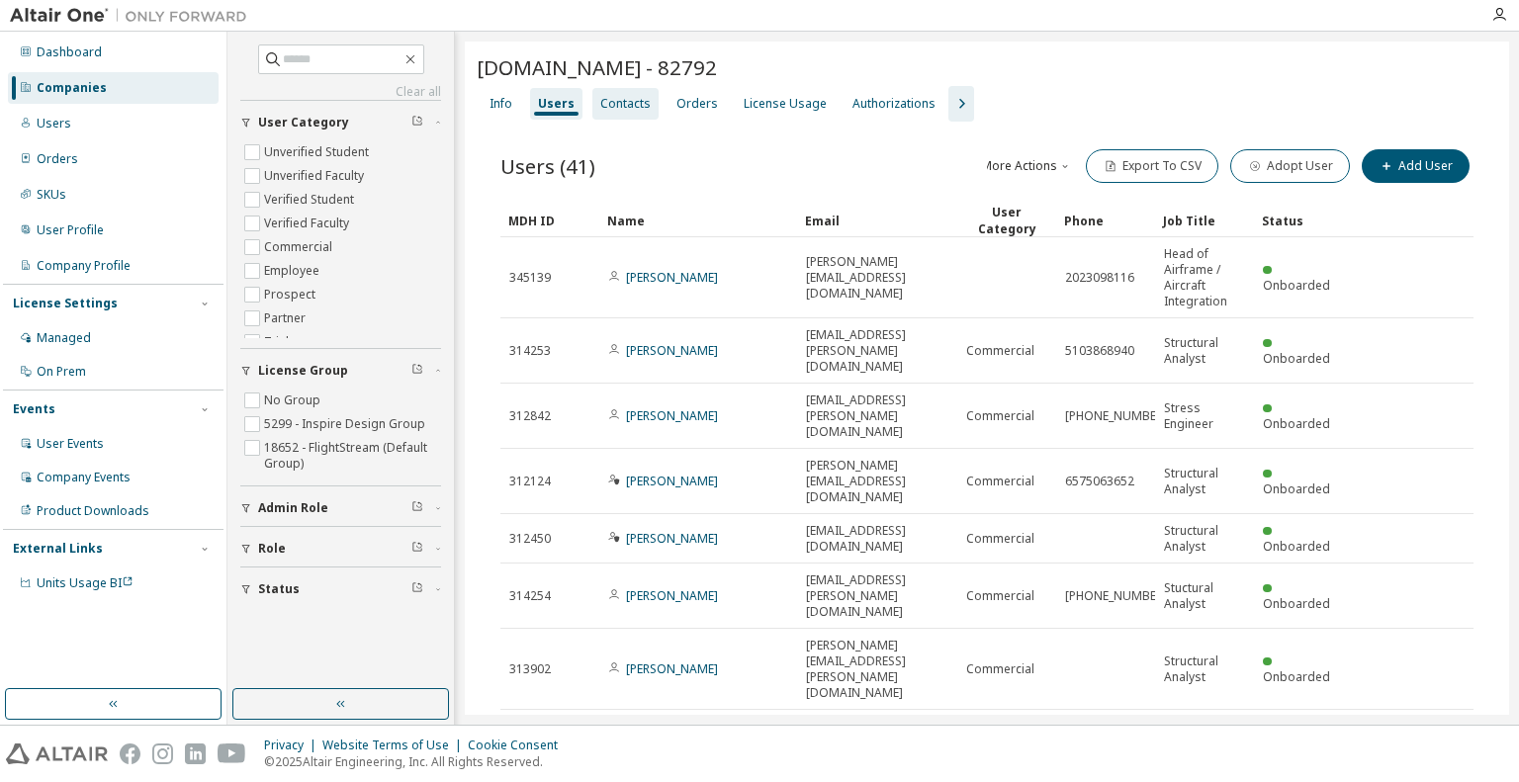
click at [629, 117] on div "Contacts" at bounding box center [625, 104] width 66 height 32
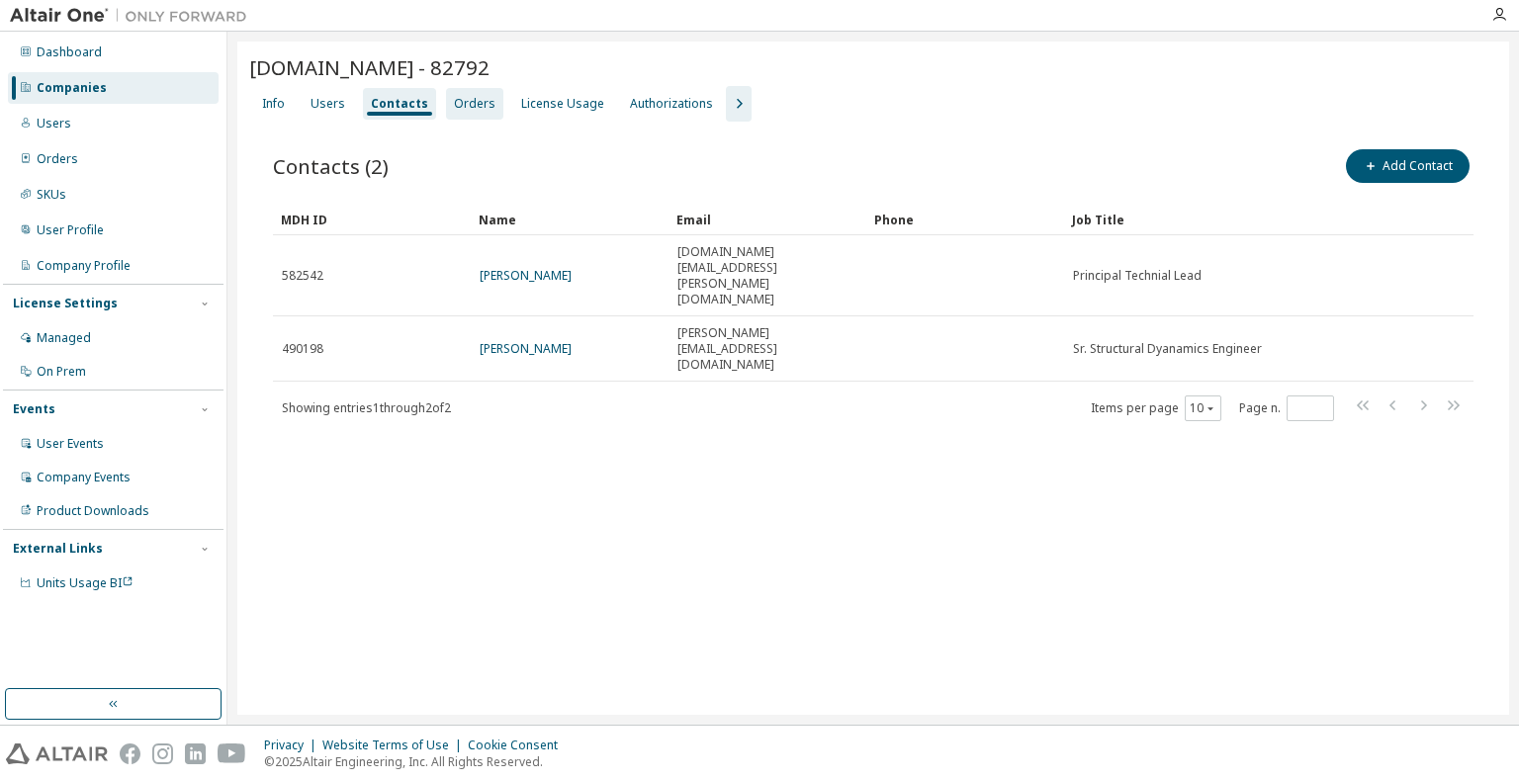
click at [463, 110] on div "Orders" at bounding box center [475, 104] width 42 height 16
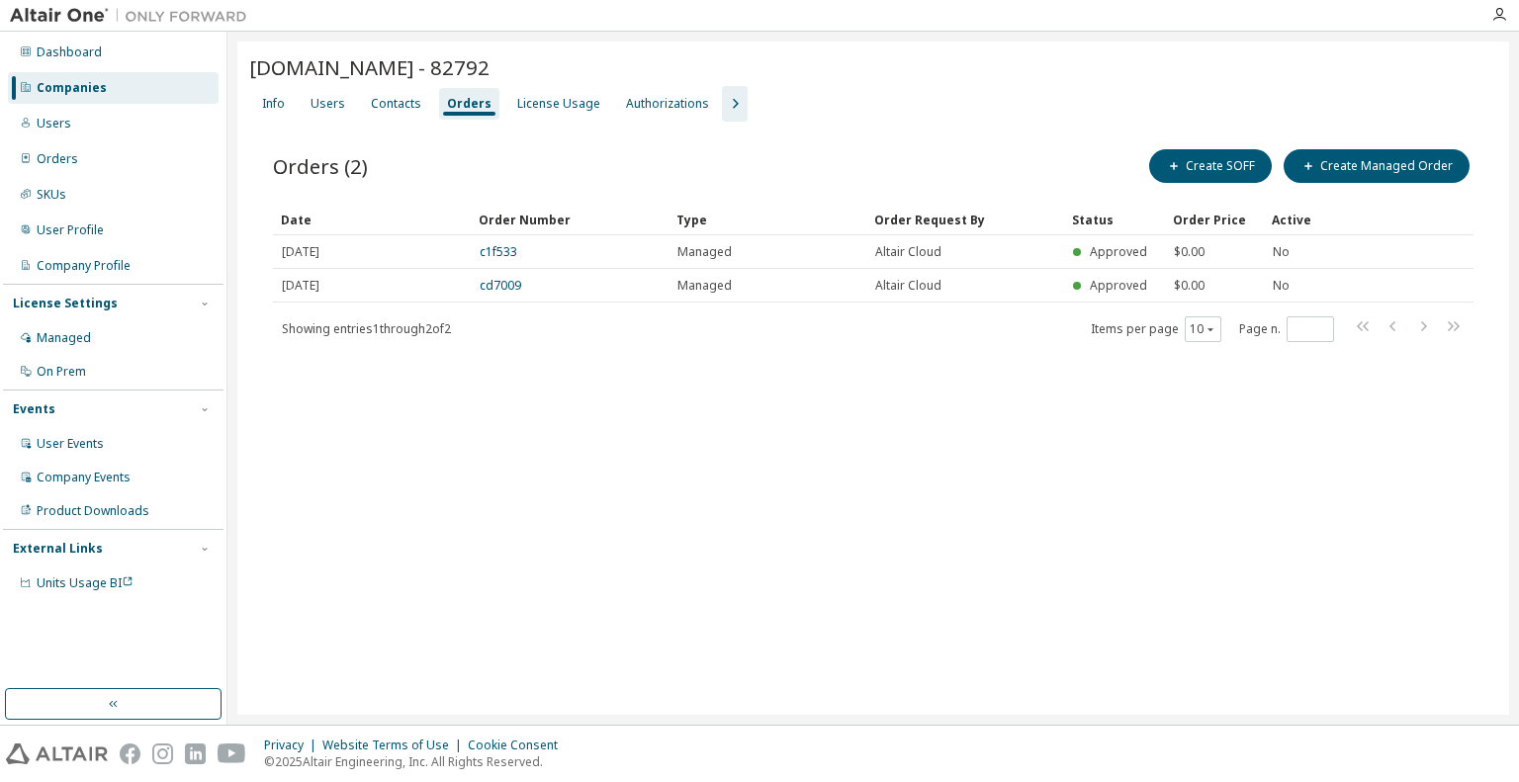
click at [554, 122] on div "Orders (2) Create SOFF Create Managed Order Clear Load Save Save As Field Opera…" at bounding box center [873, 258] width 1248 height 273
click at [551, 100] on div "License Usage" at bounding box center [558, 104] width 83 height 16
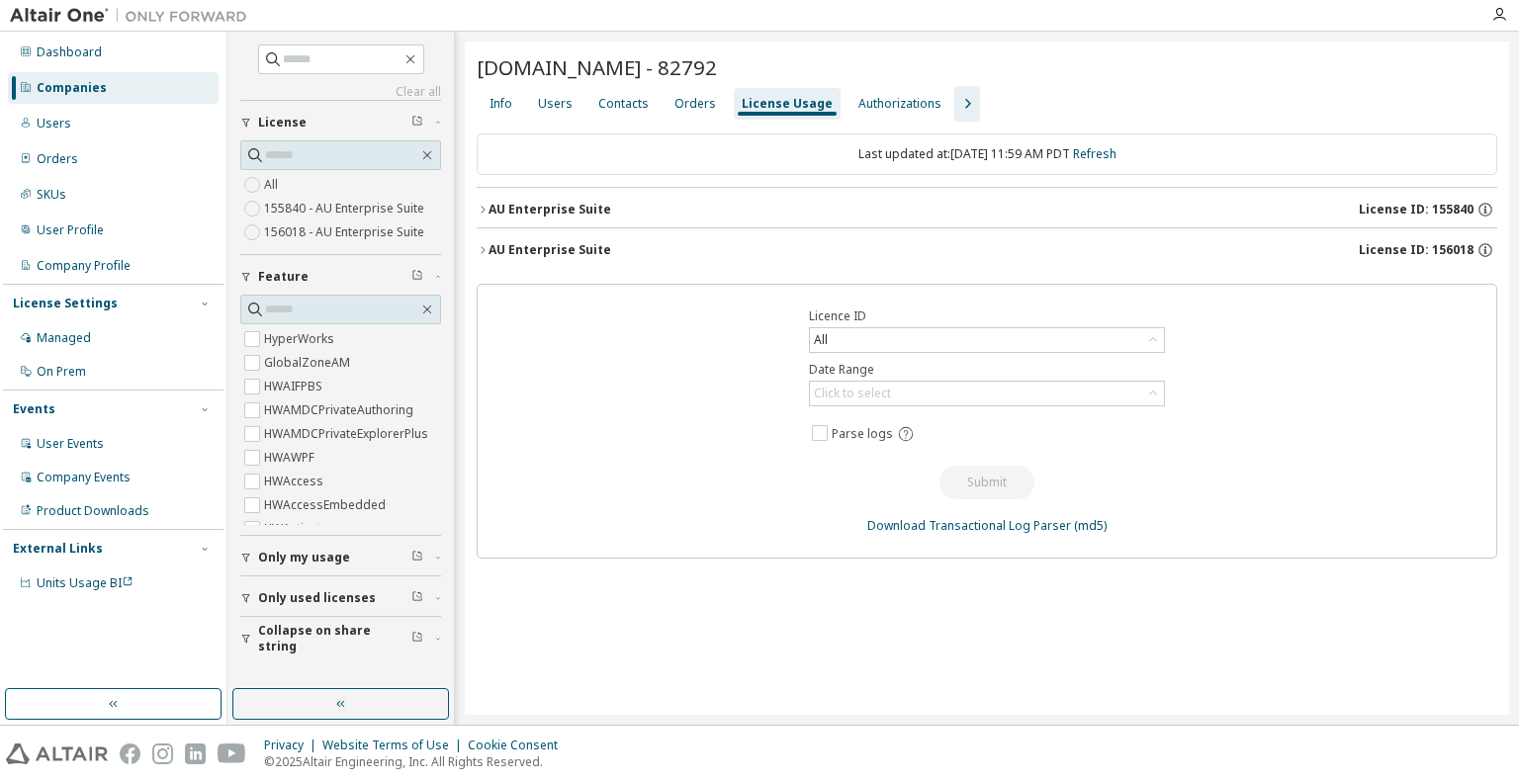
click at [955, 113] on icon "button" at bounding box center [967, 104] width 24 height 24
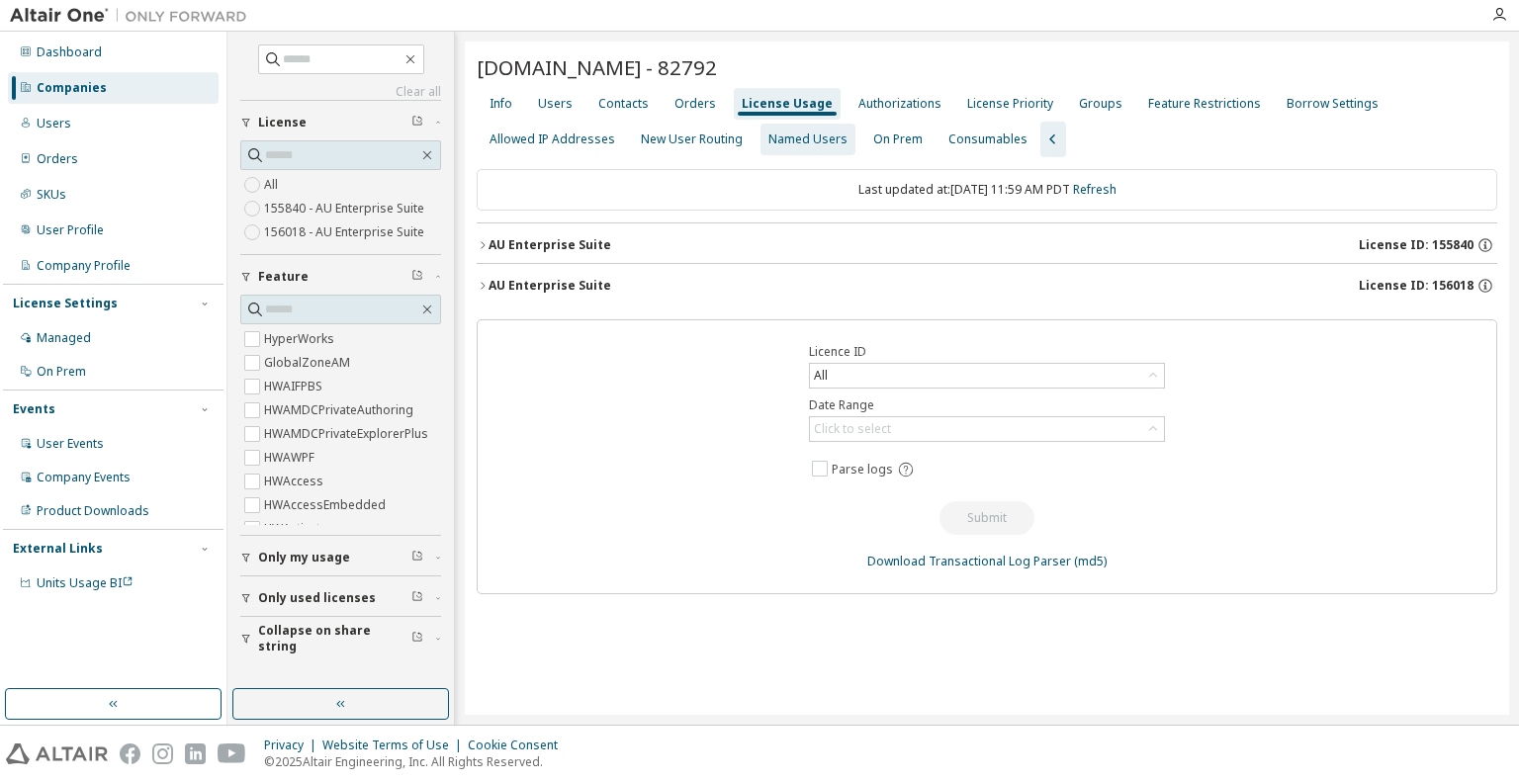
click at [780, 131] on div "Named Users" at bounding box center [807, 139] width 79 height 16
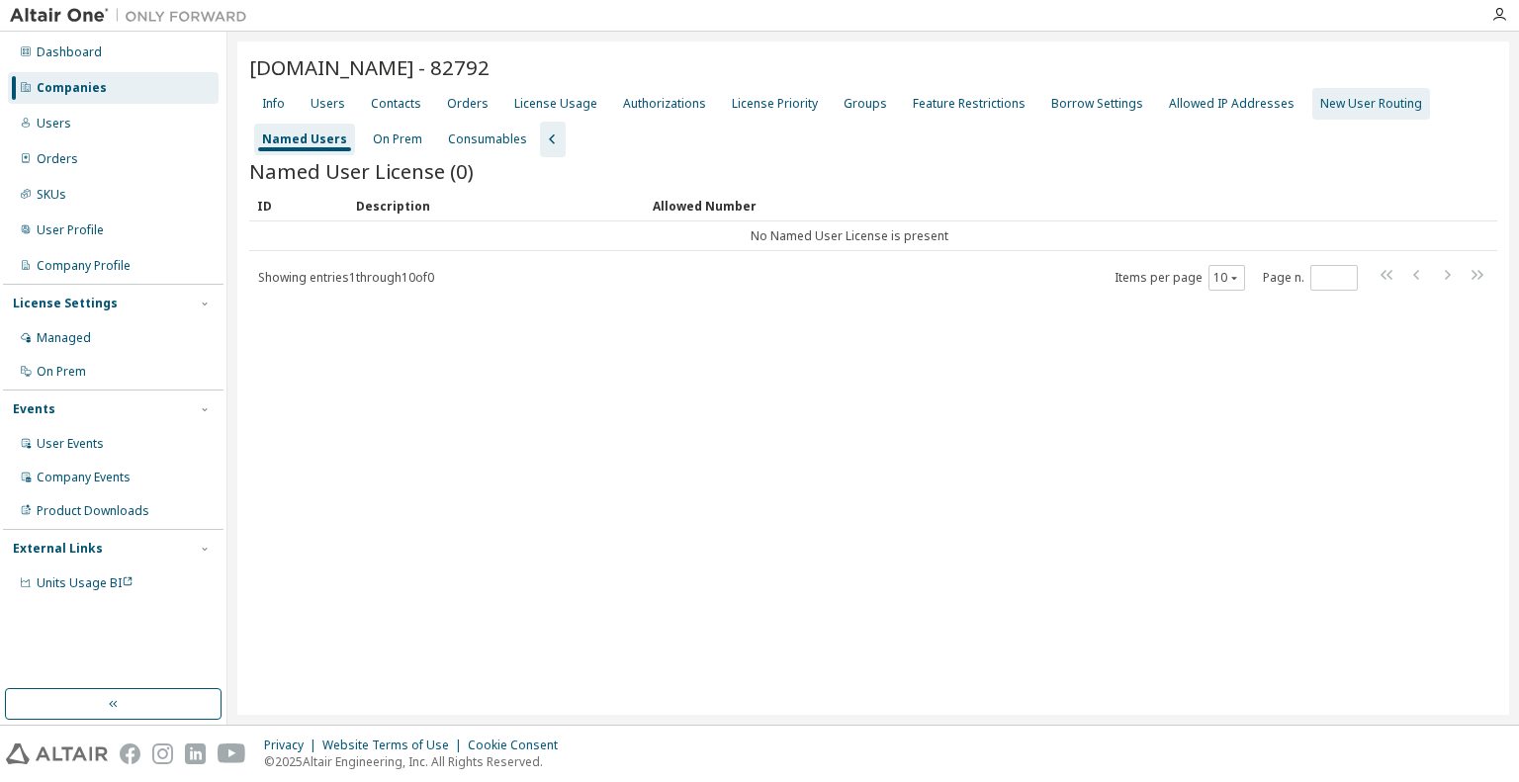
click at [1325, 110] on div "New User Routing" at bounding box center [1371, 104] width 102 height 16
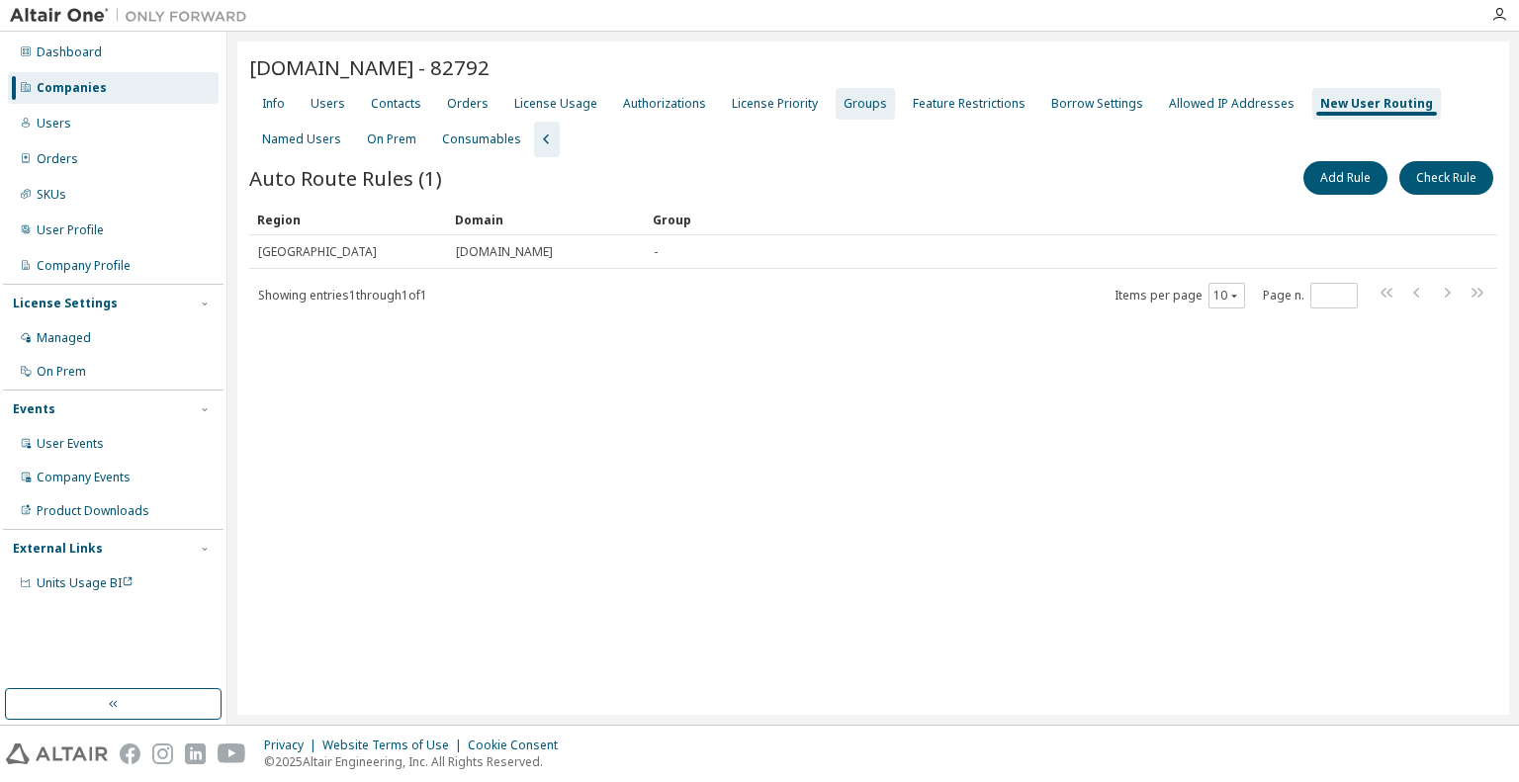
click at [860, 113] on div "Groups" at bounding box center [864, 104] width 59 height 32
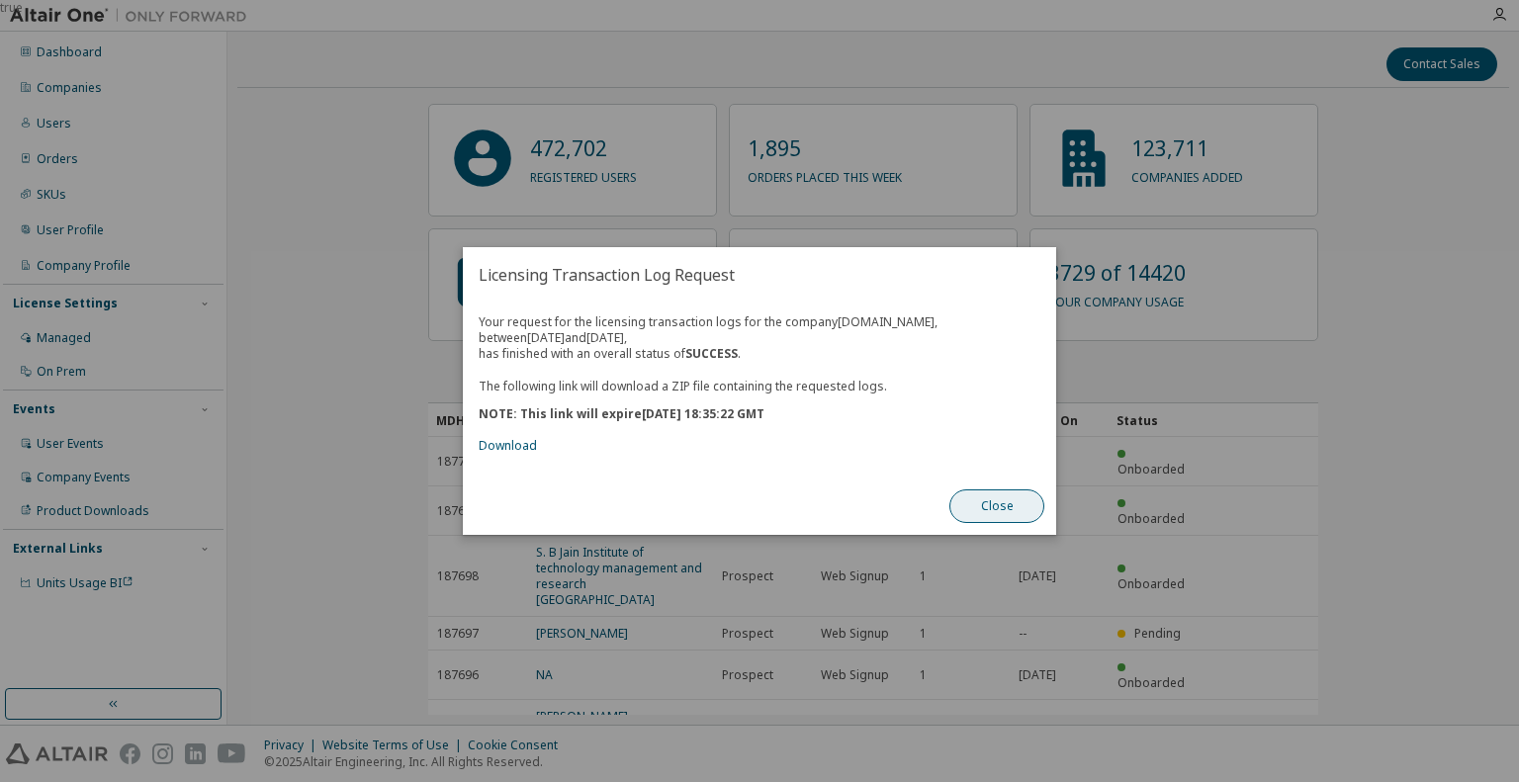
click at [993, 502] on button "Close" at bounding box center [996, 506] width 95 height 34
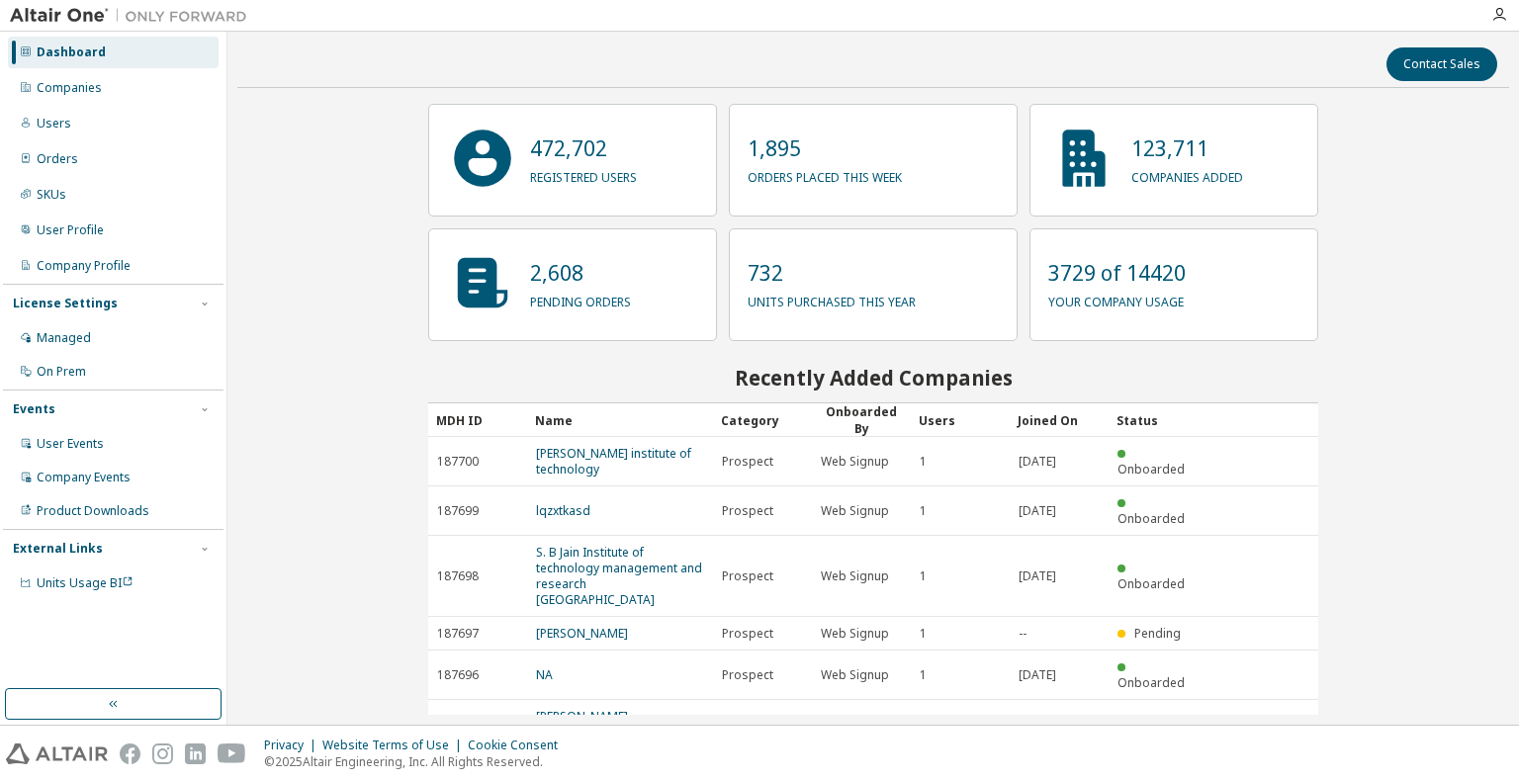
click at [1421, 288] on div "Contact Sales 472,702 registered users 1,895 orders placed this week 123,711 co…" at bounding box center [872, 378] width 1271 height 673
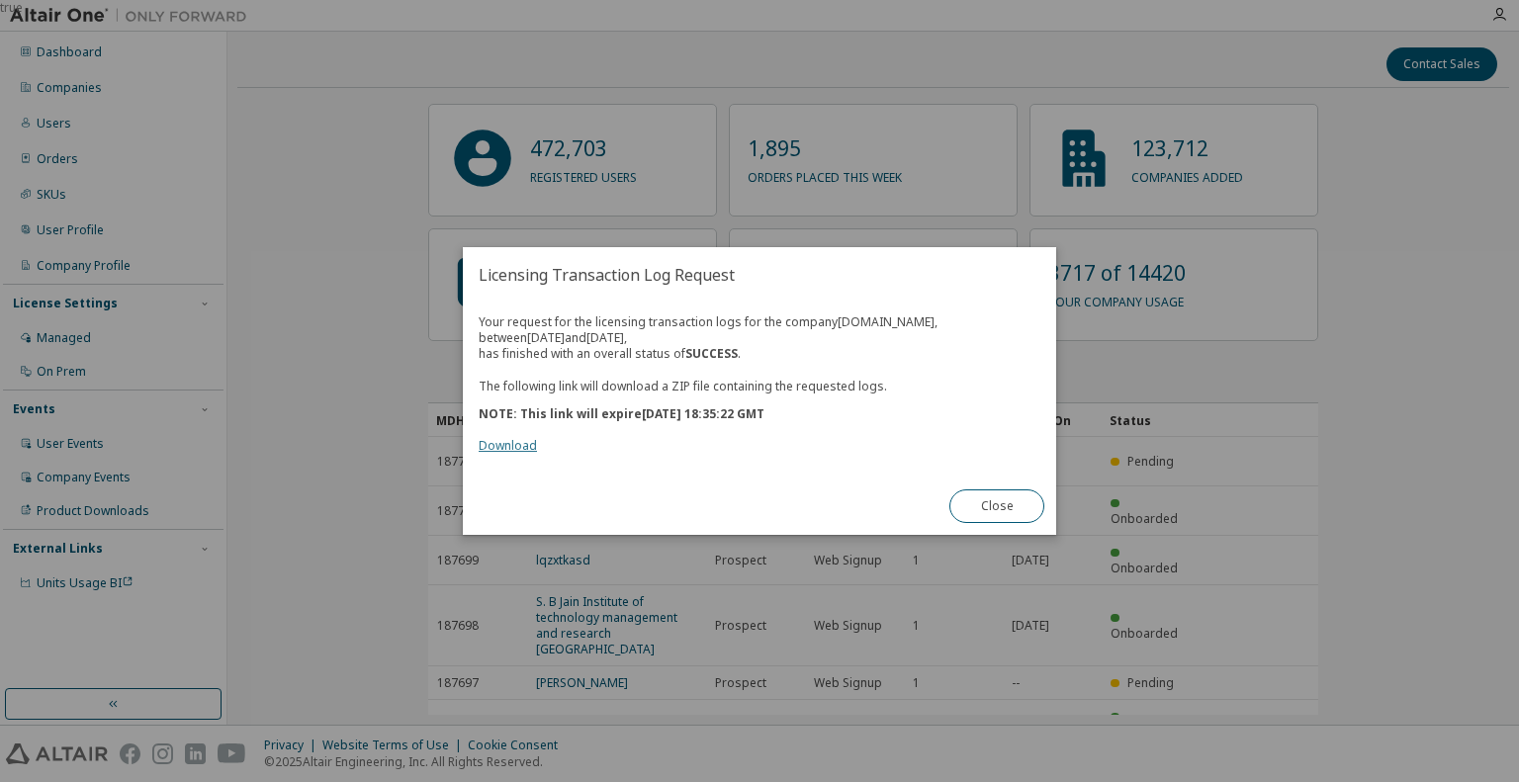
click at [507, 450] on link "Download" at bounding box center [507, 445] width 58 height 17
click at [1026, 506] on button "Close" at bounding box center [996, 506] width 95 height 34
